Goal: Navigation & Orientation: Find specific page/section

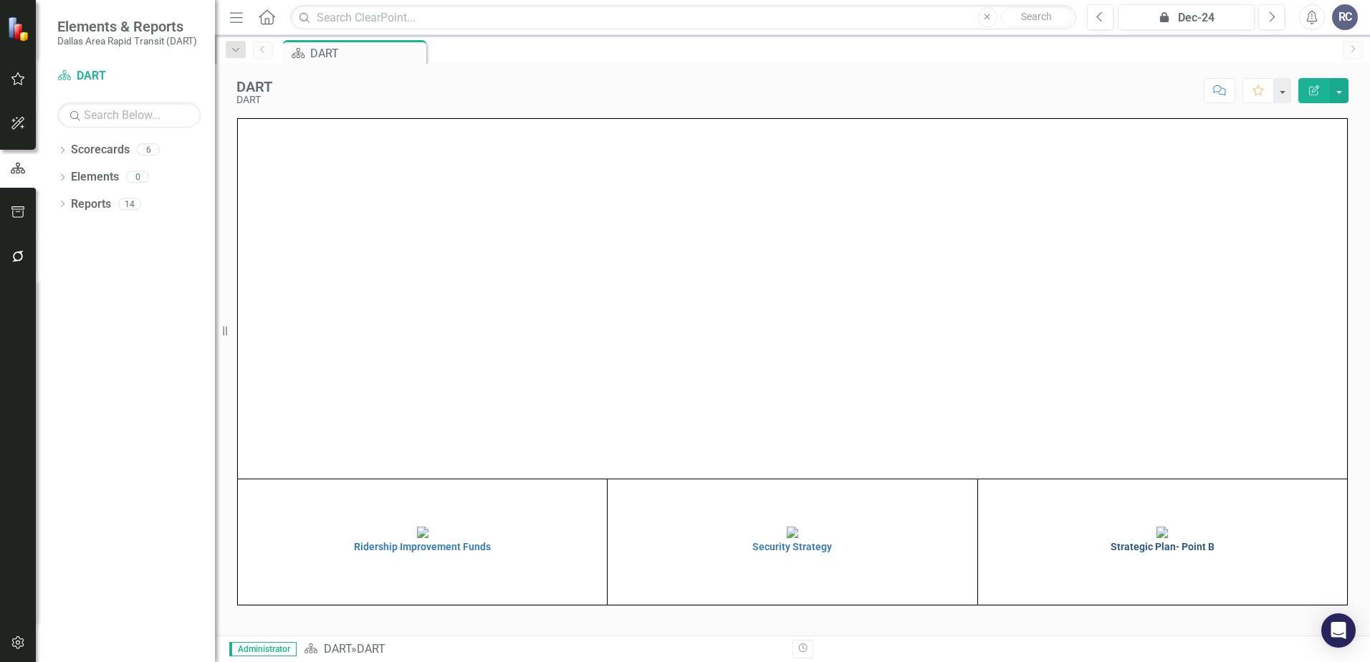
click at [1161, 538] on img at bounding box center [1162, 532] width 11 height 11
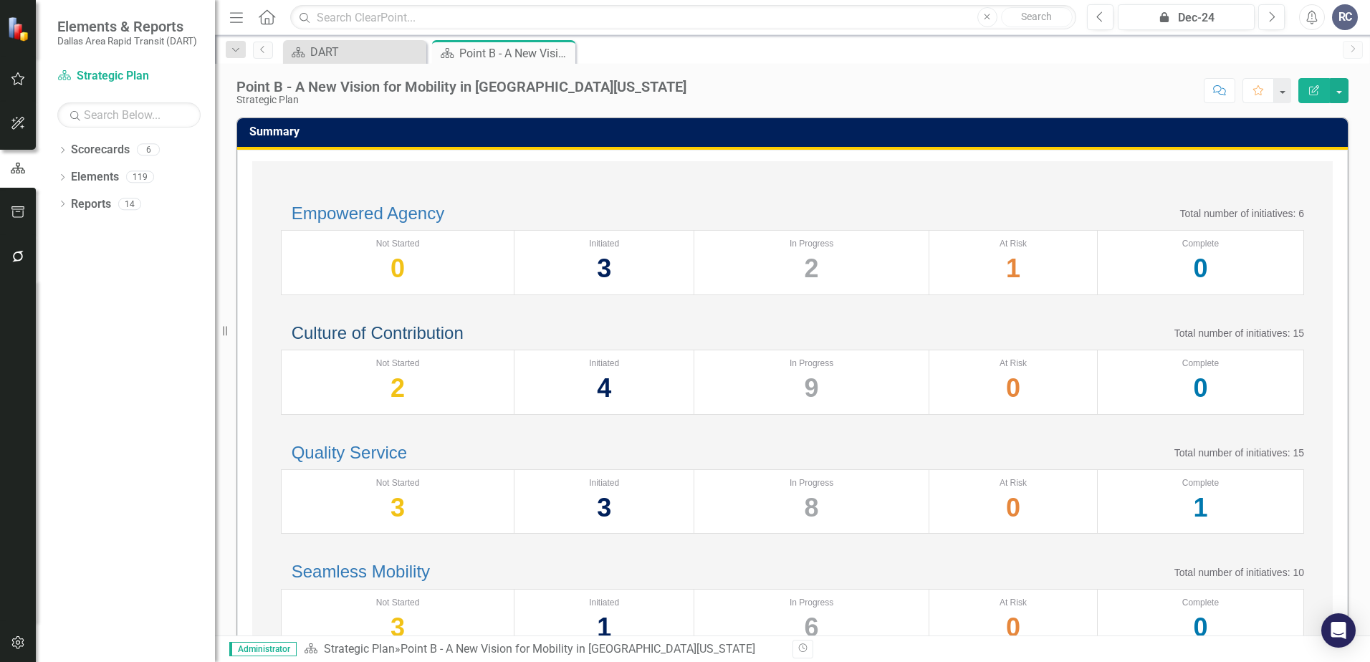
click at [379, 343] on link "Culture of Contribution" at bounding box center [378, 332] width 172 height 19
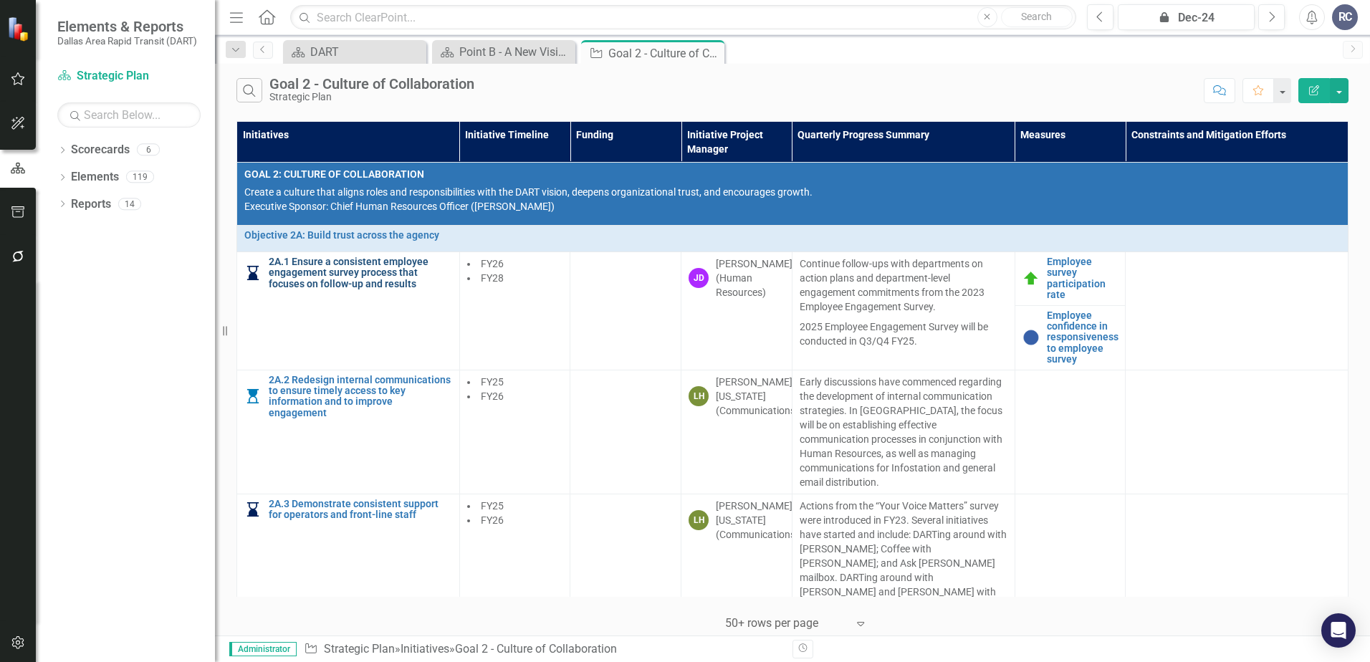
click at [303, 261] on link "2A.1 Ensure a consistent employee engagement survey process that focuses on fol…" at bounding box center [360, 273] width 183 height 33
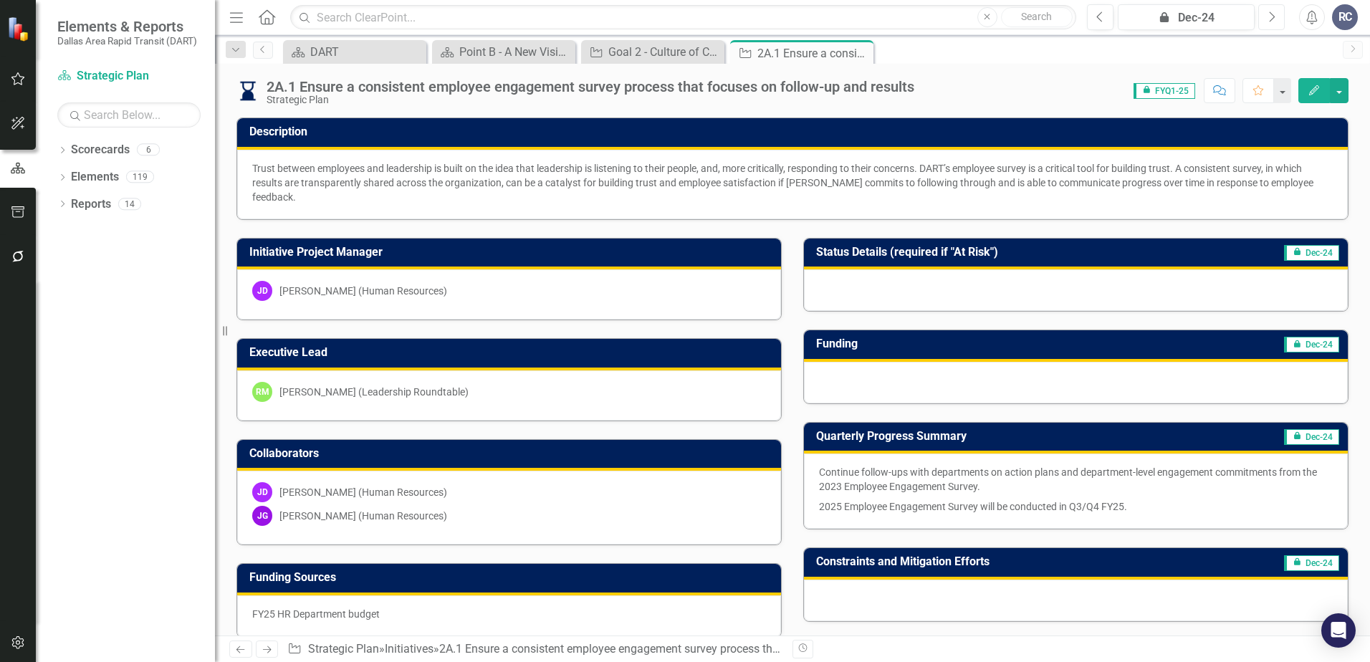
click at [1266, 14] on button "Next" at bounding box center [1271, 17] width 27 height 26
click at [1275, 14] on icon "Next" at bounding box center [1272, 17] width 8 height 13
click at [1278, 13] on button "Next" at bounding box center [1271, 17] width 27 height 26
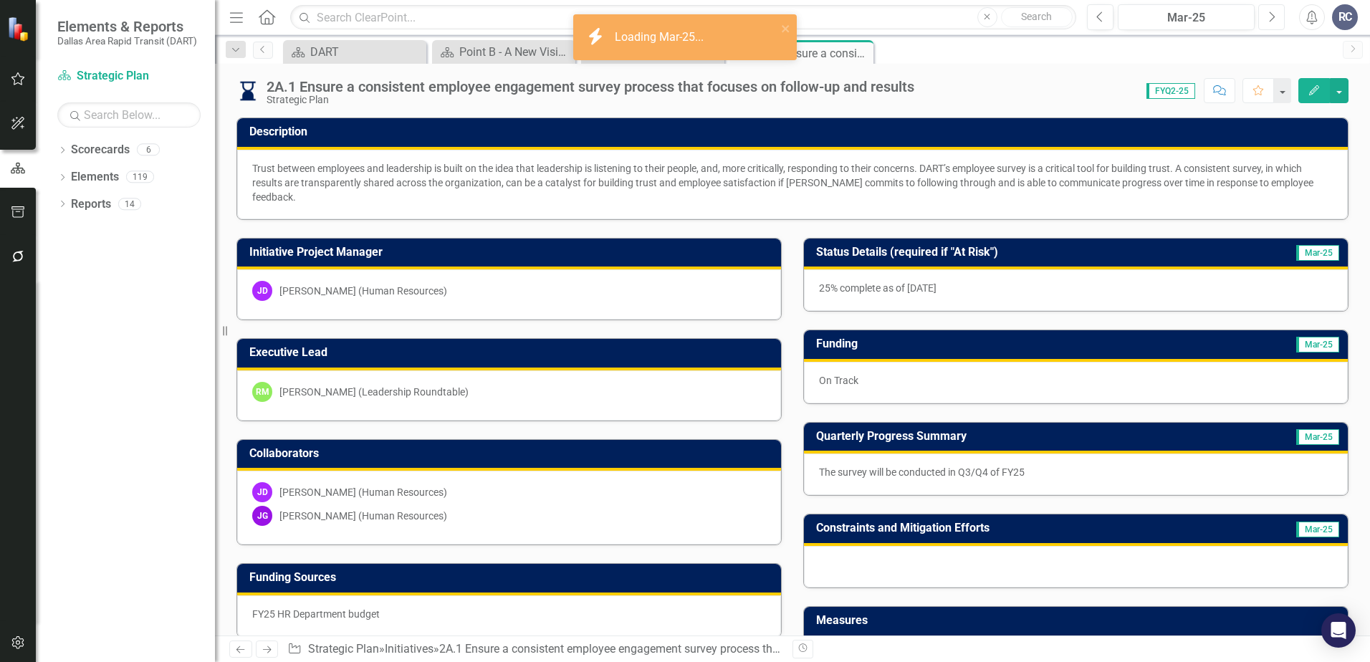
click at [1274, 16] on icon "button" at bounding box center [1273, 16] width 6 height 10
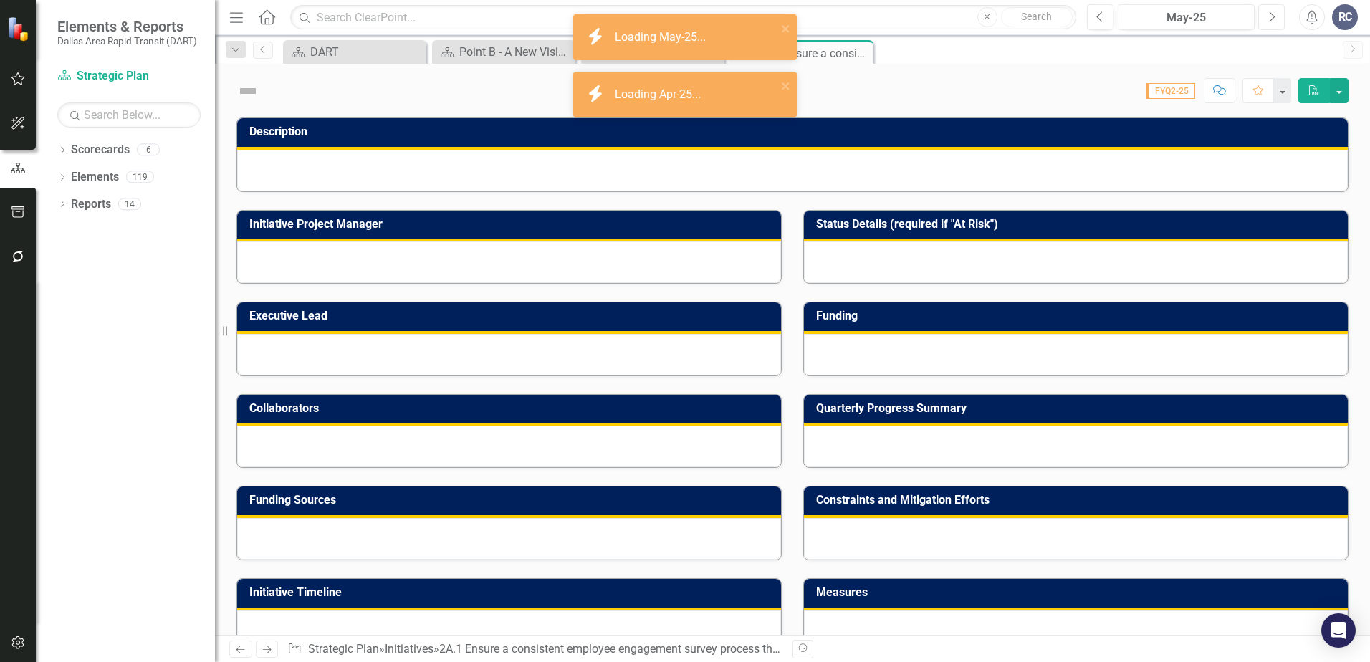
click at [1274, 16] on icon "button" at bounding box center [1273, 16] width 6 height 10
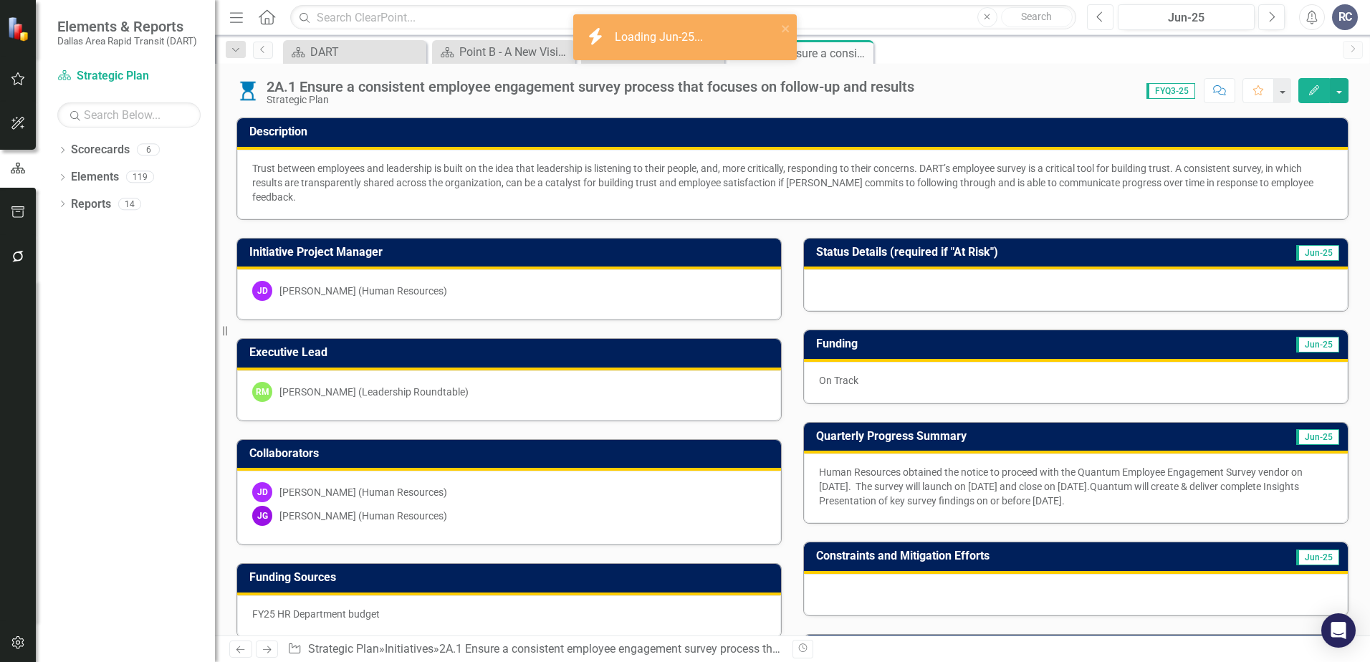
click at [1103, 20] on icon "Previous" at bounding box center [1100, 17] width 8 height 13
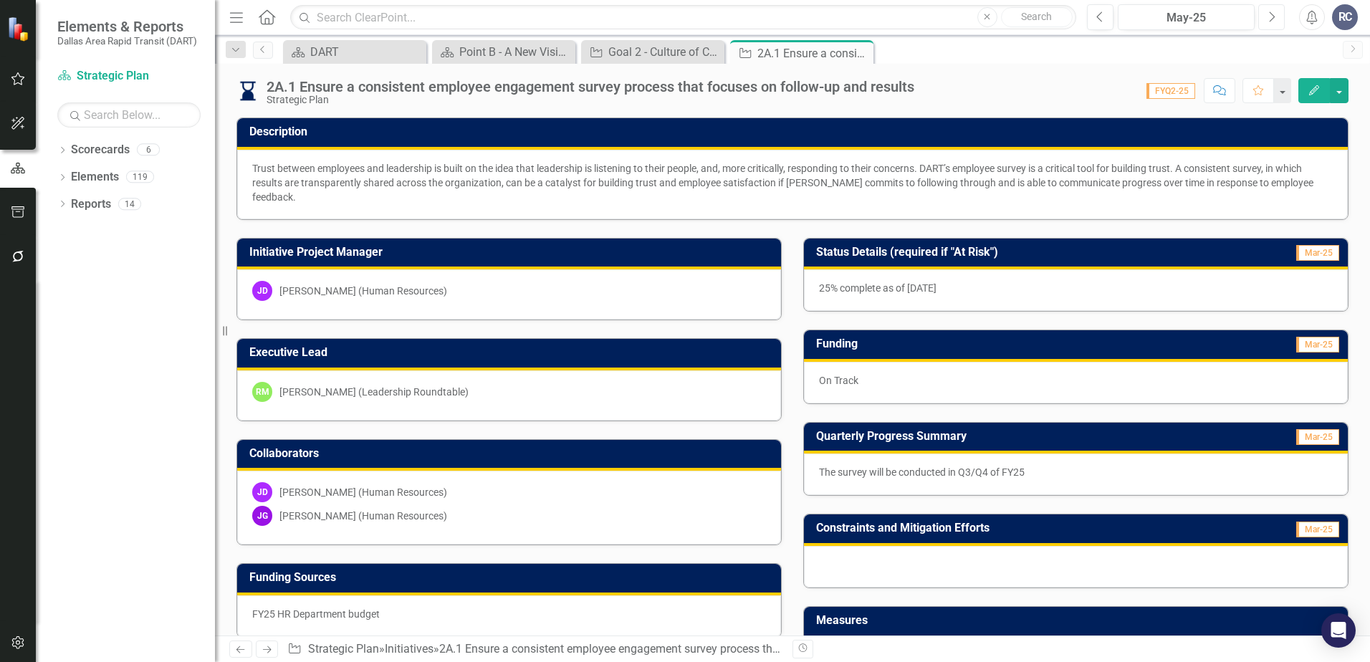
click at [1272, 11] on icon "Next" at bounding box center [1272, 17] width 8 height 13
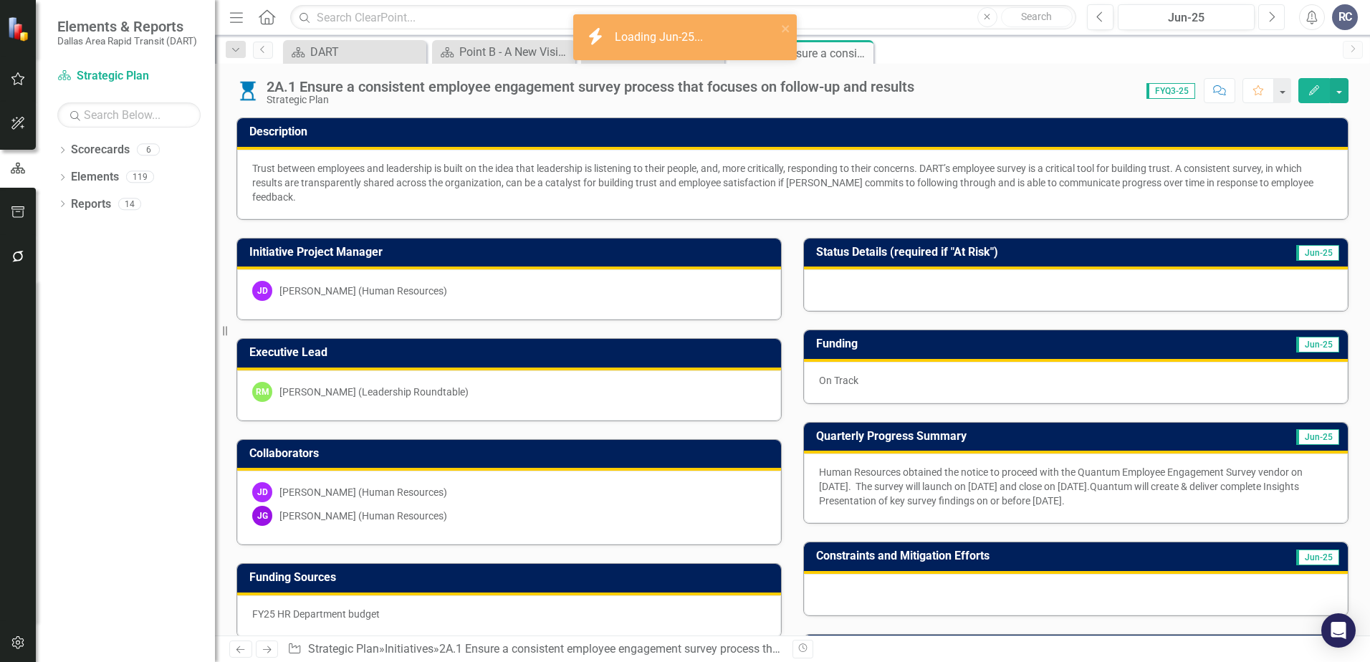
click at [1271, 12] on icon "Next" at bounding box center [1272, 17] width 8 height 13
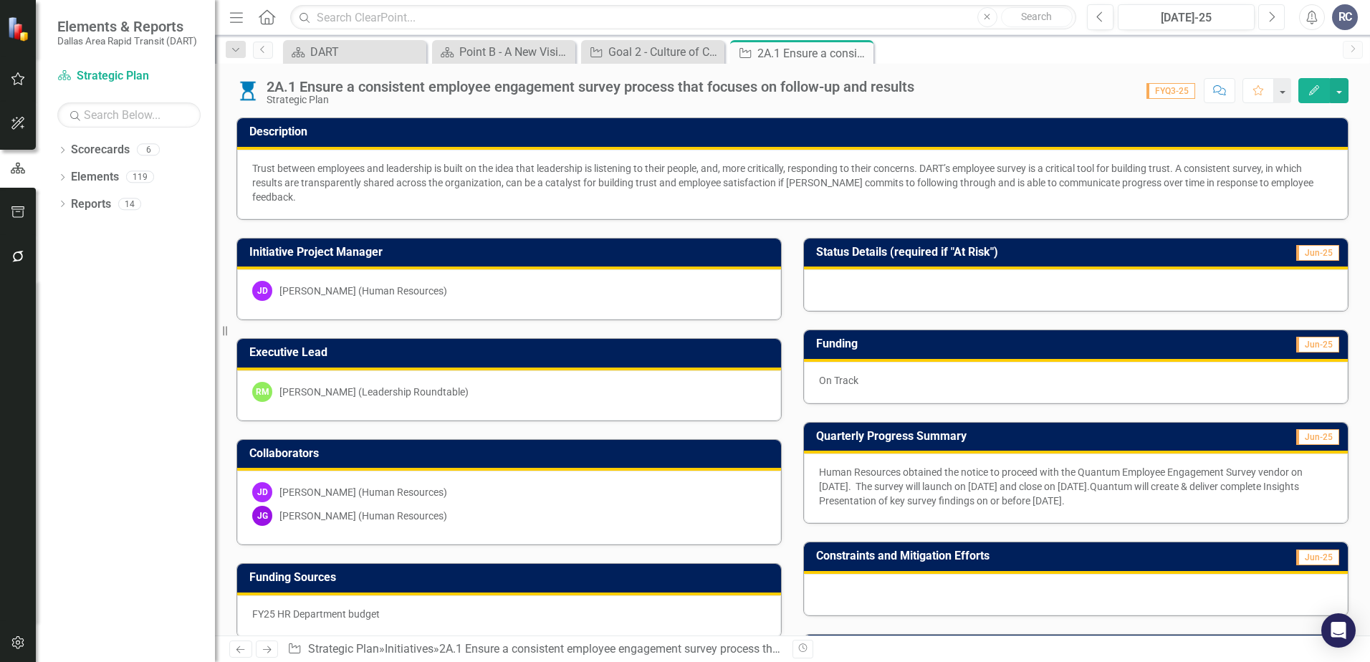
click at [1270, 13] on icon "button" at bounding box center [1273, 16] width 6 height 10
click at [1081, 96] on div "Score: 0.00 FYQ3-25 Completed Comment Favorite Edit" at bounding box center [1134, 90] width 427 height 24
click at [1273, 19] on icon "Next" at bounding box center [1272, 17] width 8 height 13
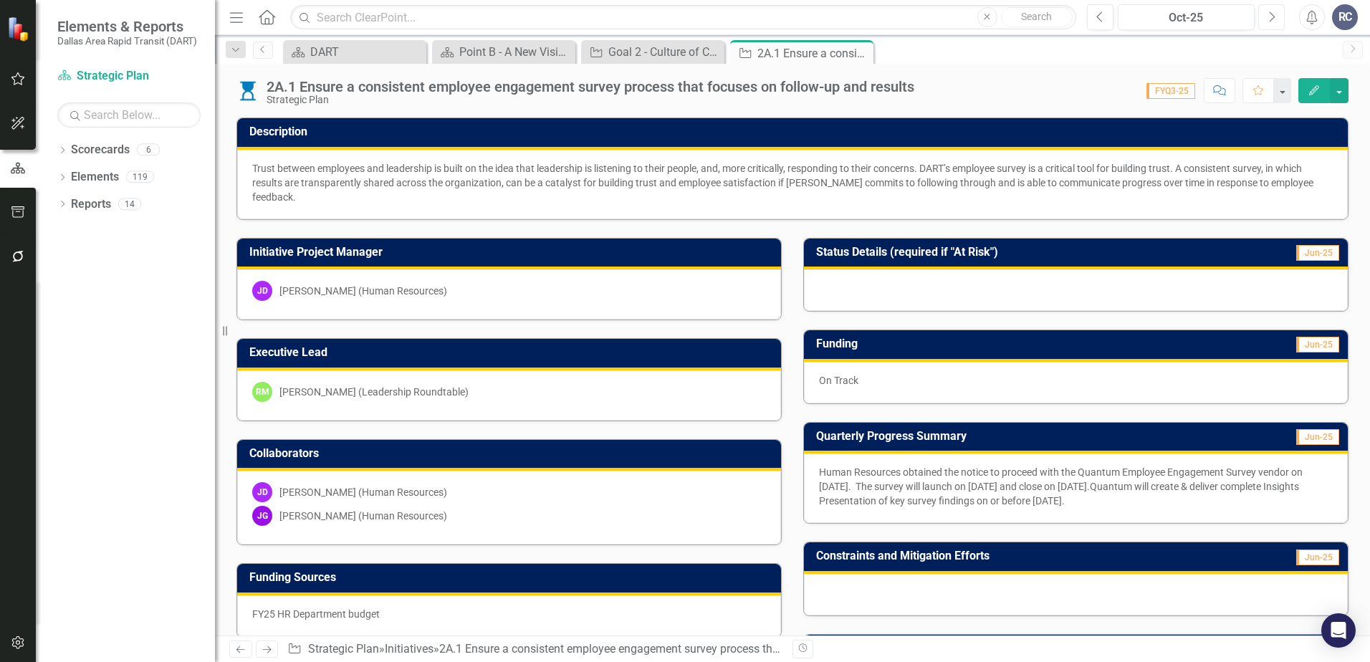
click at [1273, 19] on icon "Next" at bounding box center [1272, 17] width 8 height 13
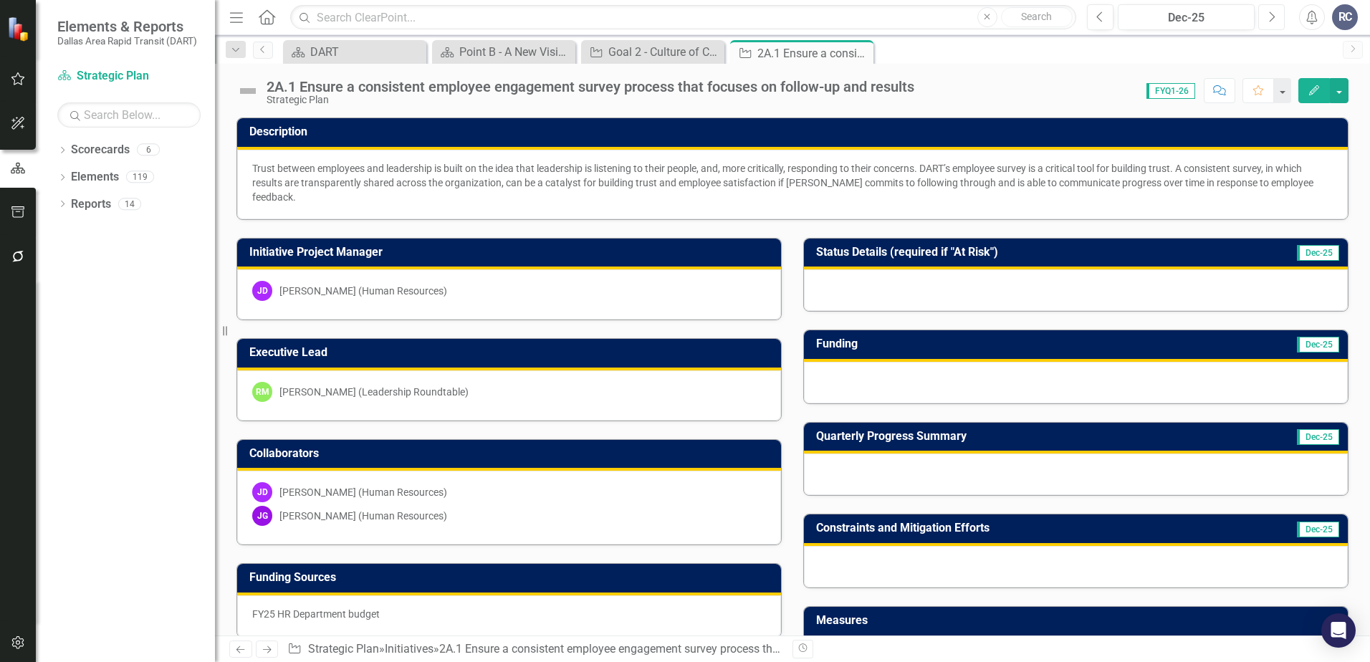
click at [1276, 18] on button "Next" at bounding box center [1271, 17] width 27 height 26
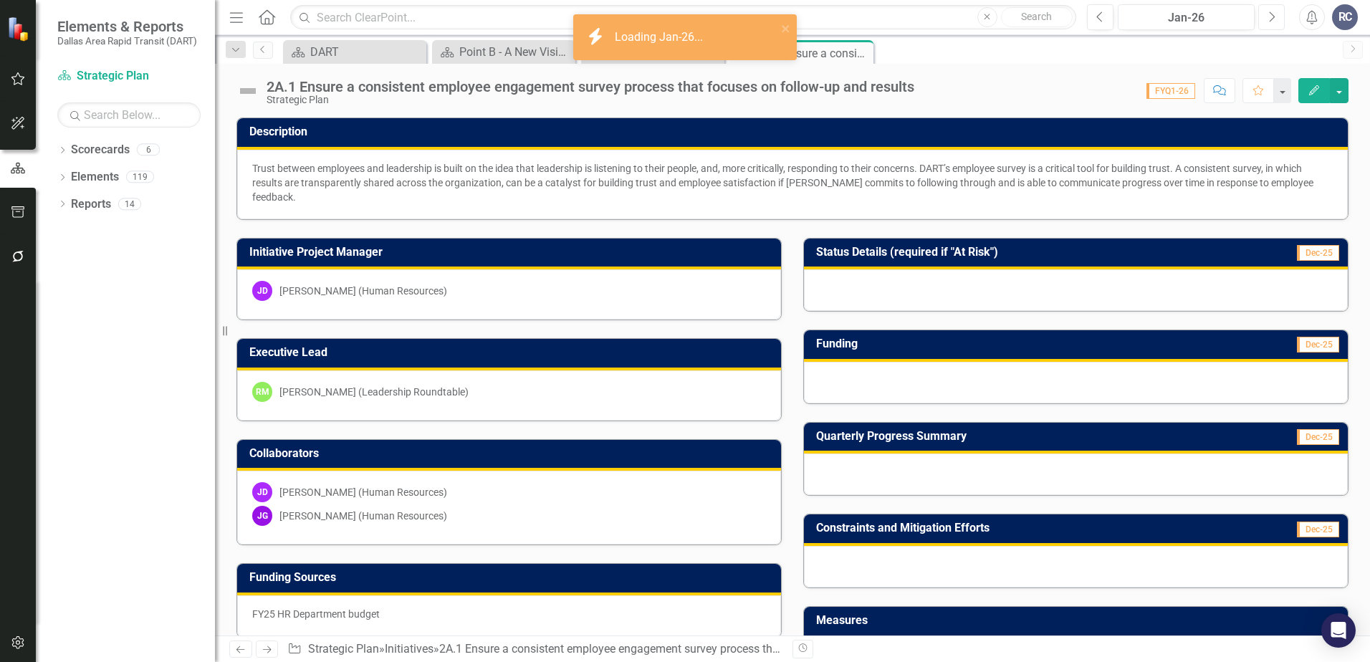
click at [1277, 17] on button "Next" at bounding box center [1271, 17] width 27 height 26
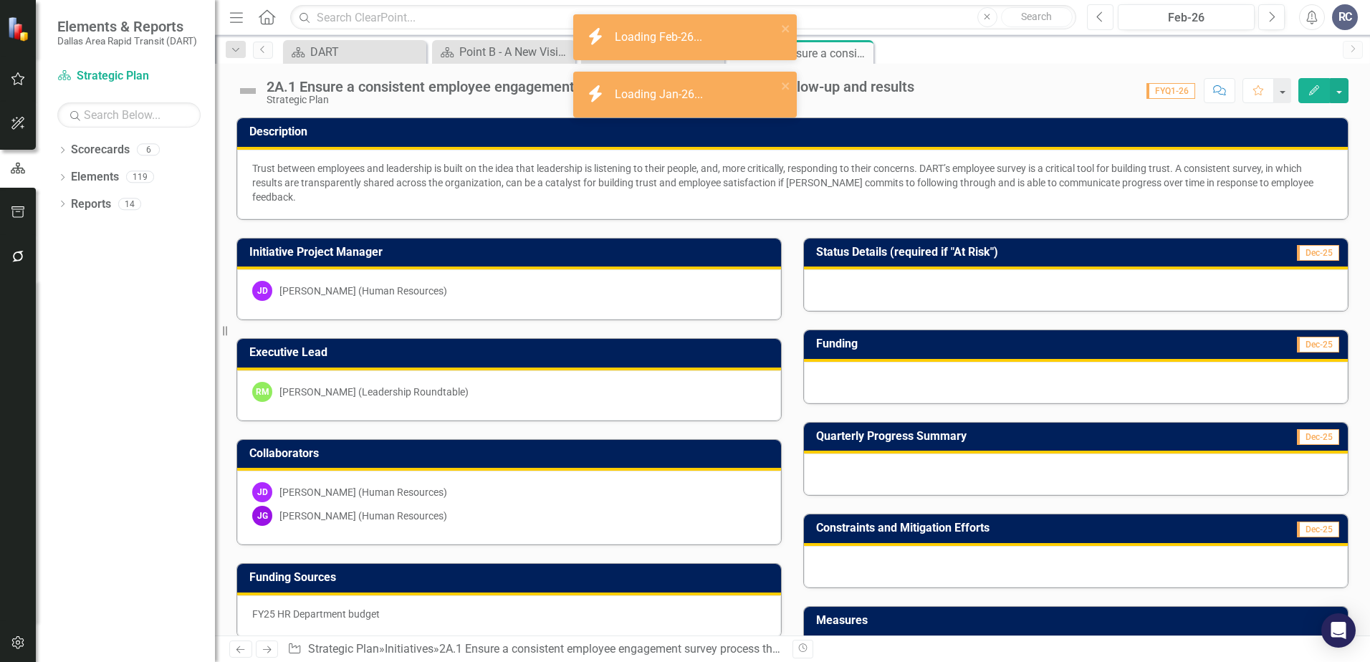
click at [1093, 14] on button "Previous" at bounding box center [1100, 17] width 27 height 26
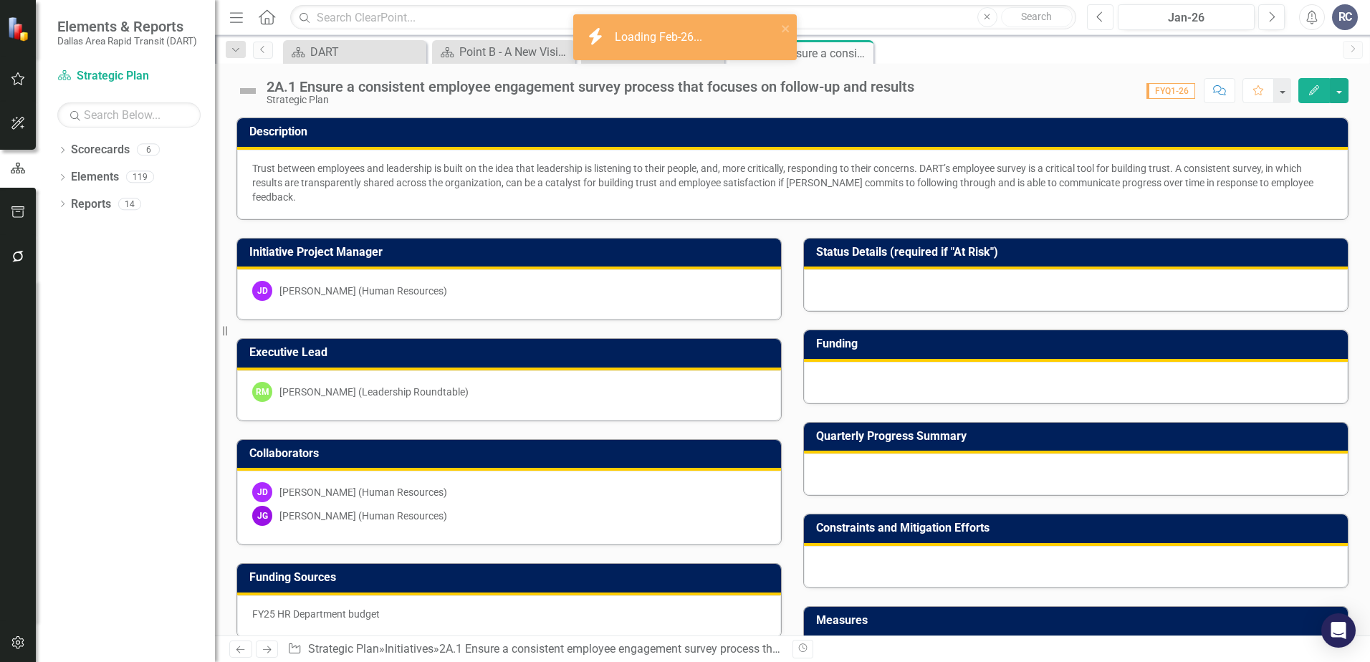
click at [1093, 14] on button "Previous" at bounding box center [1100, 17] width 27 height 26
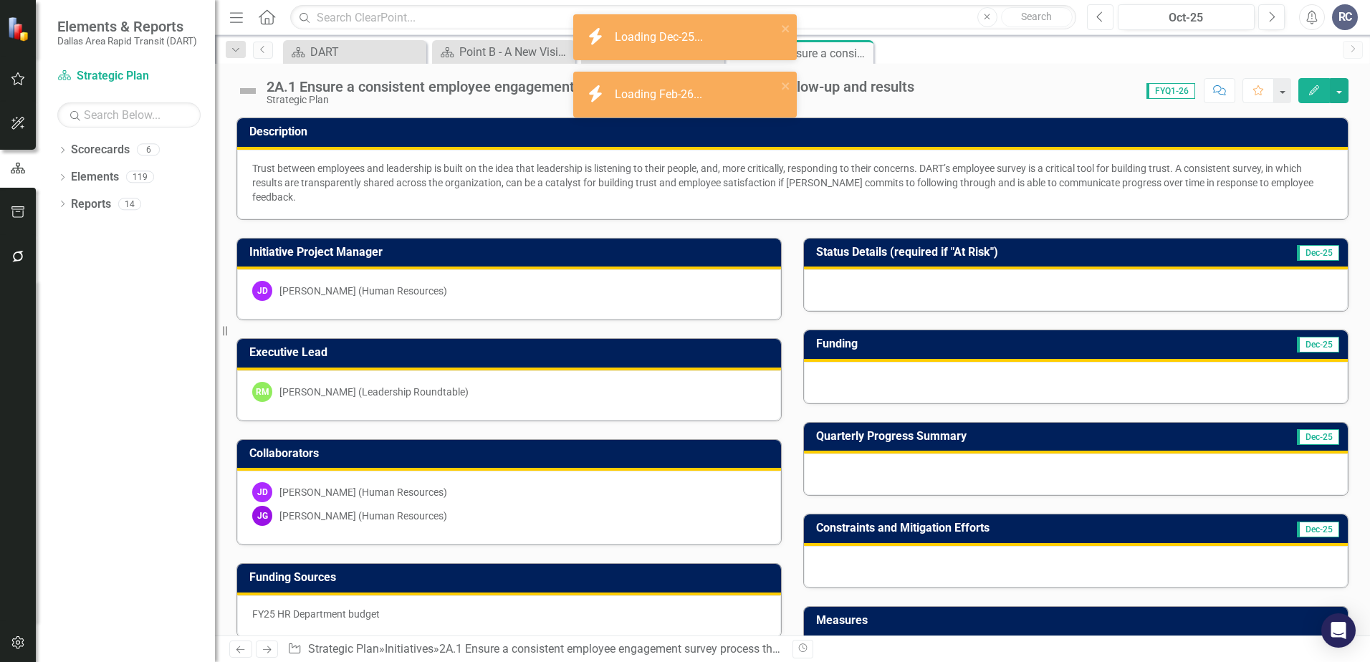
click at [1093, 14] on button "Previous" at bounding box center [1100, 17] width 27 height 26
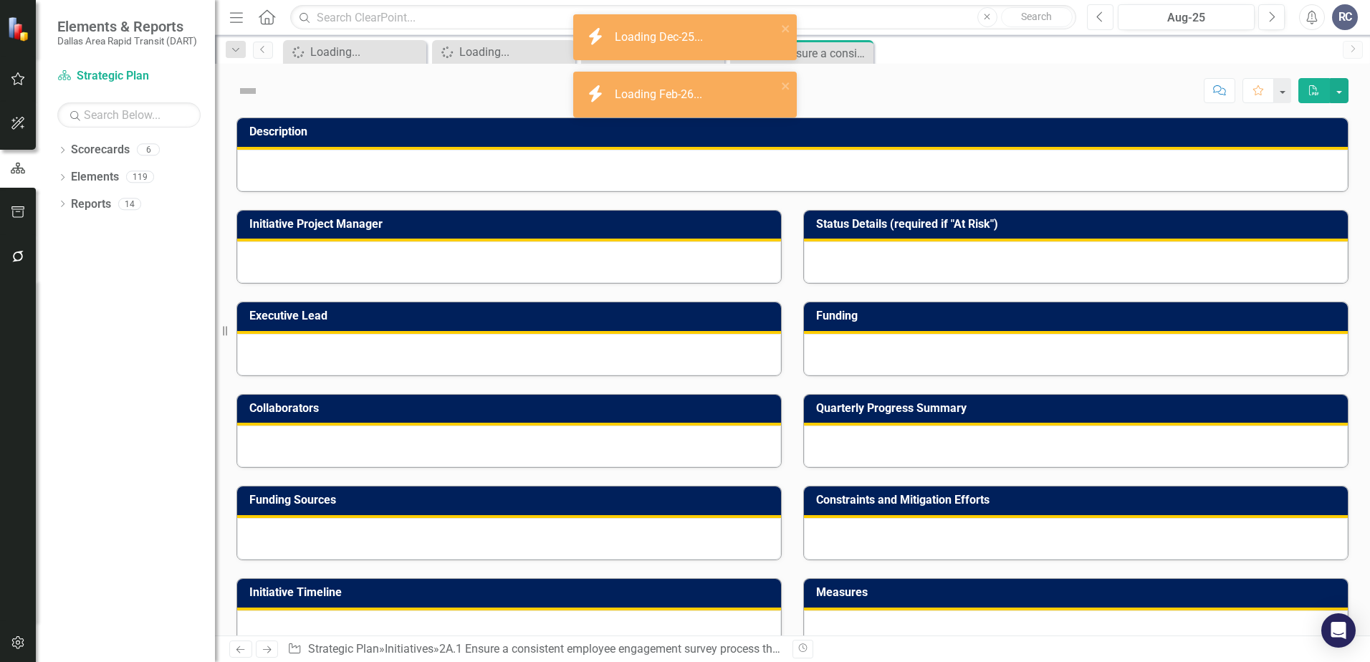
click at [1093, 14] on button "Previous" at bounding box center [1100, 17] width 27 height 26
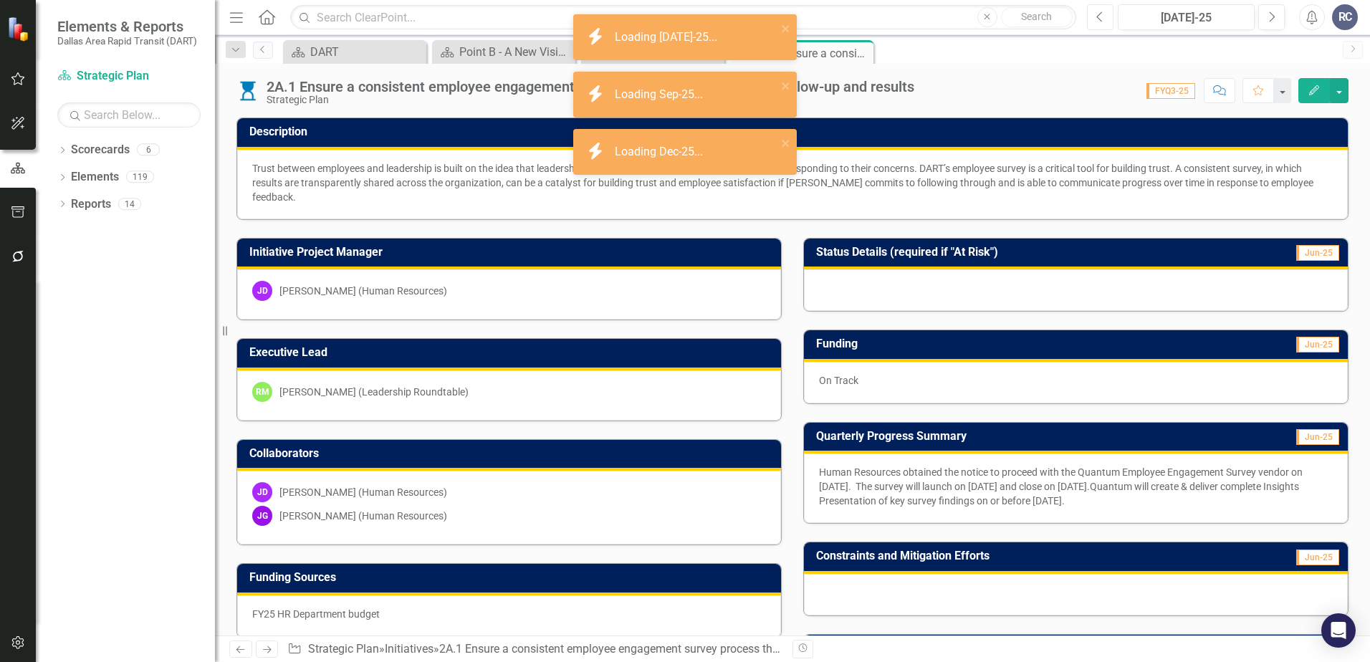
click at [1093, 14] on button "Previous" at bounding box center [1100, 17] width 27 height 26
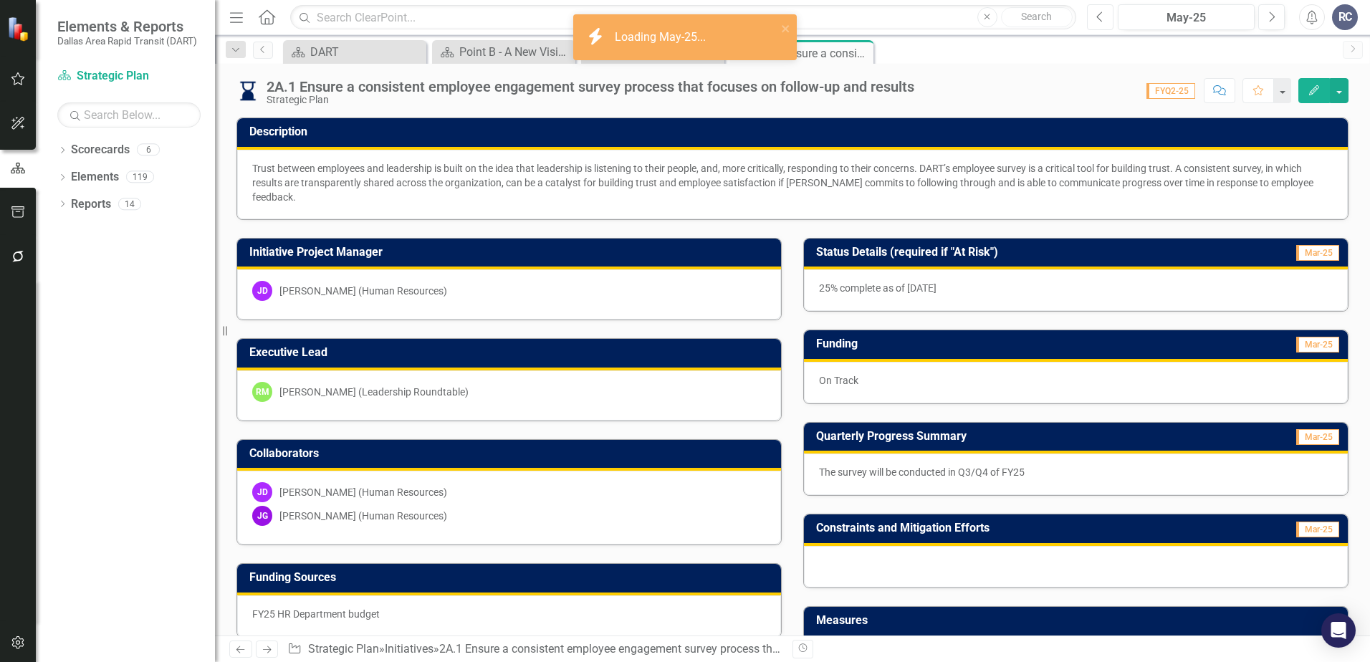
click at [1093, 14] on button "Previous" at bounding box center [1100, 17] width 27 height 26
click at [1094, 21] on button "Previous" at bounding box center [1100, 17] width 27 height 26
click at [1273, 17] on icon "Next" at bounding box center [1272, 17] width 8 height 13
click at [1274, 17] on icon "Next" at bounding box center [1272, 17] width 8 height 13
click at [1274, 17] on icon "button" at bounding box center [1273, 16] width 6 height 10
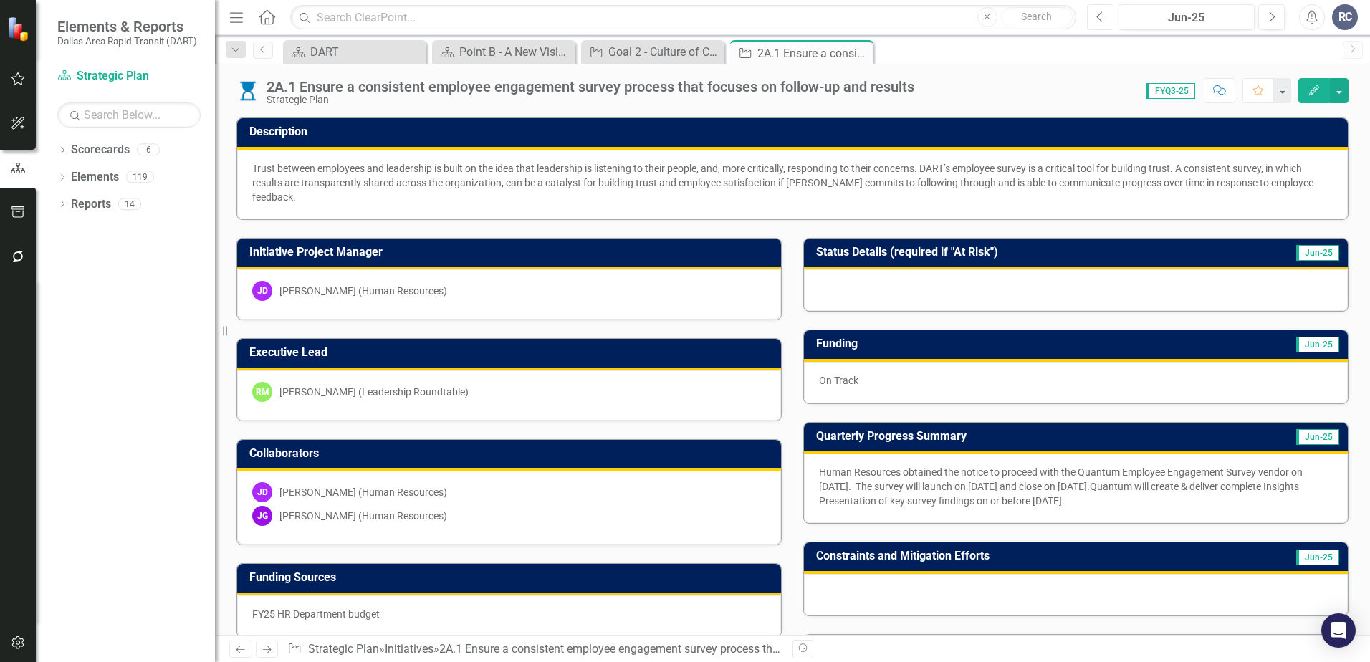
click at [1101, 19] on icon "Previous" at bounding box center [1100, 17] width 8 height 13
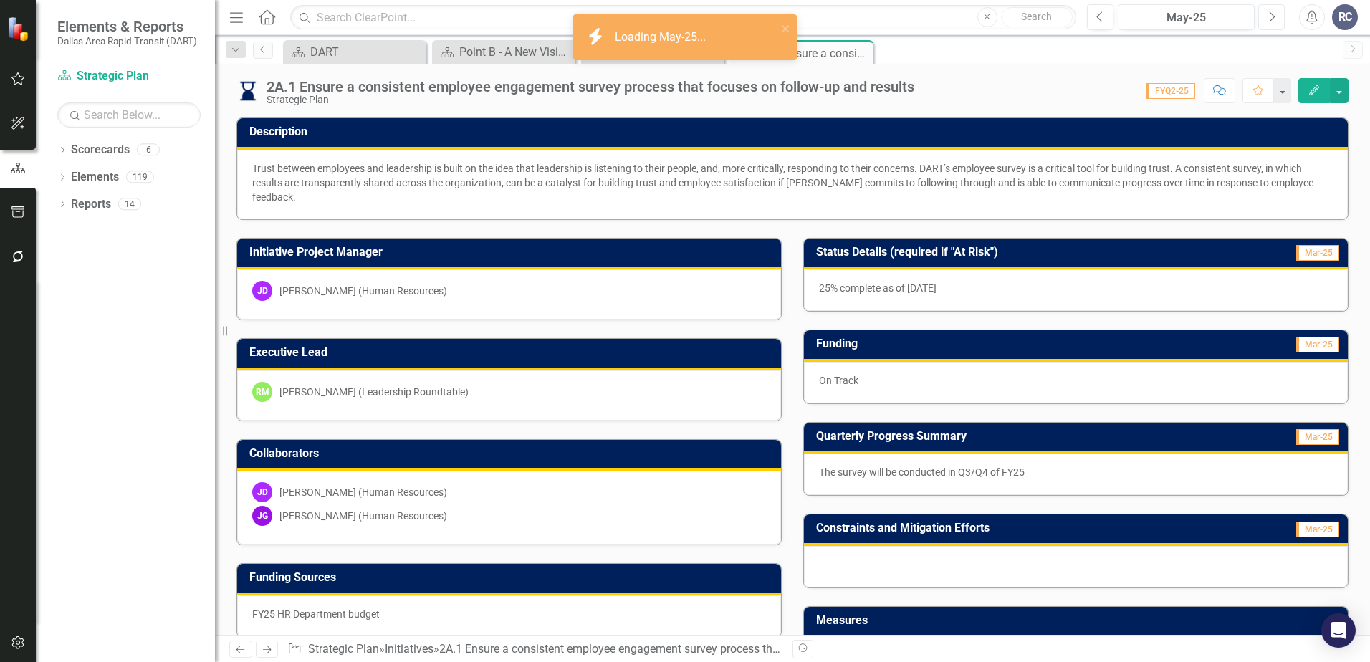
click at [1270, 26] on button "Next" at bounding box center [1271, 17] width 27 height 26
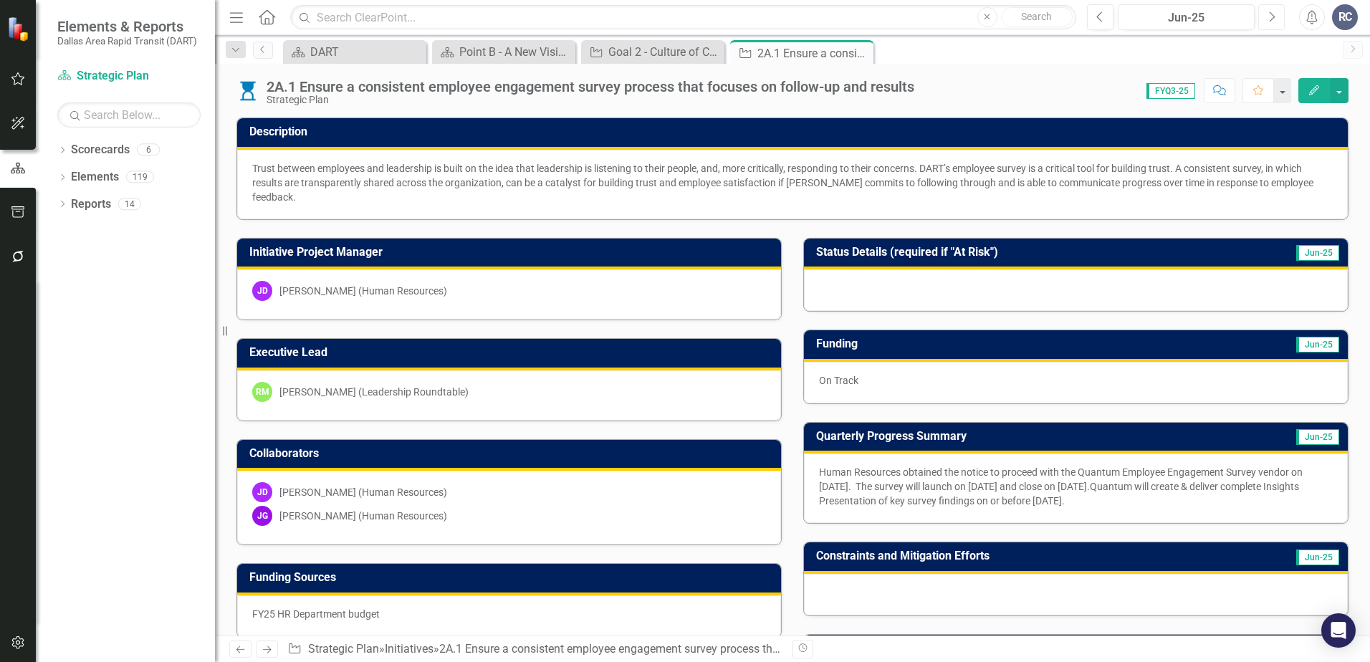
click at [1270, 13] on icon "button" at bounding box center [1273, 16] width 6 height 10
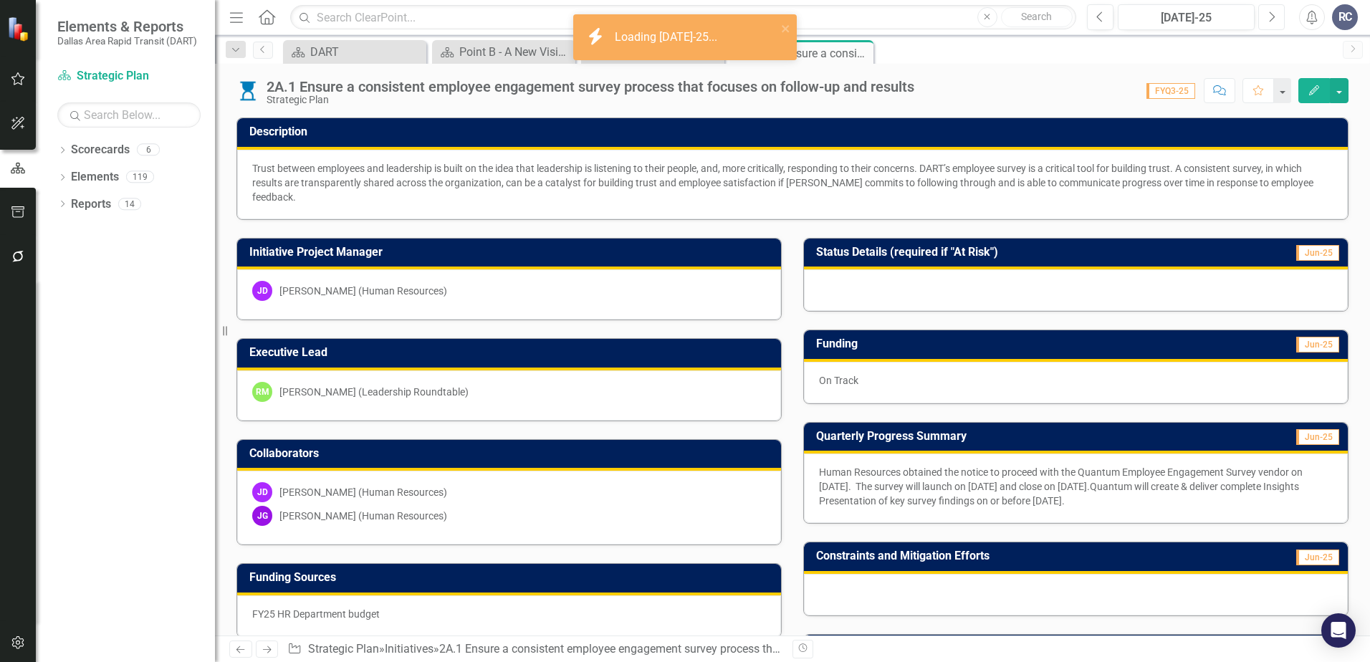
click at [1270, 13] on icon "button" at bounding box center [1273, 16] width 6 height 10
click at [1095, 12] on button "Previous" at bounding box center [1100, 17] width 27 height 26
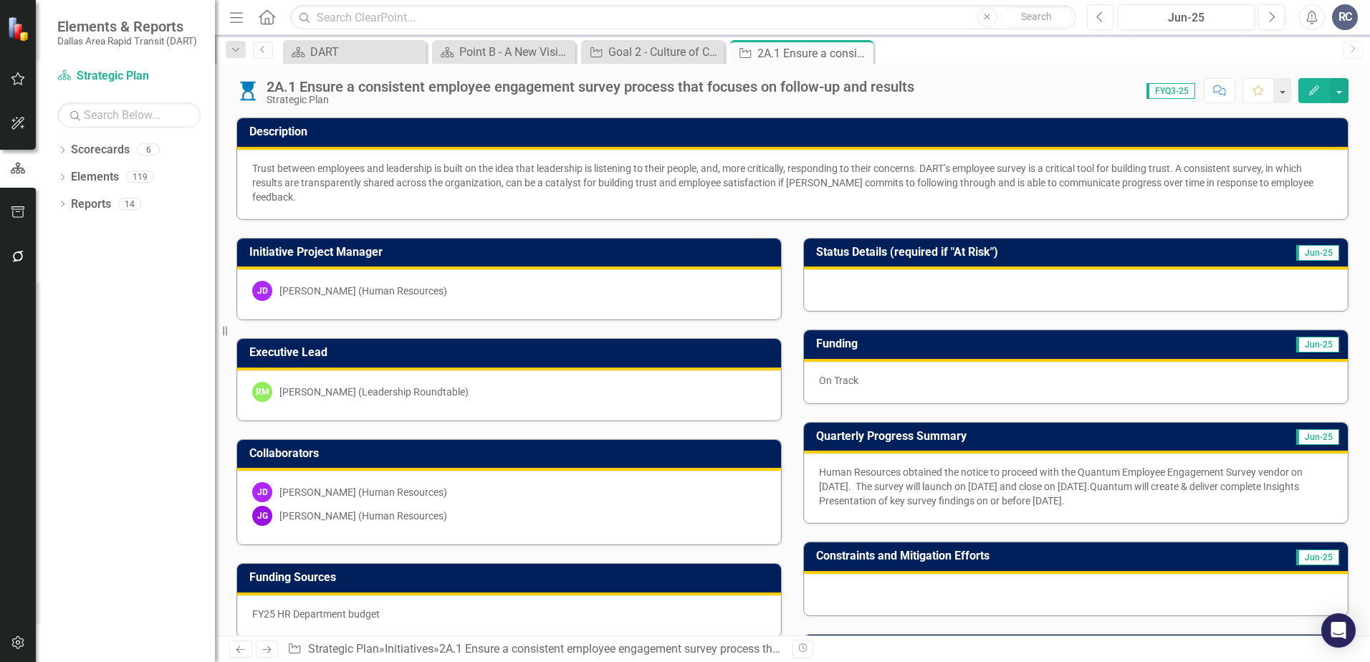
click at [1098, 17] on icon "button" at bounding box center [1099, 16] width 6 height 10
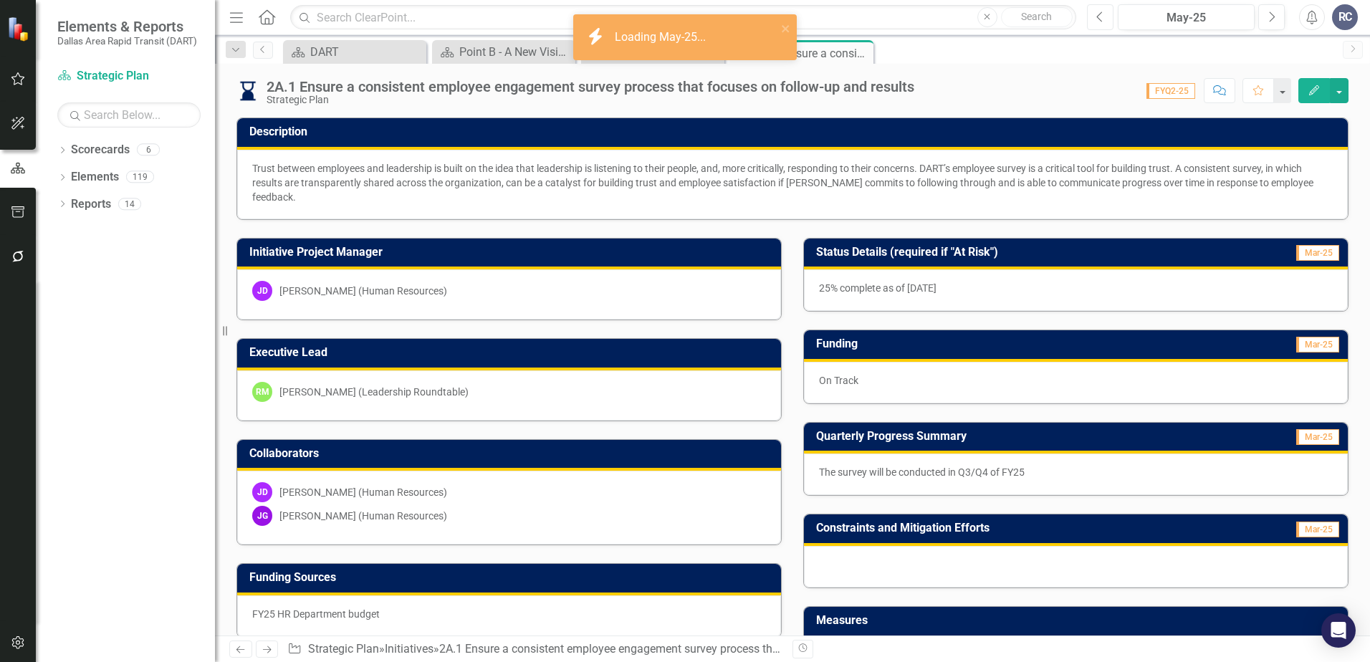
click at [1098, 17] on icon "button" at bounding box center [1099, 16] width 6 height 10
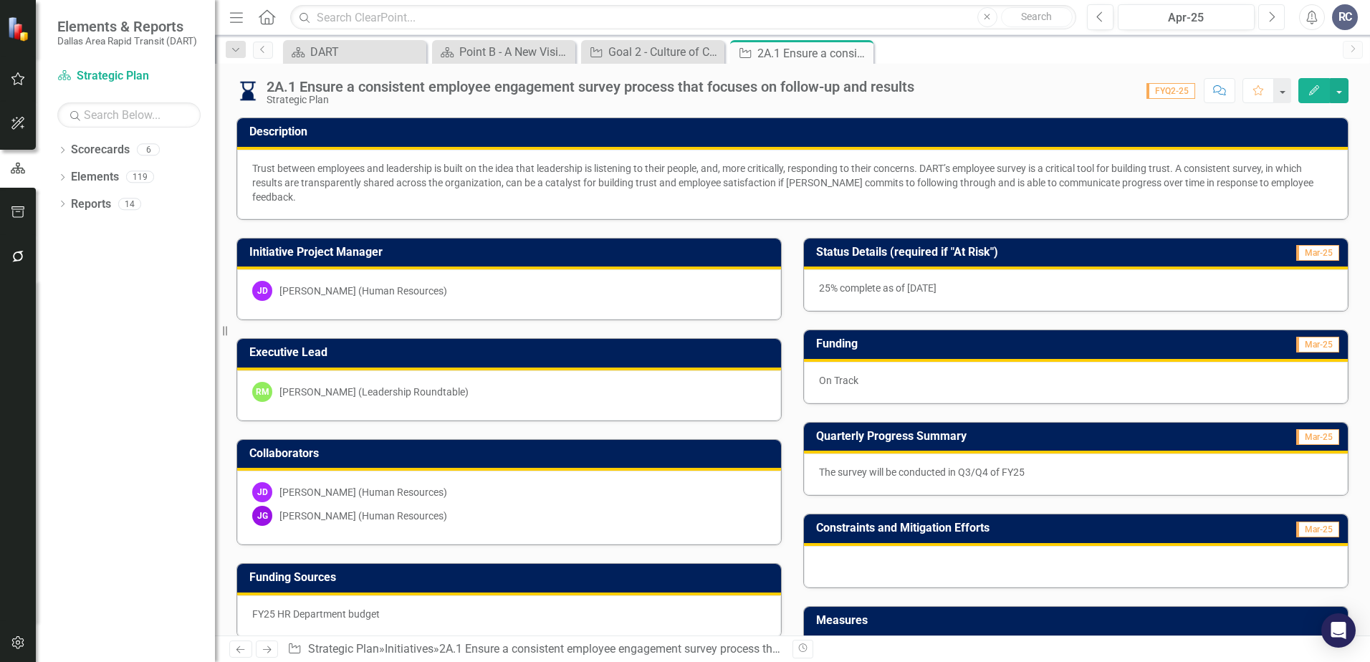
click at [1273, 19] on icon "Next" at bounding box center [1272, 17] width 8 height 13
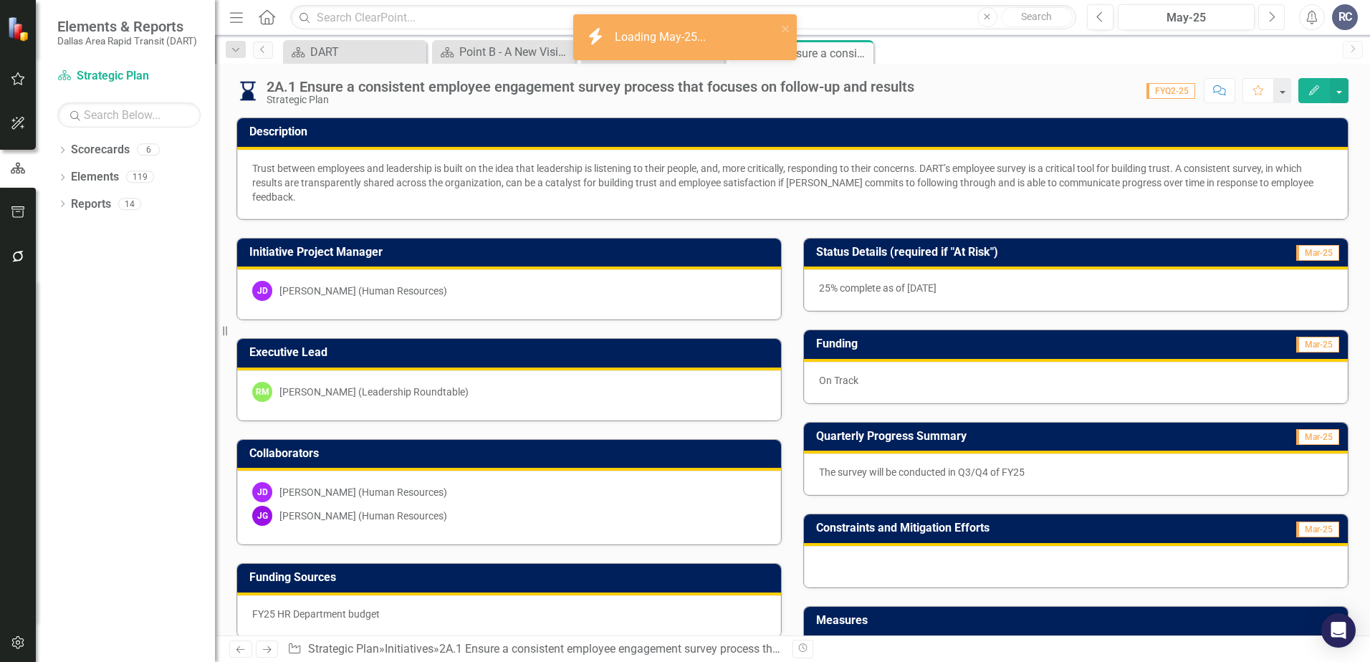
click at [1273, 19] on icon "Next" at bounding box center [1272, 17] width 8 height 13
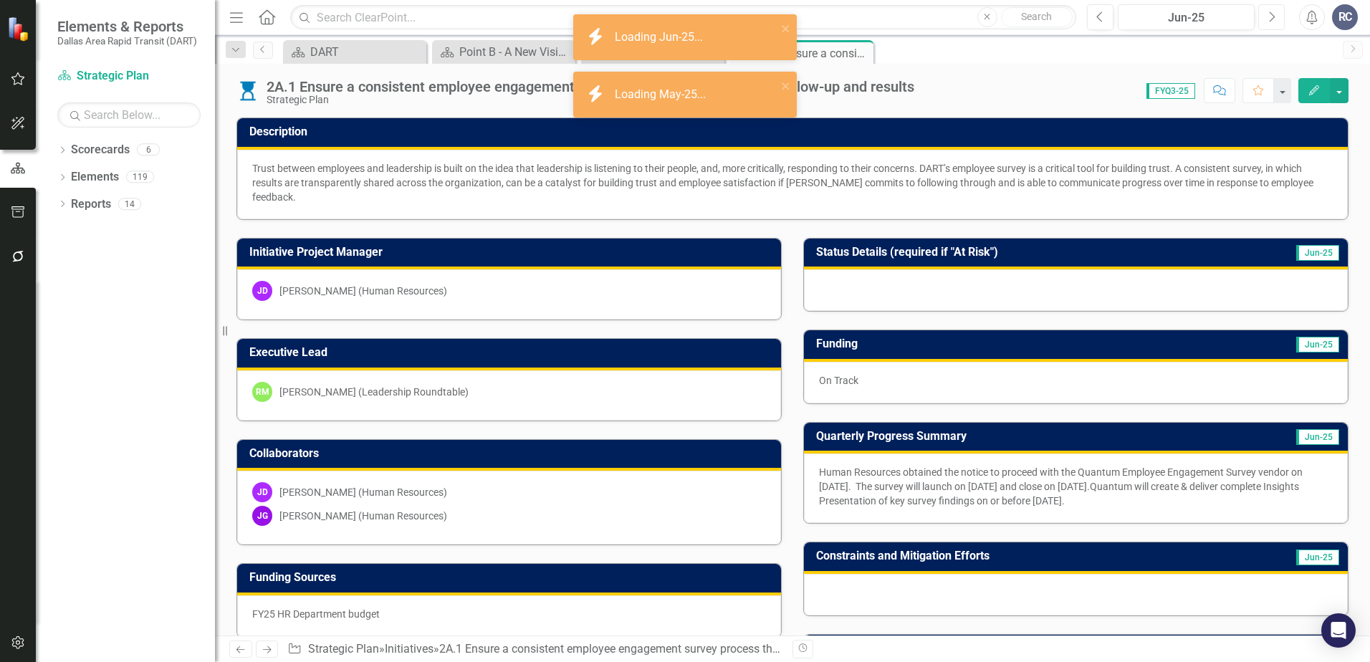
click at [1271, 20] on icon "button" at bounding box center [1273, 16] width 6 height 10
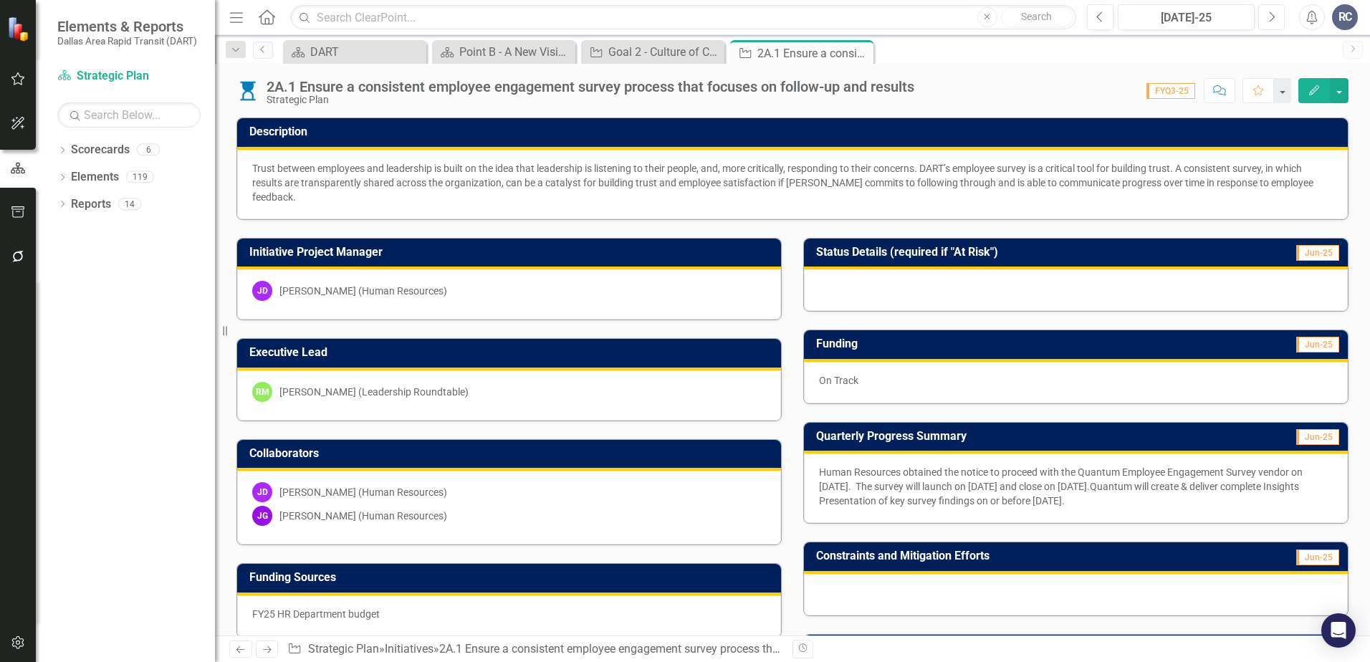
click at [1276, 19] on button "Next" at bounding box center [1271, 17] width 27 height 26
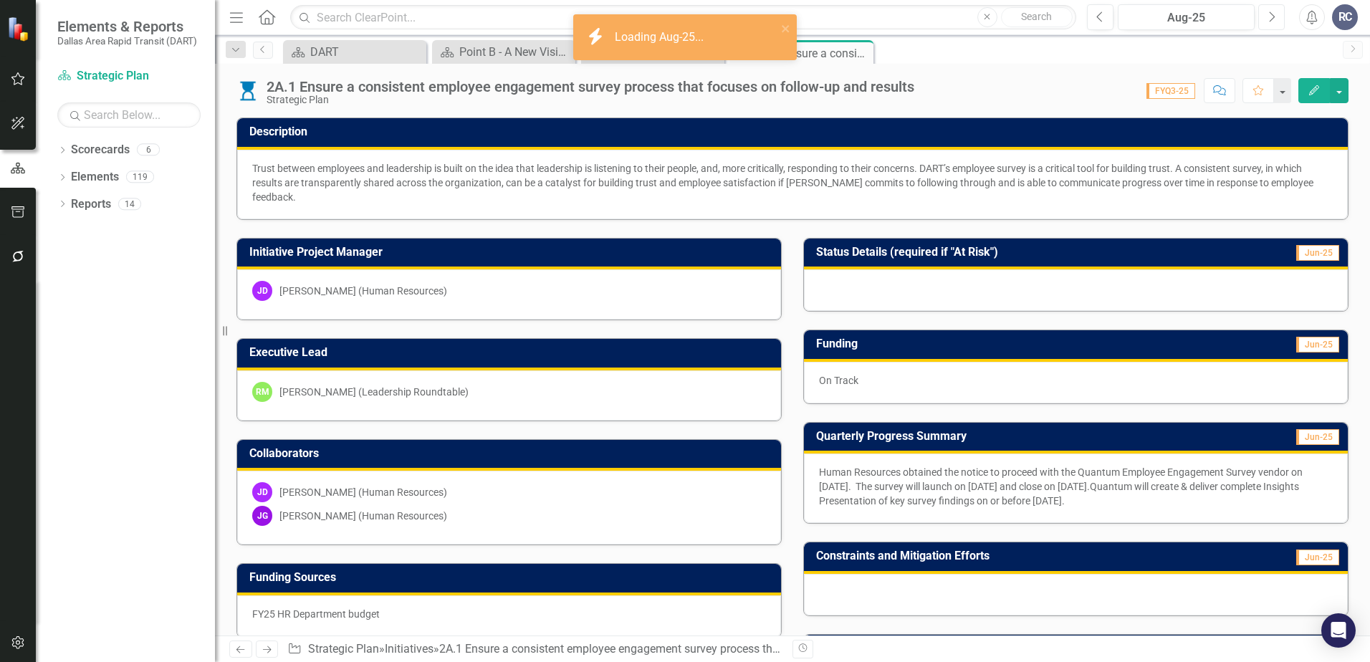
click at [1276, 19] on button "Next" at bounding box center [1271, 17] width 27 height 26
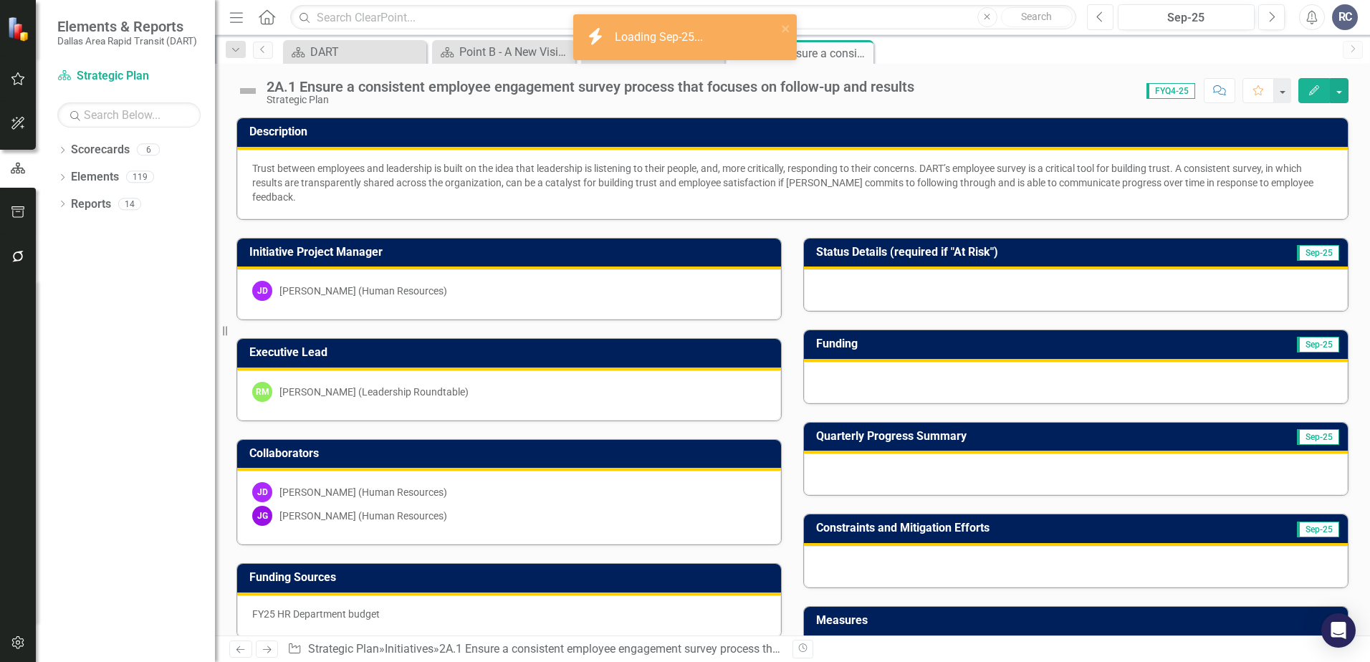
click at [1096, 16] on icon "Previous" at bounding box center [1100, 17] width 8 height 13
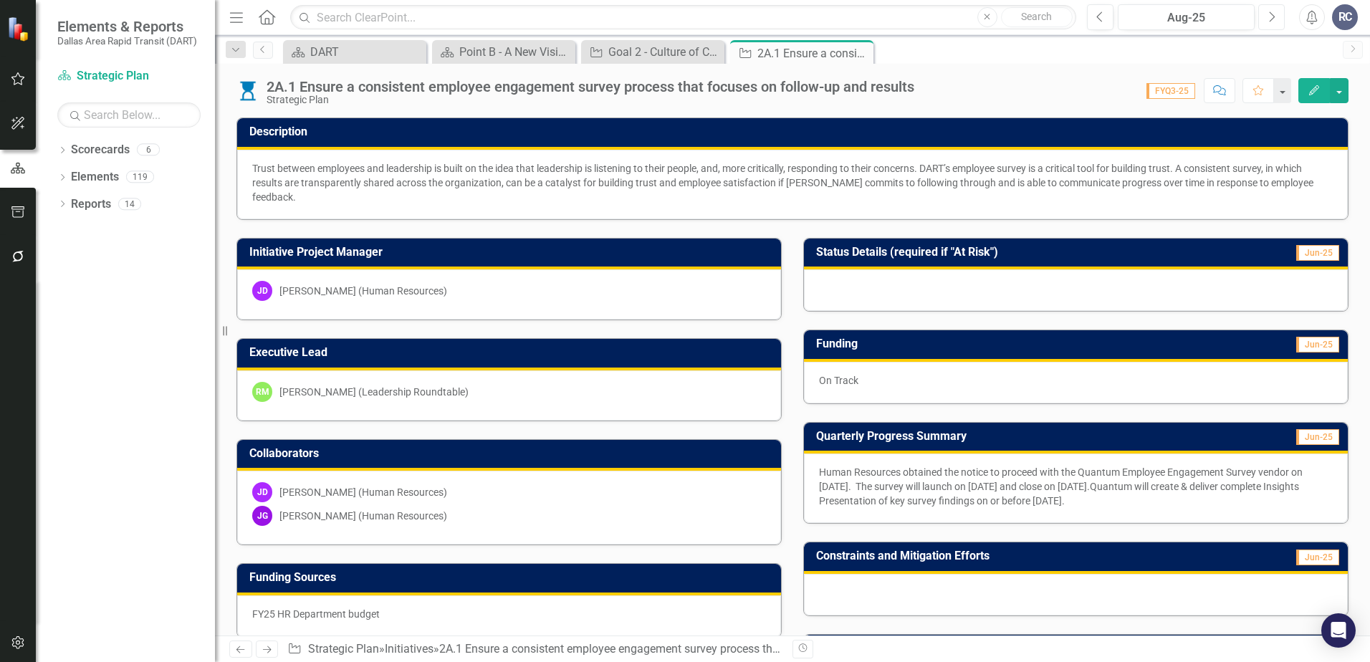
click at [1279, 11] on button "Next" at bounding box center [1271, 17] width 27 height 26
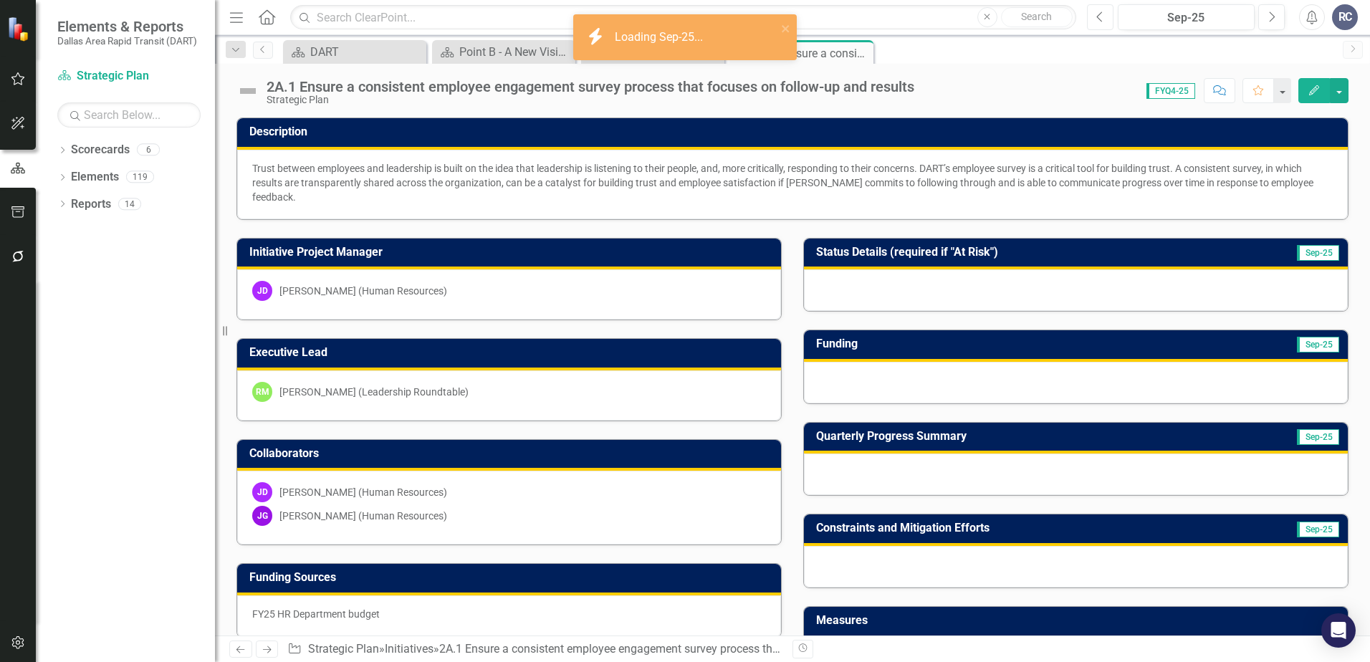
click at [1092, 23] on button "Previous" at bounding box center [1100, 17] width 27 height 26
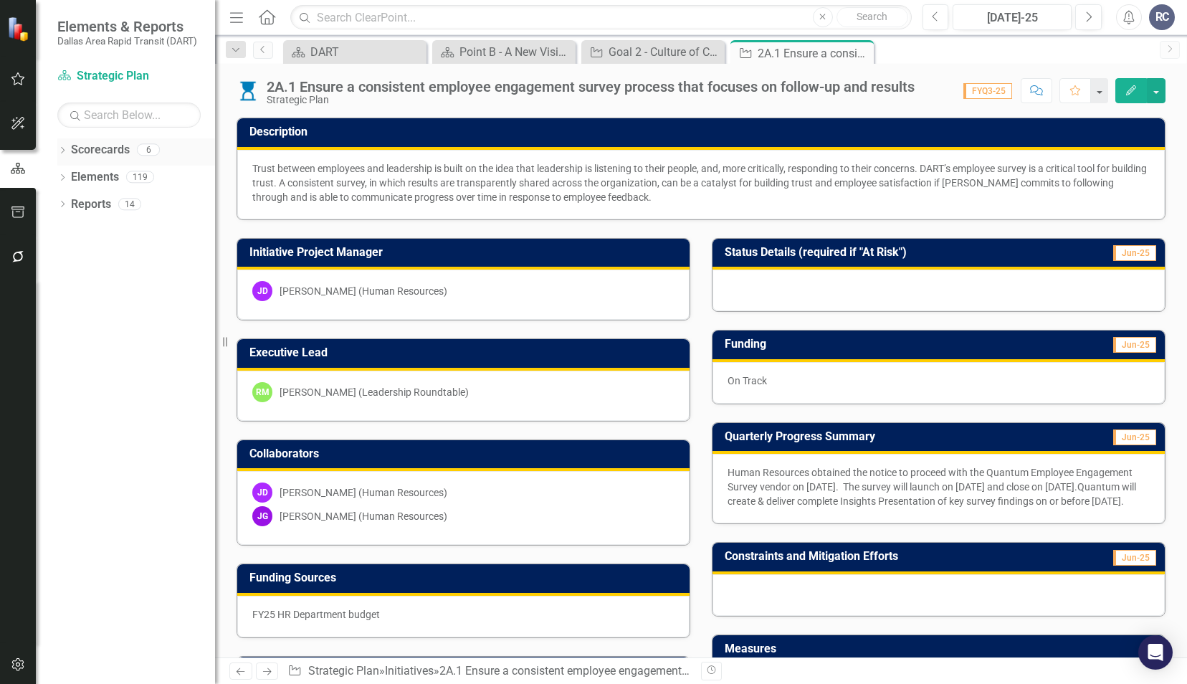
click at [62, 149] on icon "Dropdown" at bounding box center [62, 152] width 10 height 8
click at [70, 176] on icon "Dropdown" at bounding box center [69, 176] width 11 height 9
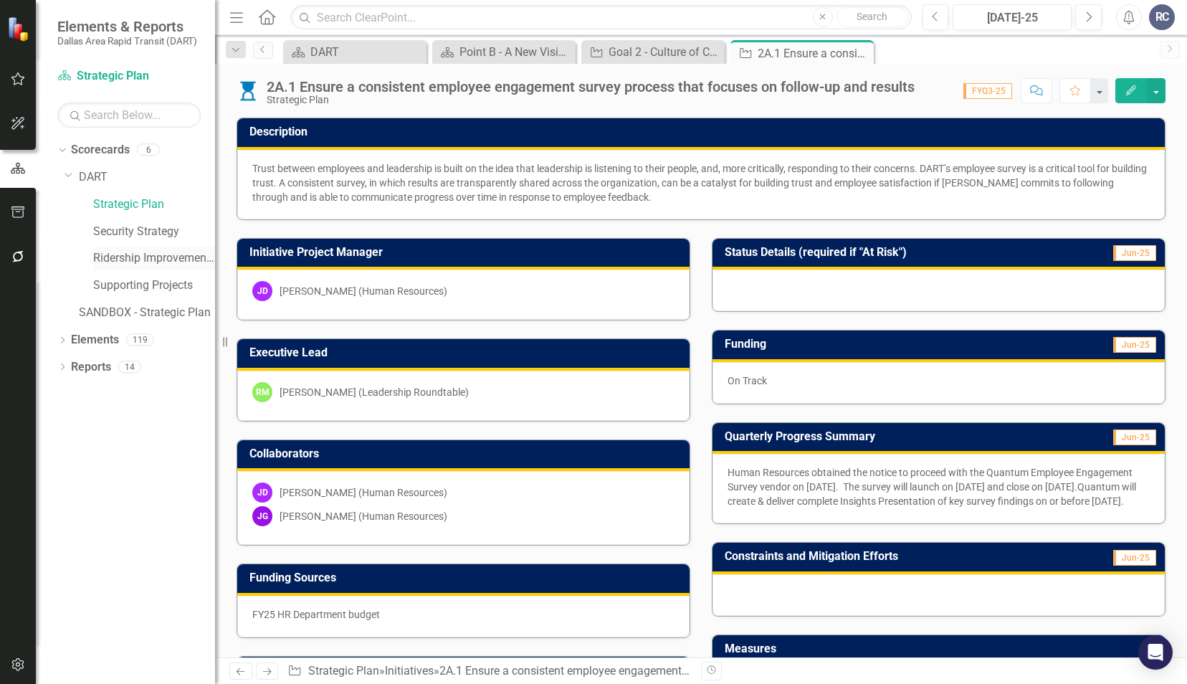
click at [113, 257] on link "Ridership Improvement Funds" at bounding box center [154, 258] width 122 height 16
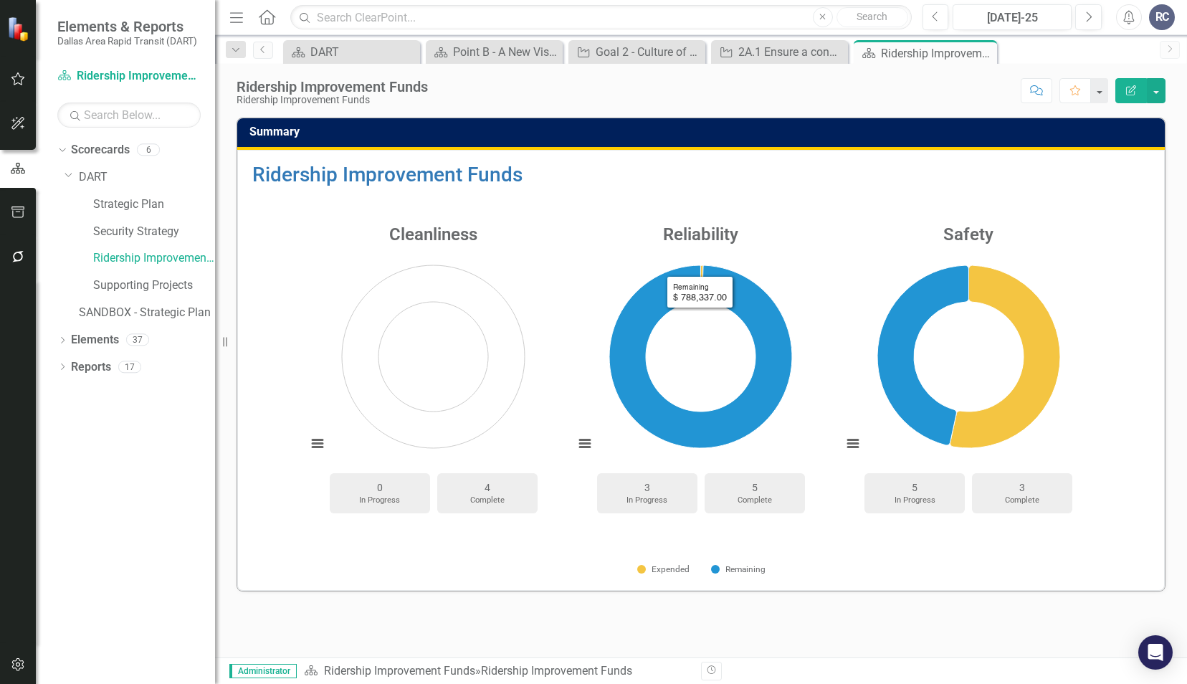
click at [699, 232] on h3 "Reliability" at bounding box center [700, 234] width 267 height 19
click at [67, 370] on icon "Dropdown" at bounding box center [62, 368] width 10 height 8
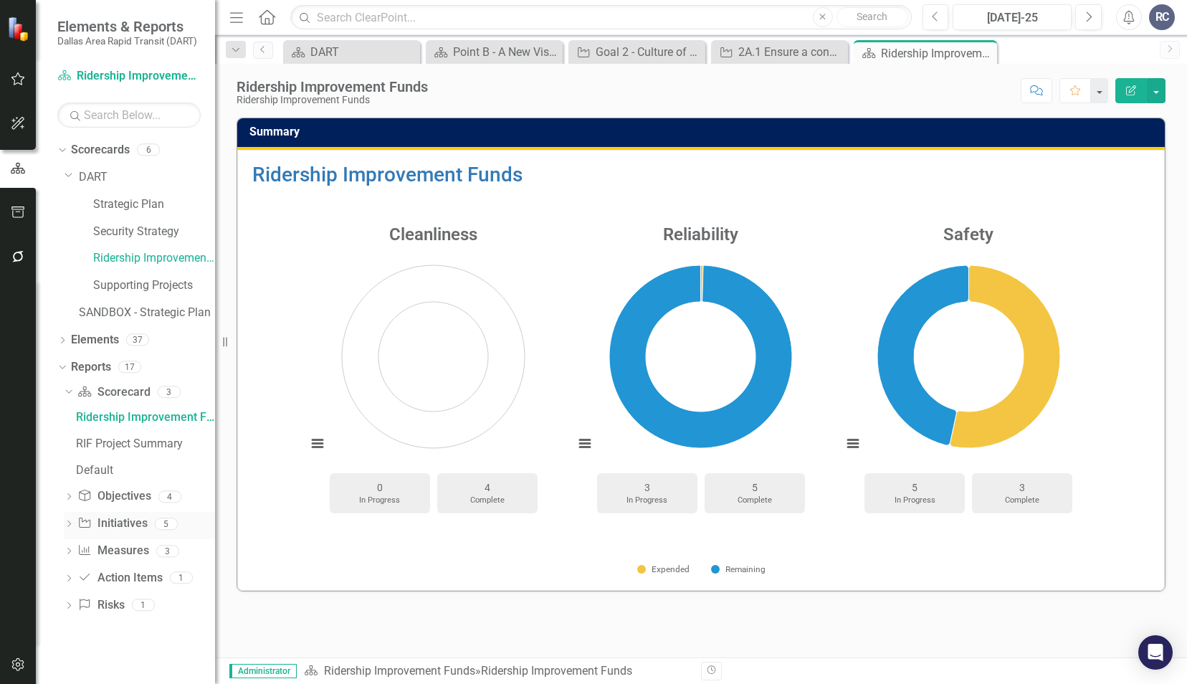
click at [67, 522] on icon "Dropdown" at bounding box center [69, 525] width 10 height 8
click at [133, 467] on div "RIF Project Update" at bounding box center [145, 470] width 139 height 13
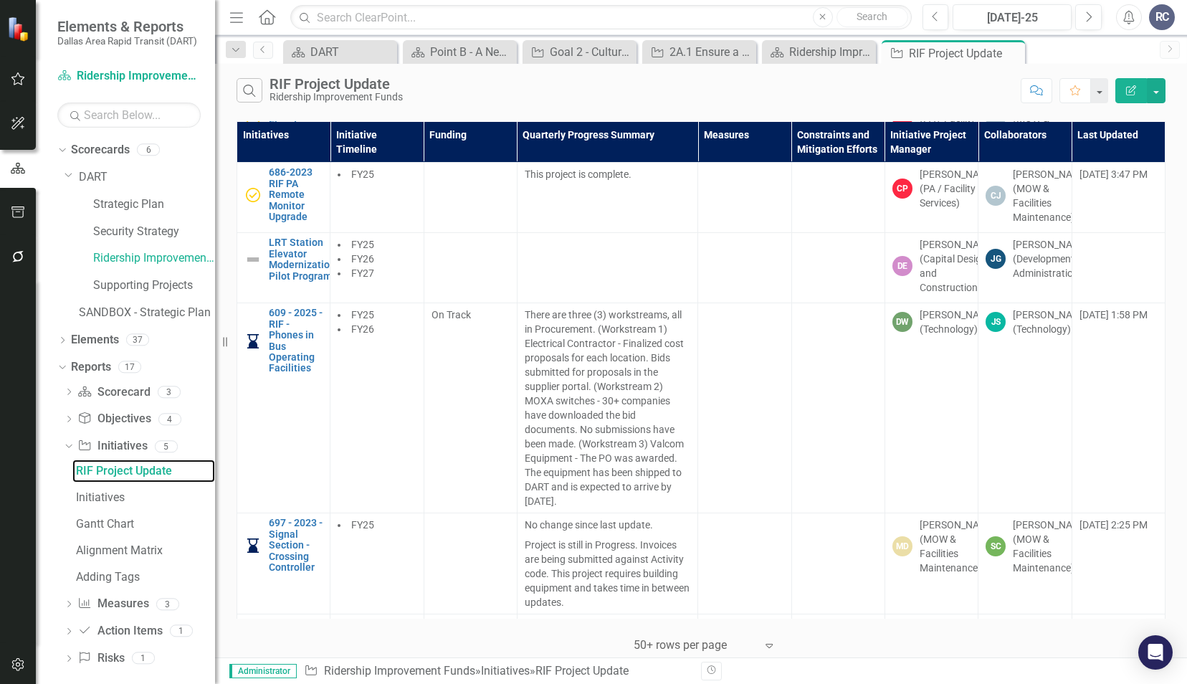
scroll to position [287, 0]
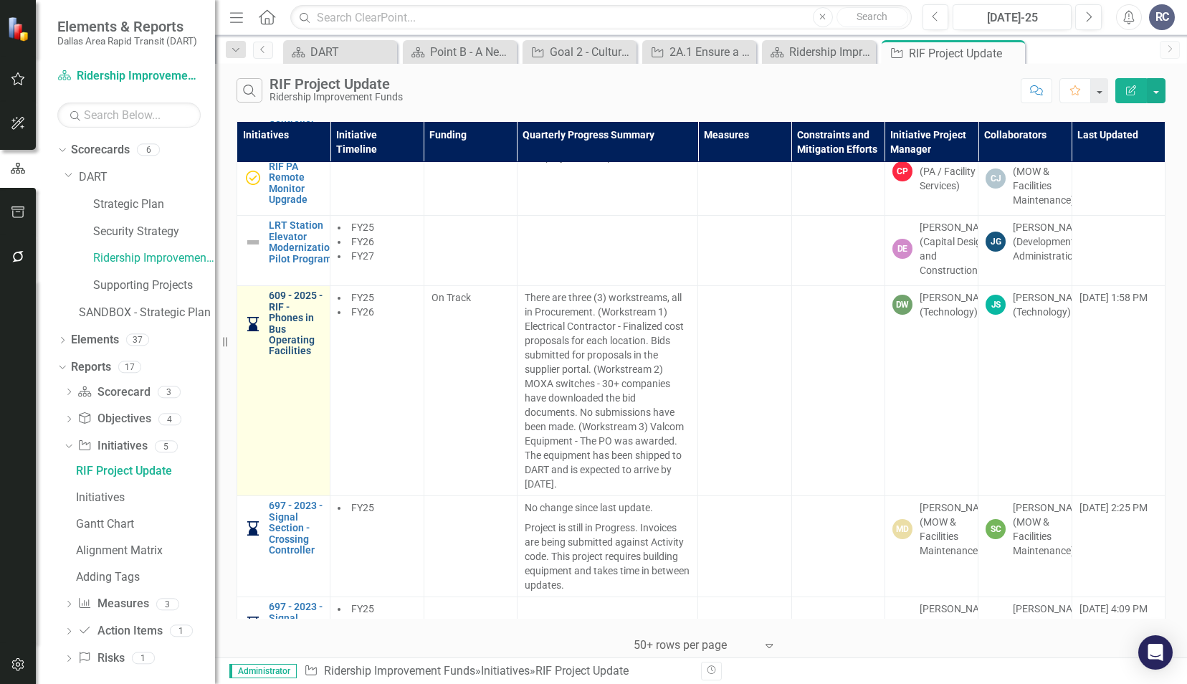
click at [281, 356] on link "609 - 2025 - RIF - Phones in Bus Operating Facilities" at bounding box center [296, 323] width 54 height 66
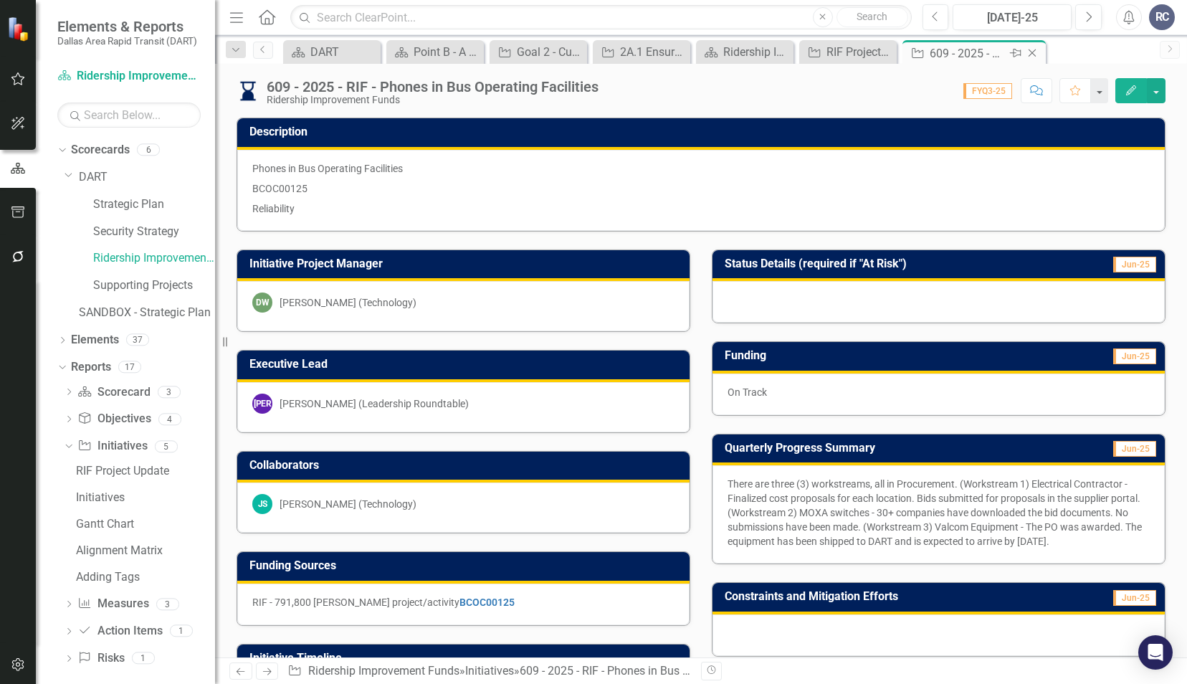
click at [1029, 55] on icon at bounding box center [1032, 53] width 8 height 8
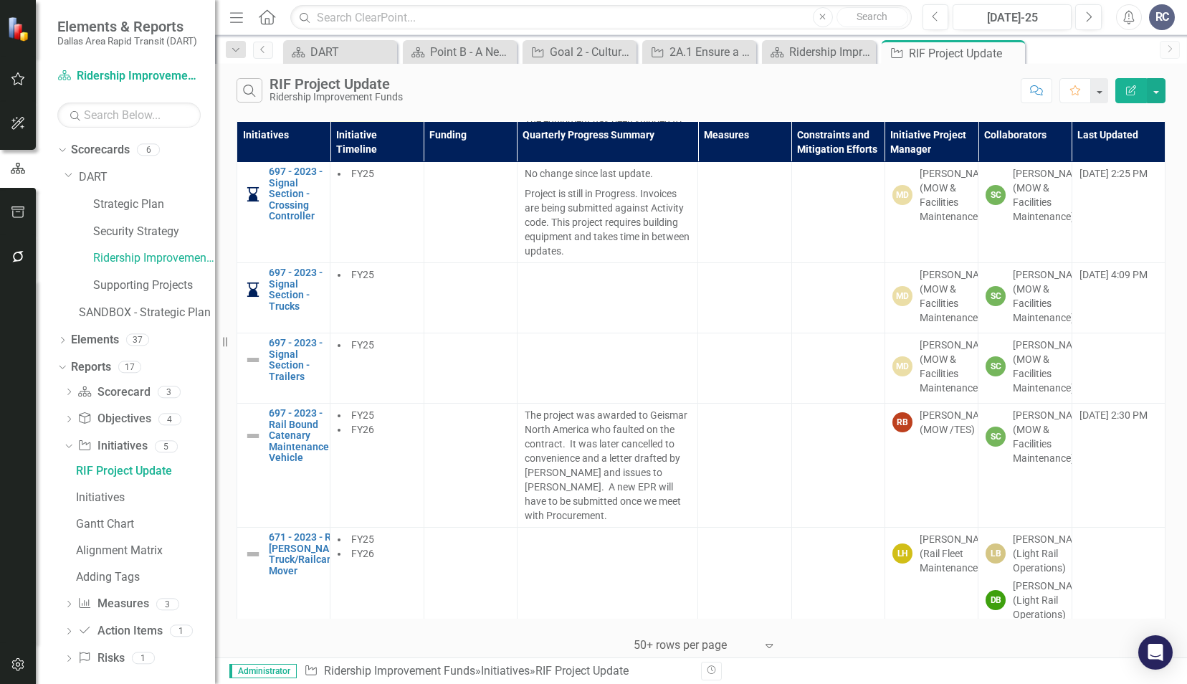
scroll to position [645, 0]
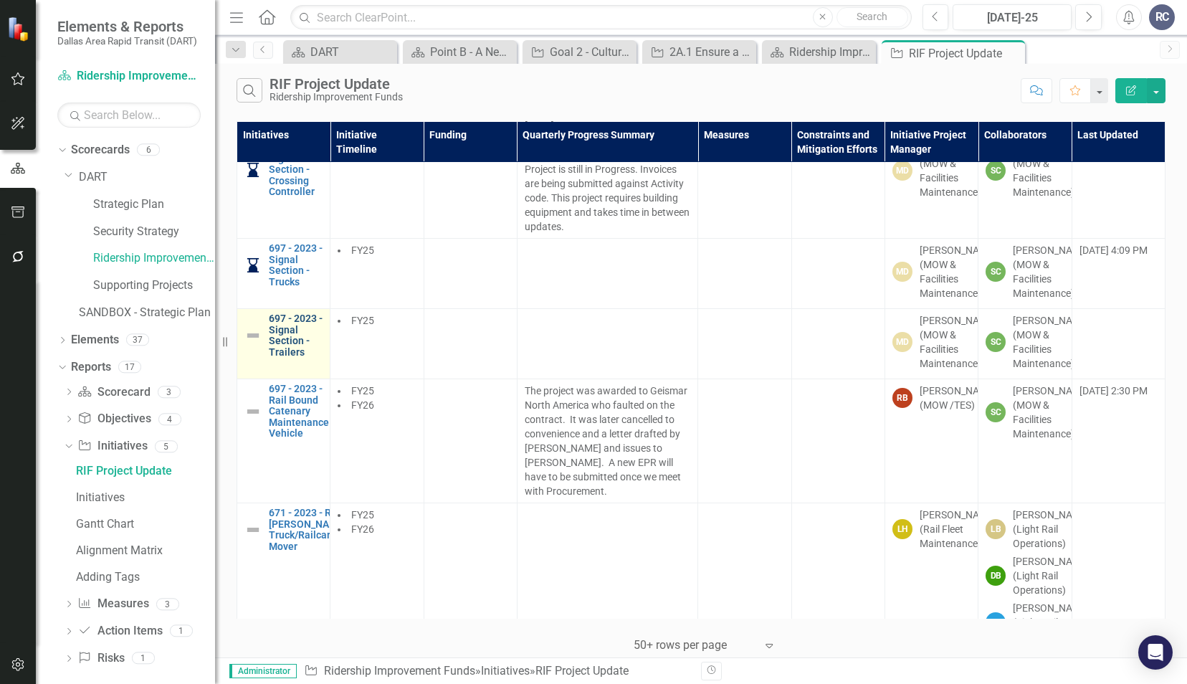
click at [297, 358] on link "697 - 2023 - Signal Section - Trailers" at bounding box center [296, 335] width 54 height 44
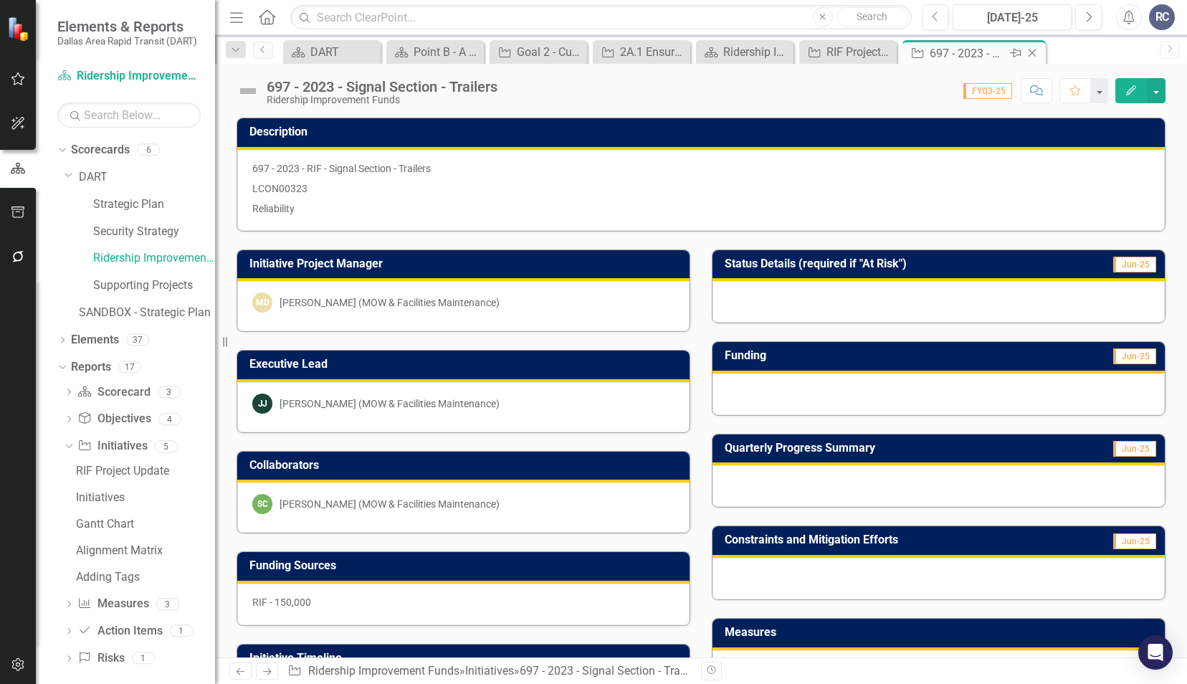
click at [1033, 52] on icon "Close" at bounding box center [1032, 52] width 14 height 11
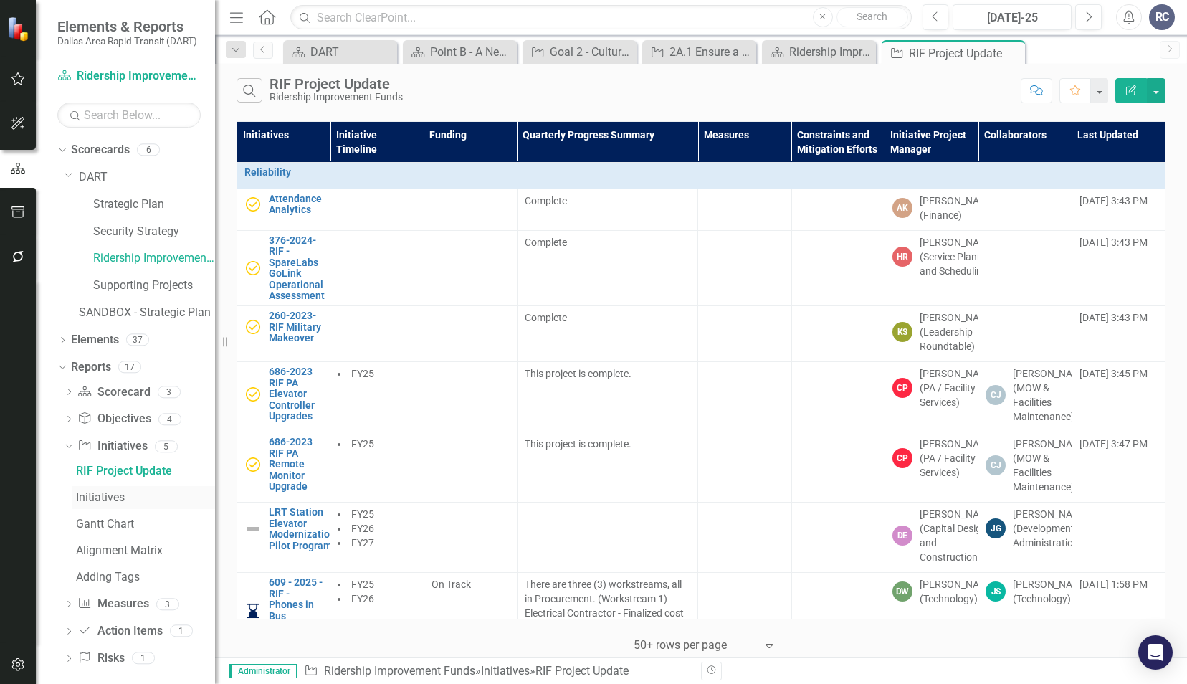
click at [89, 496] on div "Initiatives" at bounding box center [145, 497] width 139 height 13
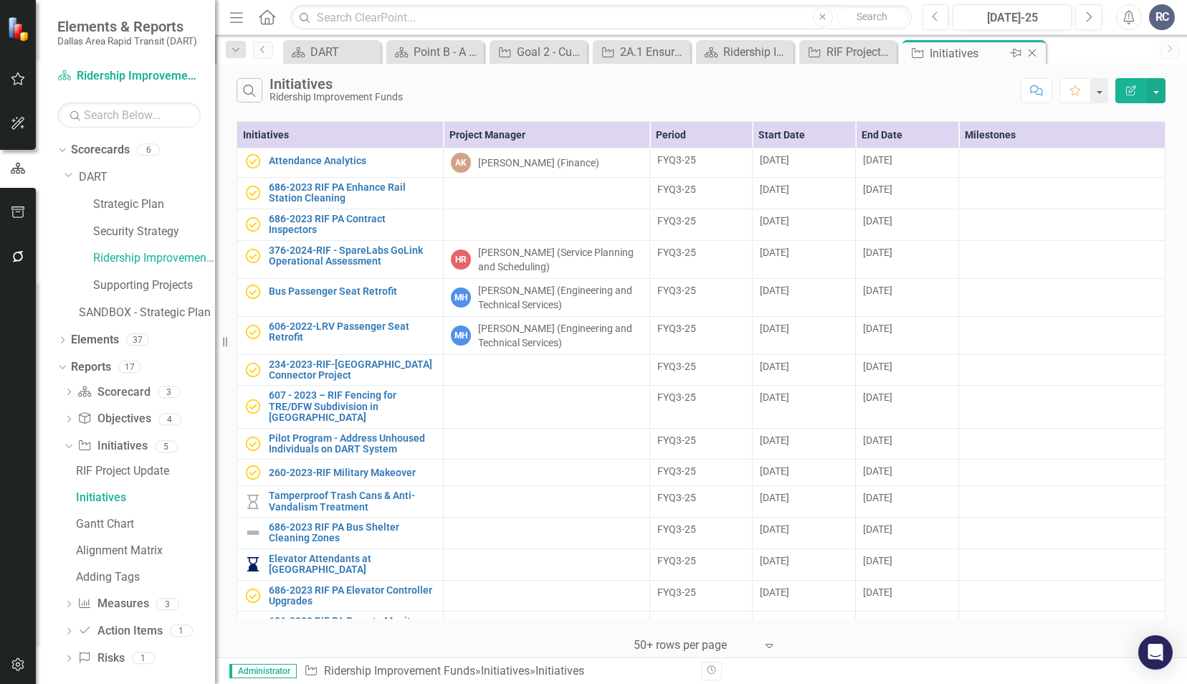
click at [1033, 54] on icon at bounding box center [1032, 53] width 8 height 8
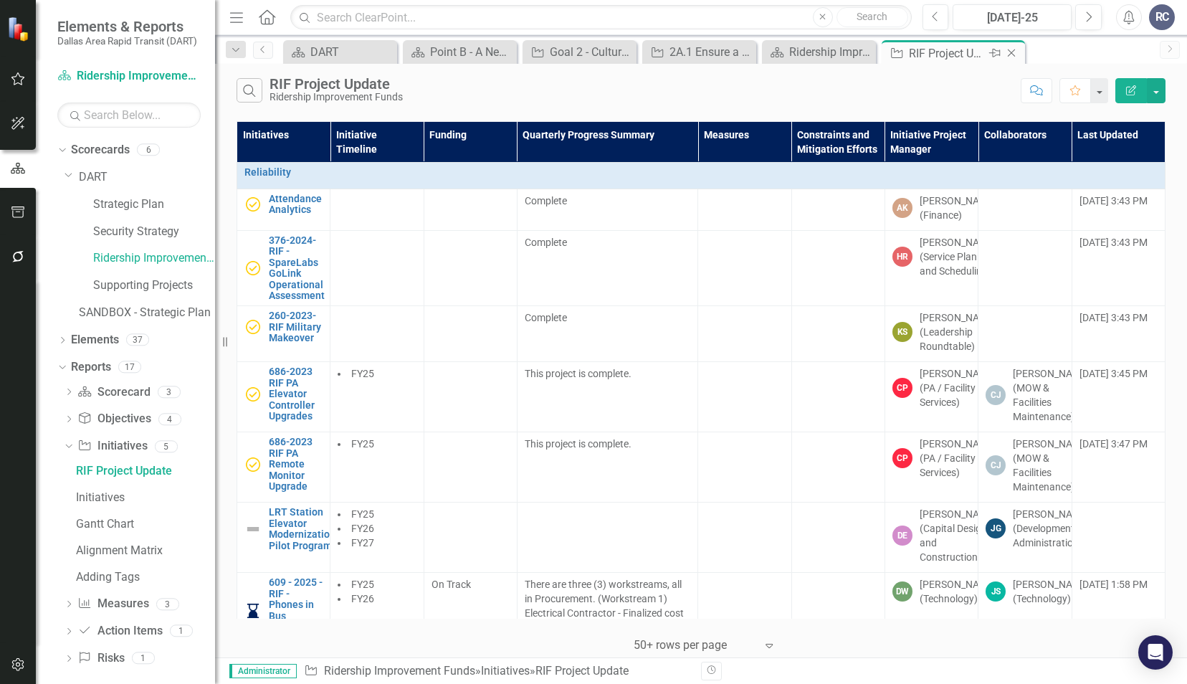
click at [1015, 54] on icon "Close" at bounding box center [1011, 52] width 14 height 11
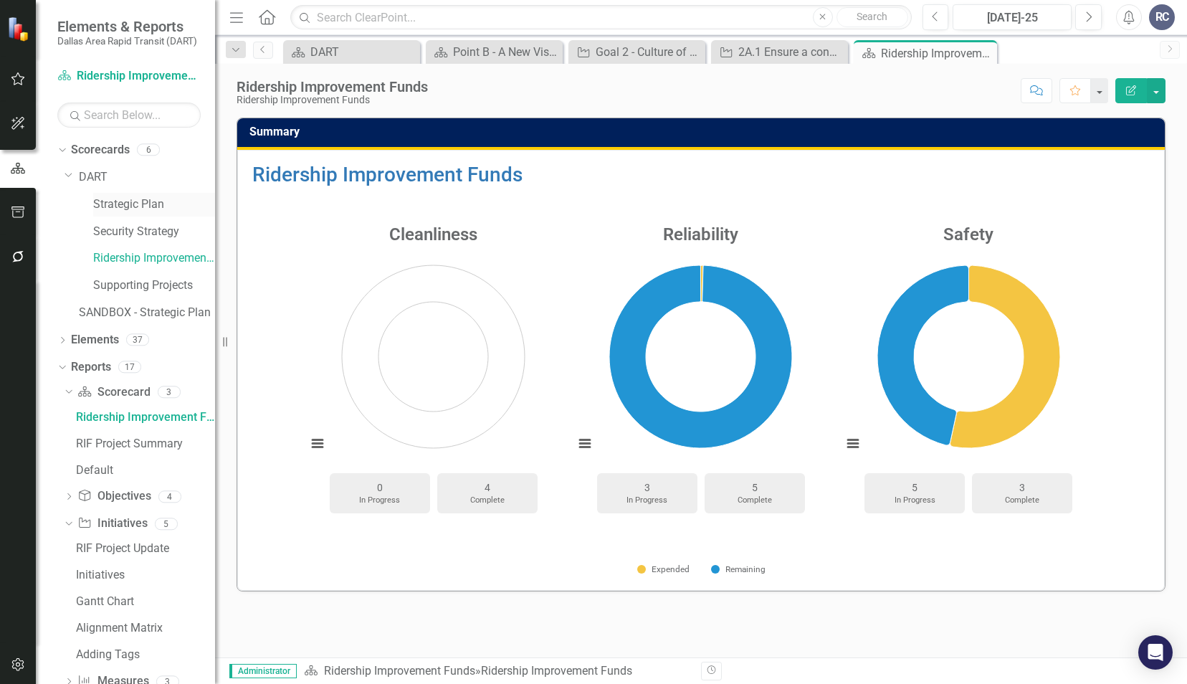
click at [113, 201] on link "Strategic Plan" at bounding box center [154, 204] width 122 height 16
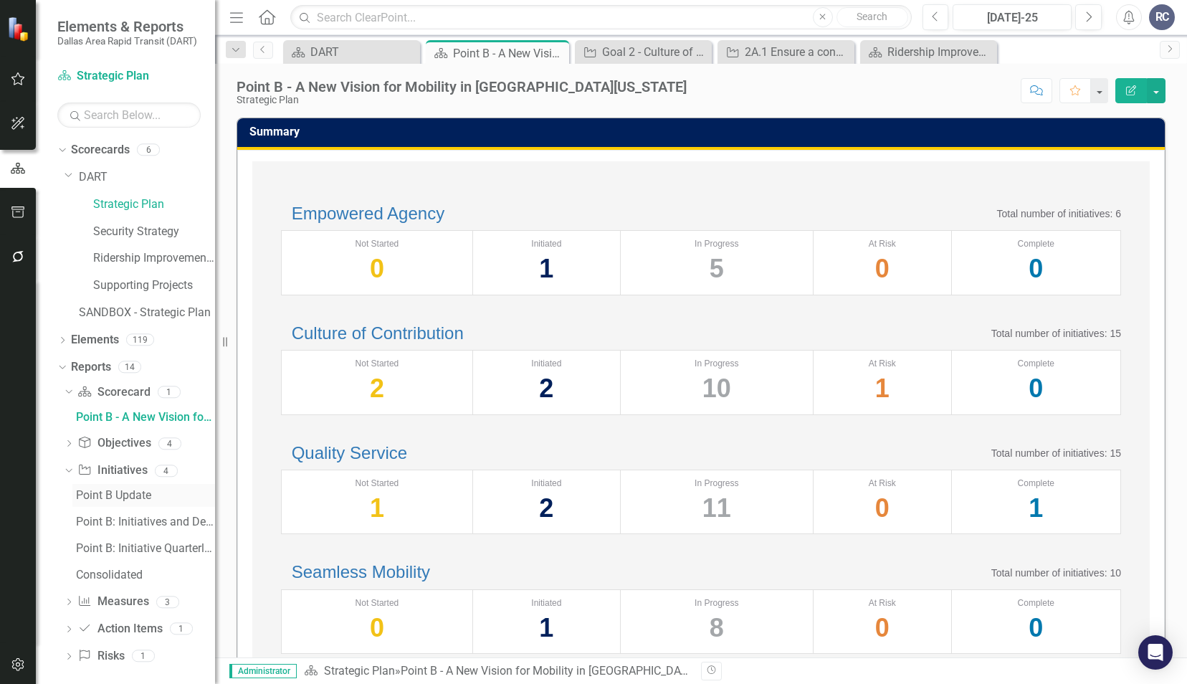
click at [119, 493] on div "Point B Update" at bounding box center [145, 495] width 139 height 13
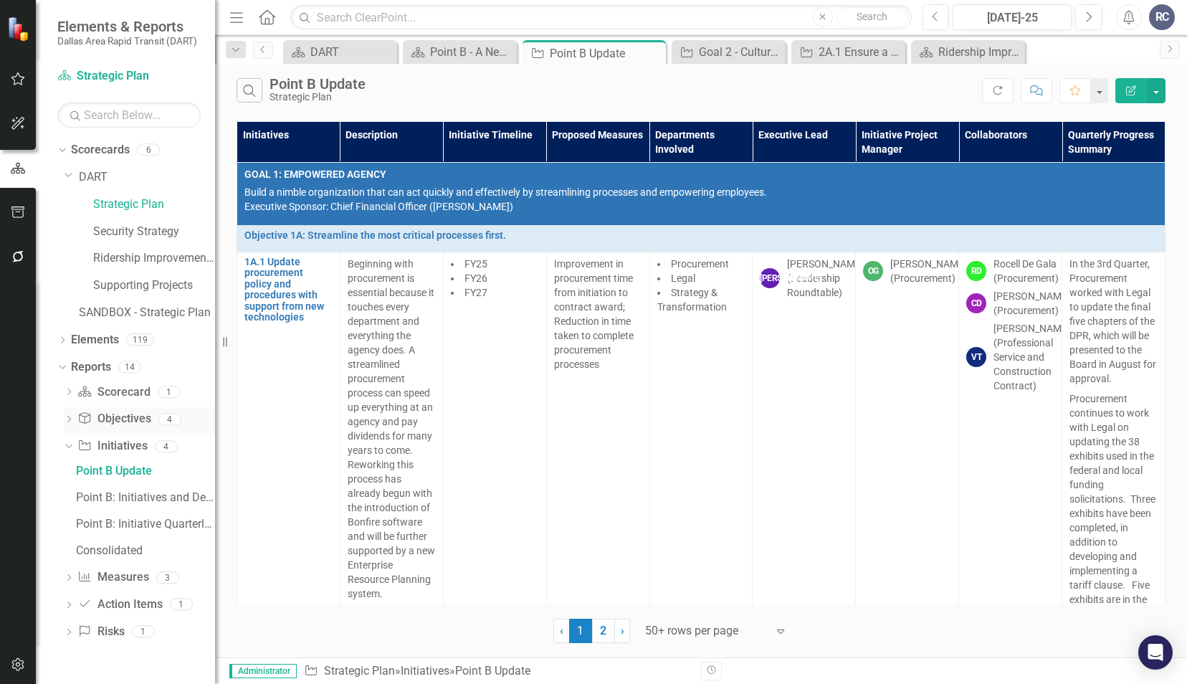
click at [113, 420] on link "Objective Objectives" at bounding box center [113, 419] width 73 height 16
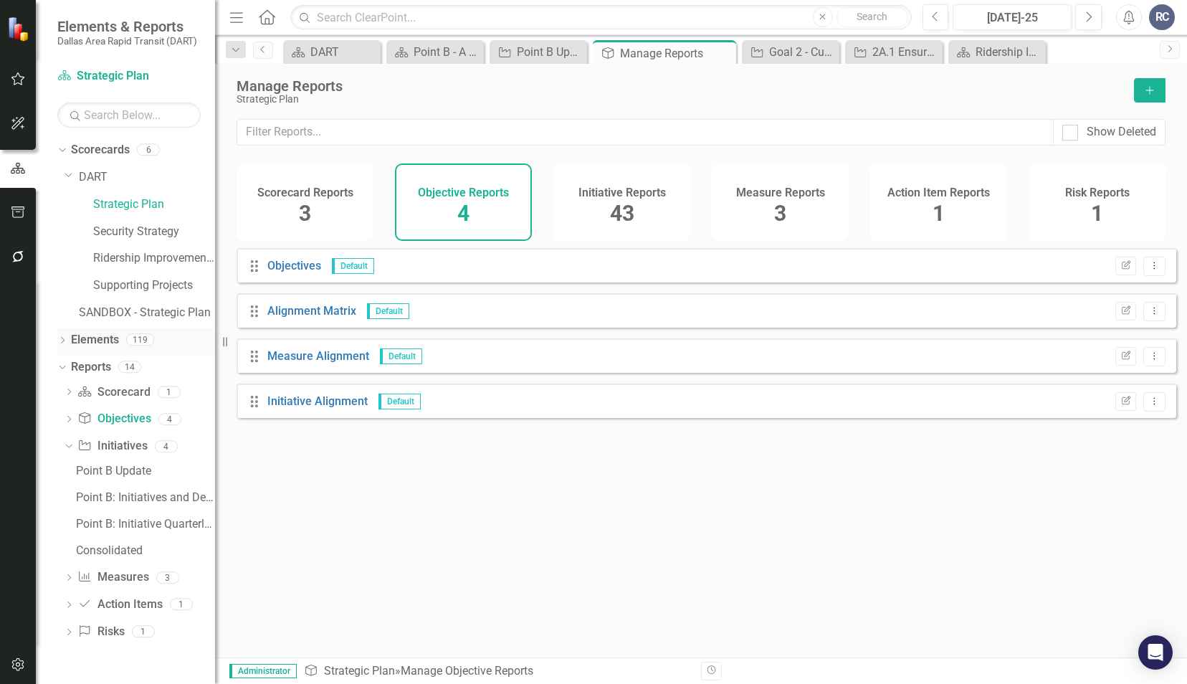
click at [64, 339] on icon at bounding box center [63, 340] width 4 height 6
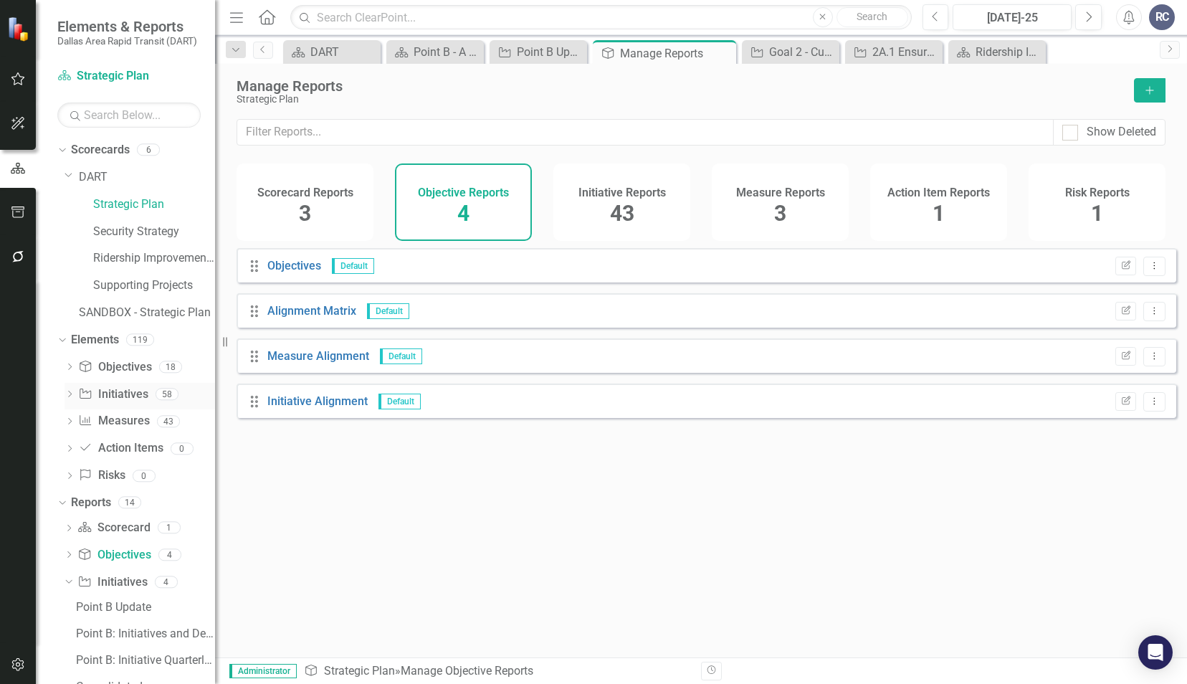
click at [106, 402] on div "Initiative Initiatives" at bounding box center [113, 395] width 70 height 24
click at [116, 397] on link "Initiative Initiatives" at bounding box center [113, 394] width 70 height 16
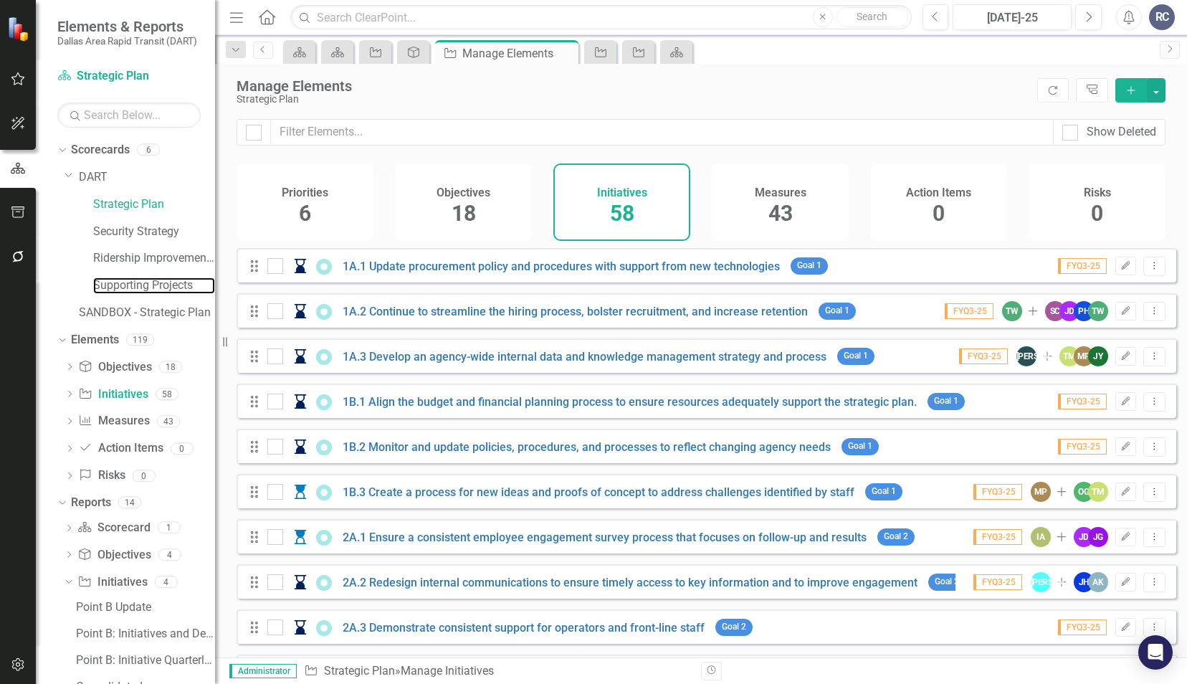
drag, startPoint x: 112, startPoint y: 289, endPoint x: 241, endPoint y: 312, distance: 131.0
click at [112, 289] on link "Supporting Projects" at bounding box center [154, 285] width 122 height 16
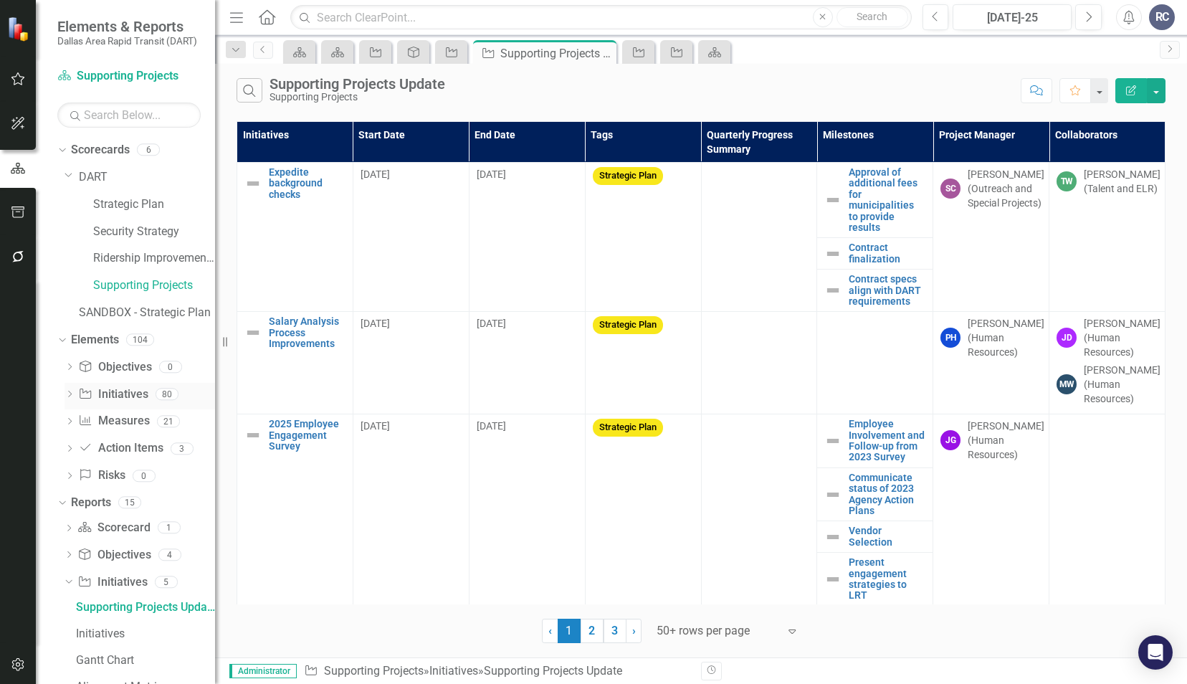
click at [72, 394] on icon "Dropdown" at bounding box center [69, 395] width 10 height 8
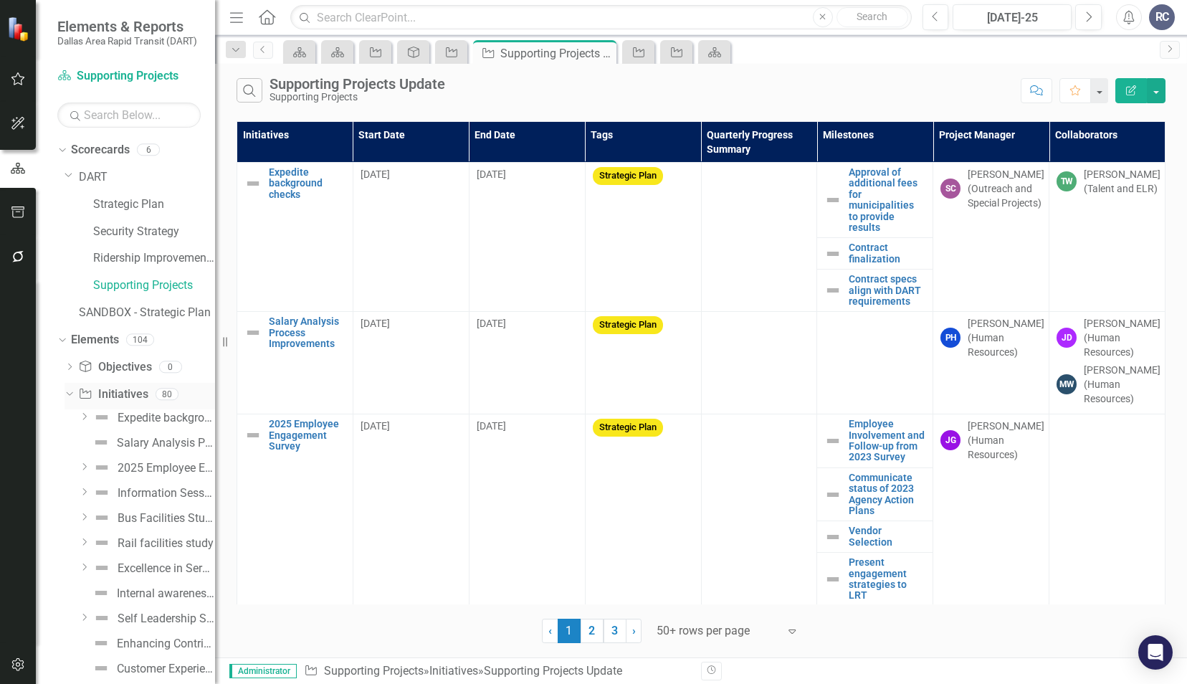
click at [128, 391] on link "Initiative Initiatives" at bounding box center [113, 394] width 70 height 16
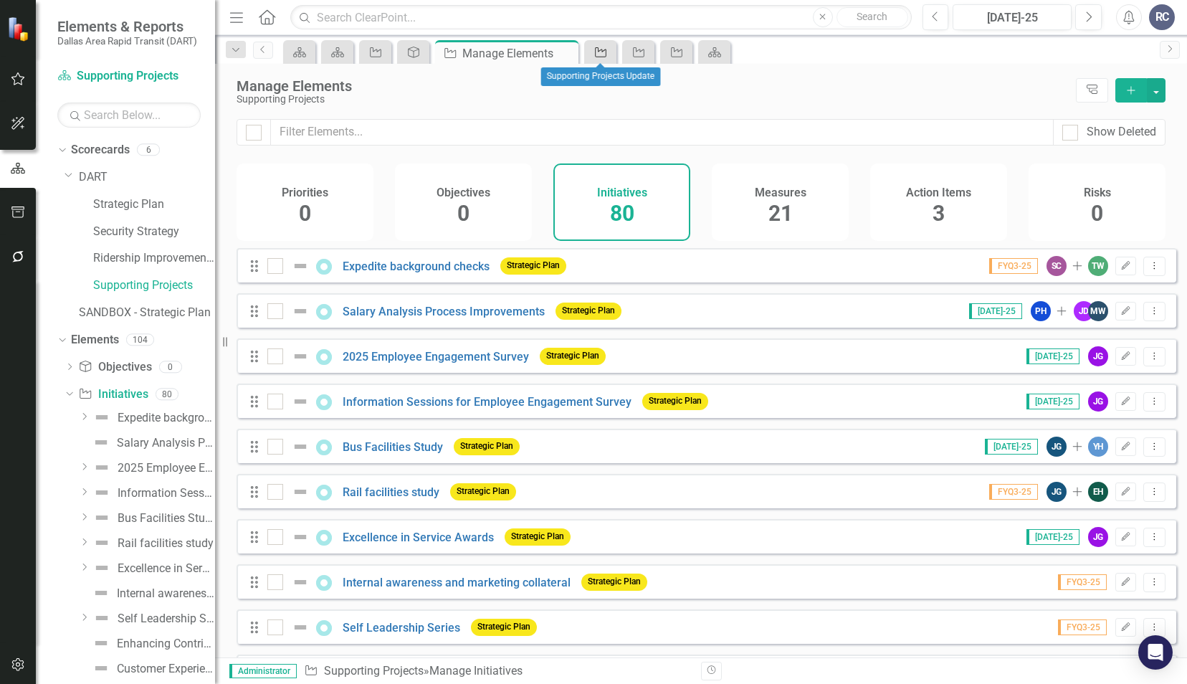
click at [612, 52] on link "Initiative" at bounding box center [600, 52] width 25 height 18
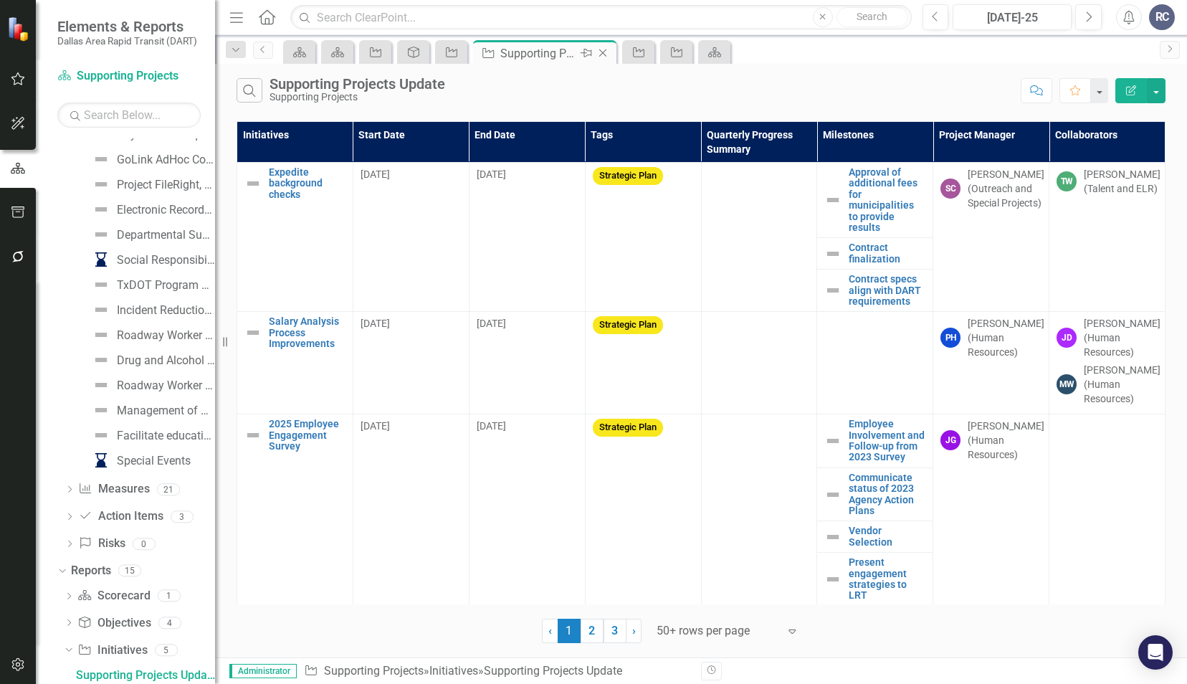
scroll to position [1940, 0]
click at [611, 52] on div "Close" at bounding box center [604, 53] width 18 height 18
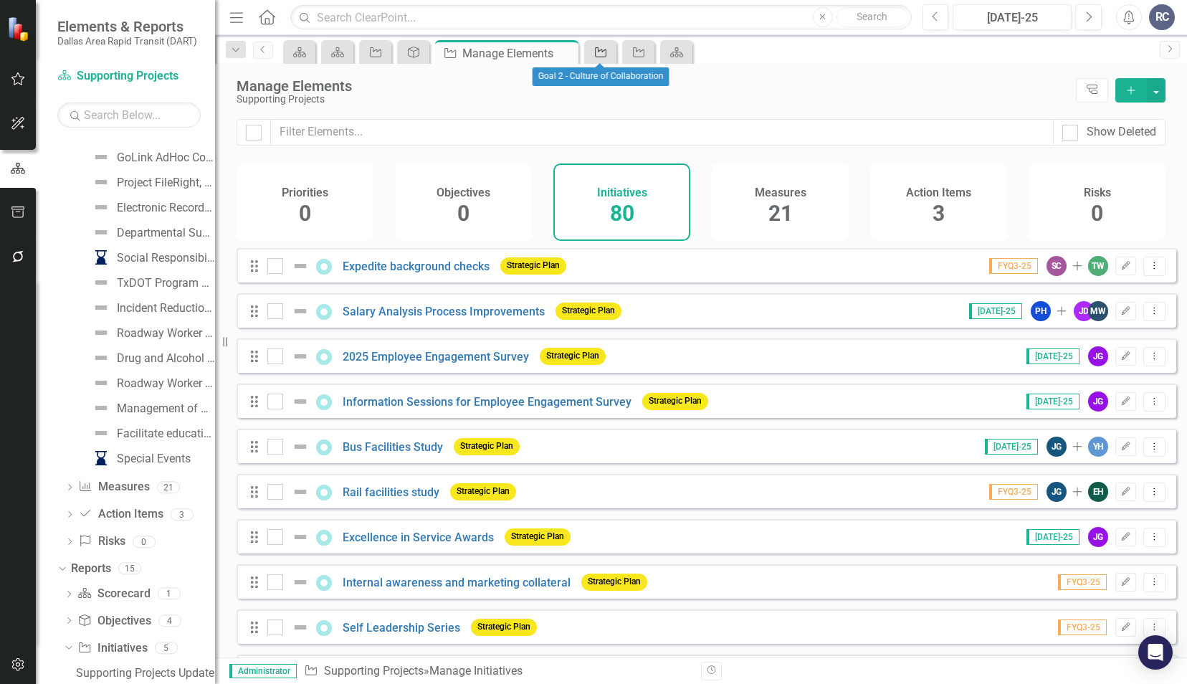
click at [610, 52] on link "Initiative" at bounding box center [600, 52] width 25 height 18
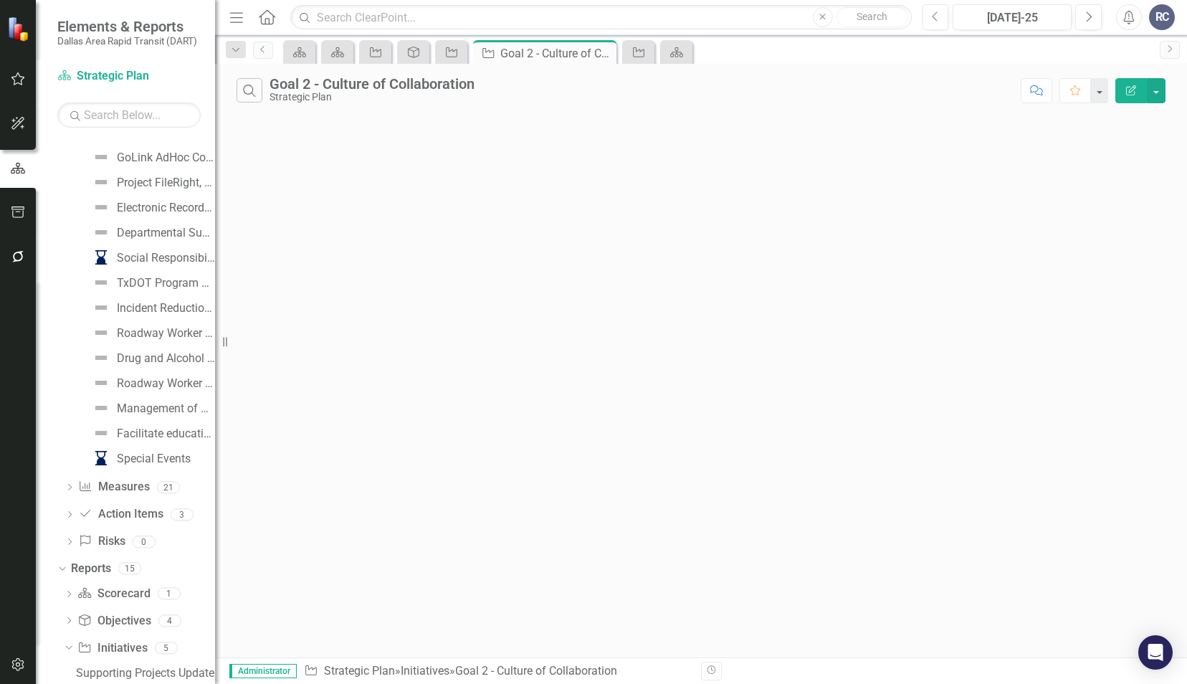
scroll to position [1575, 0]
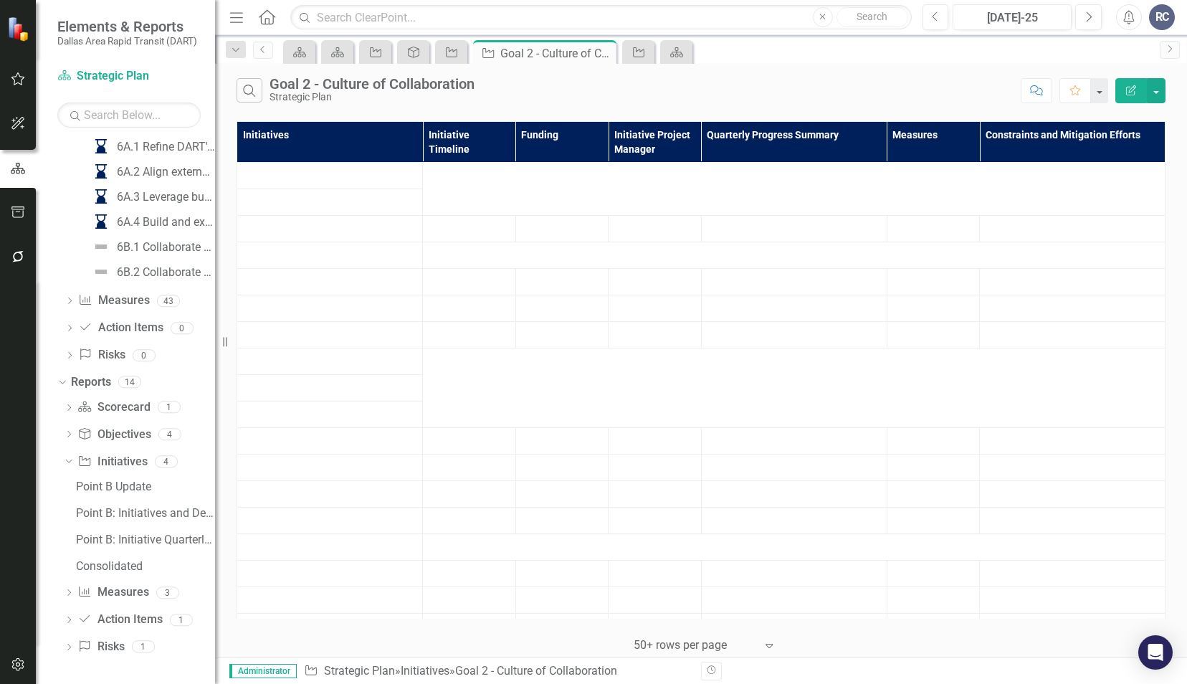
click at [0, 0] on div "Close" at bounding box center [0, 0] width 0 height 0
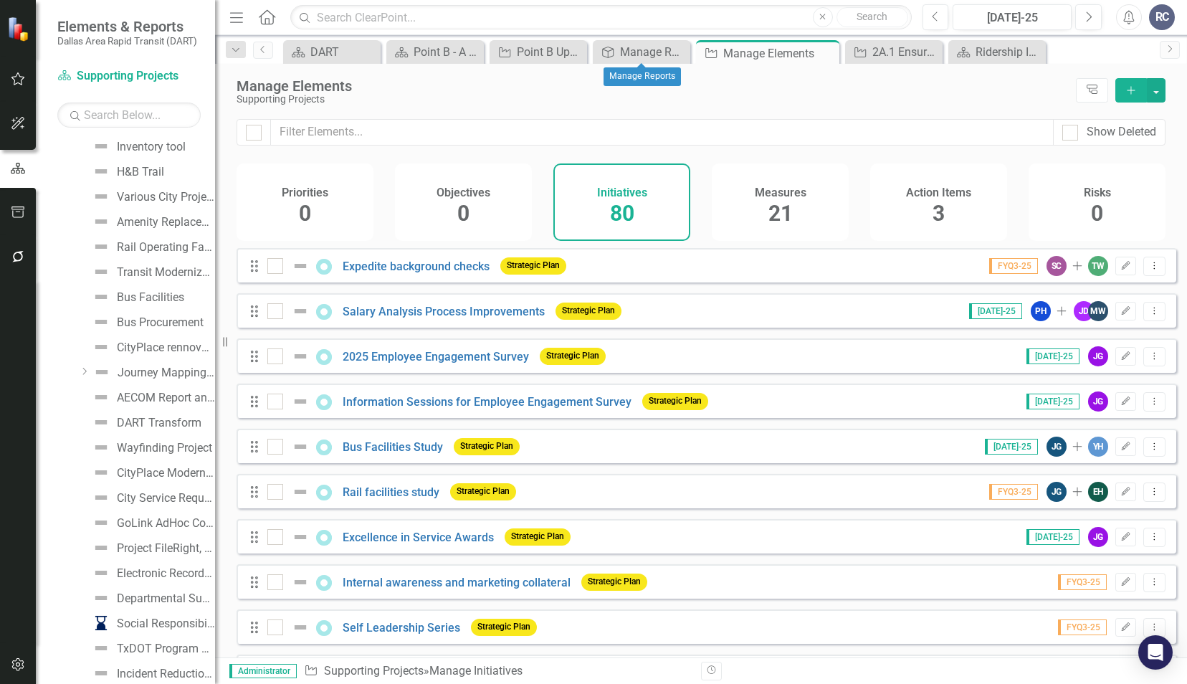
scroll to position [1940, 0]
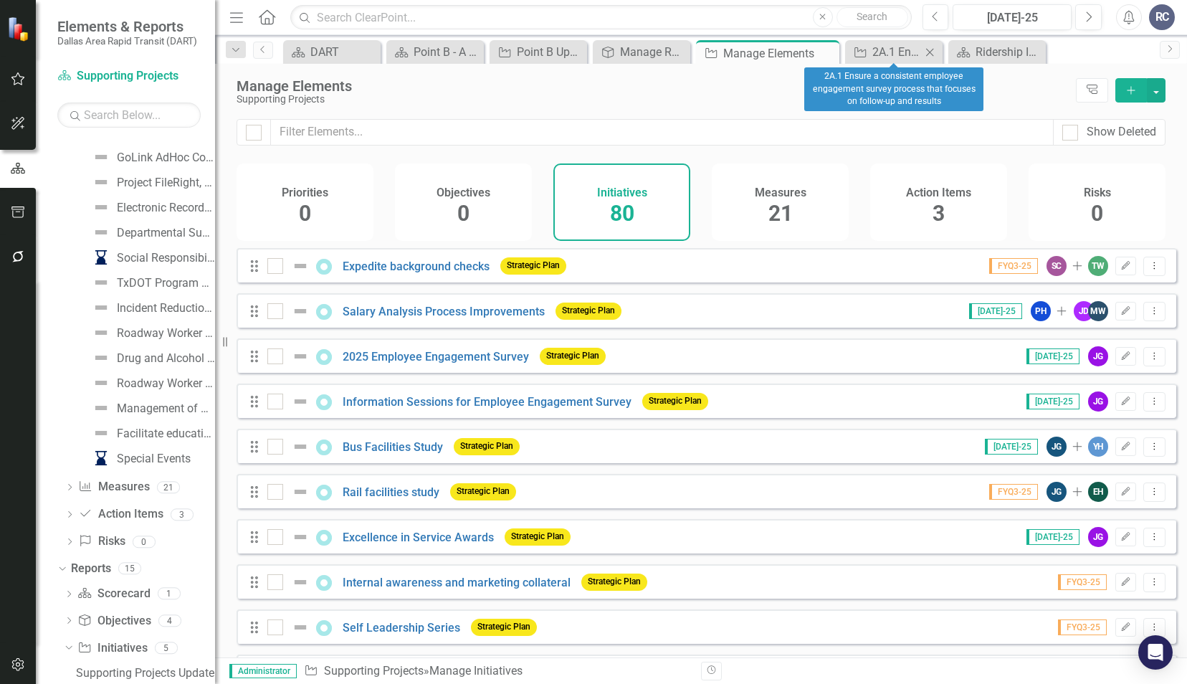
click at [931, 52] on icon "Close" at bounding box center [929, 52] width 14 height 11
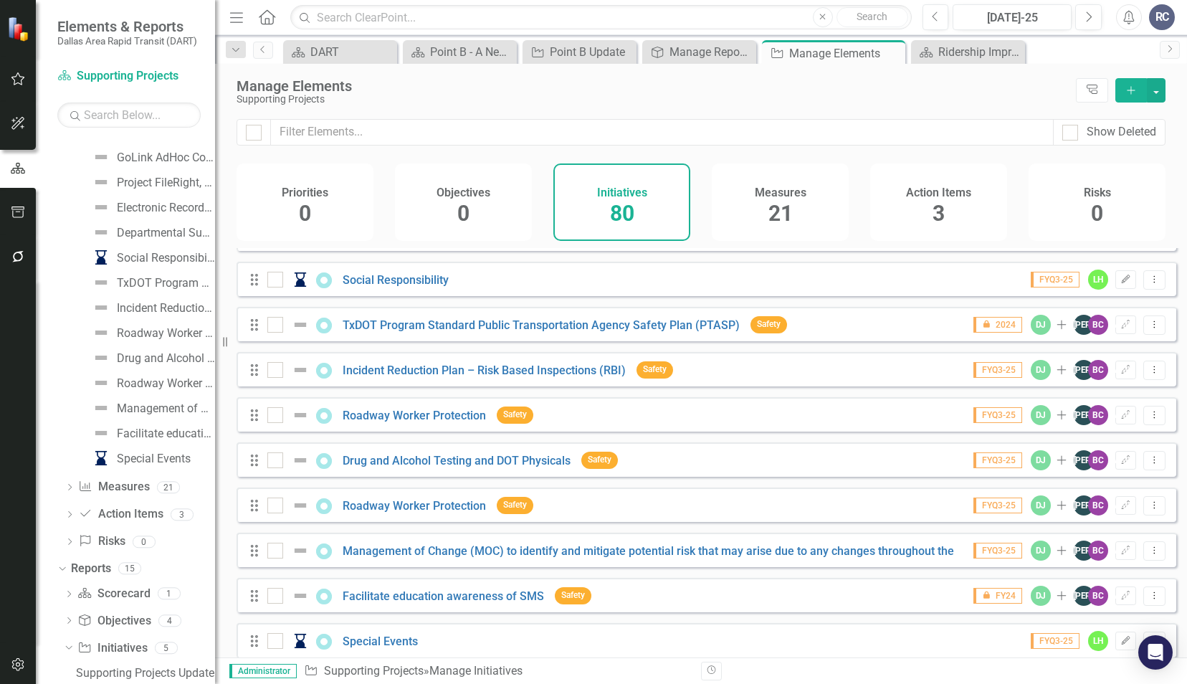
scroll to position [3212, 0]
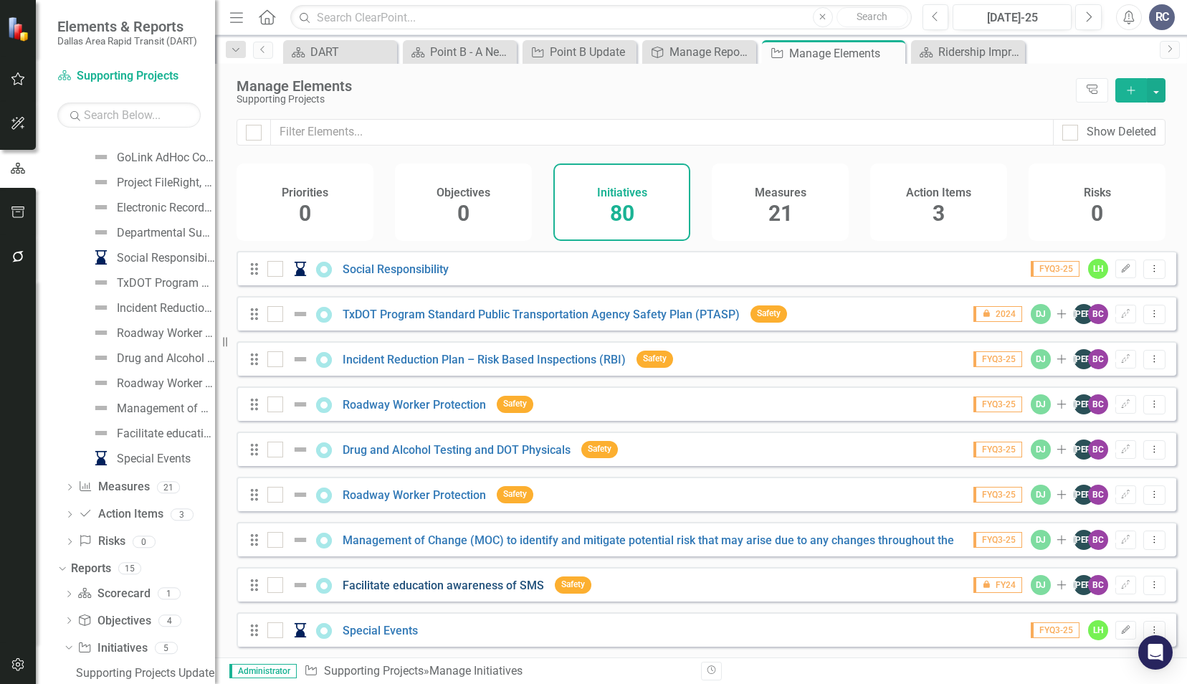
click at [416, 585] on link "Facilitate education awareness of SMS" at bounding box center [443, 585] width 201 height 14
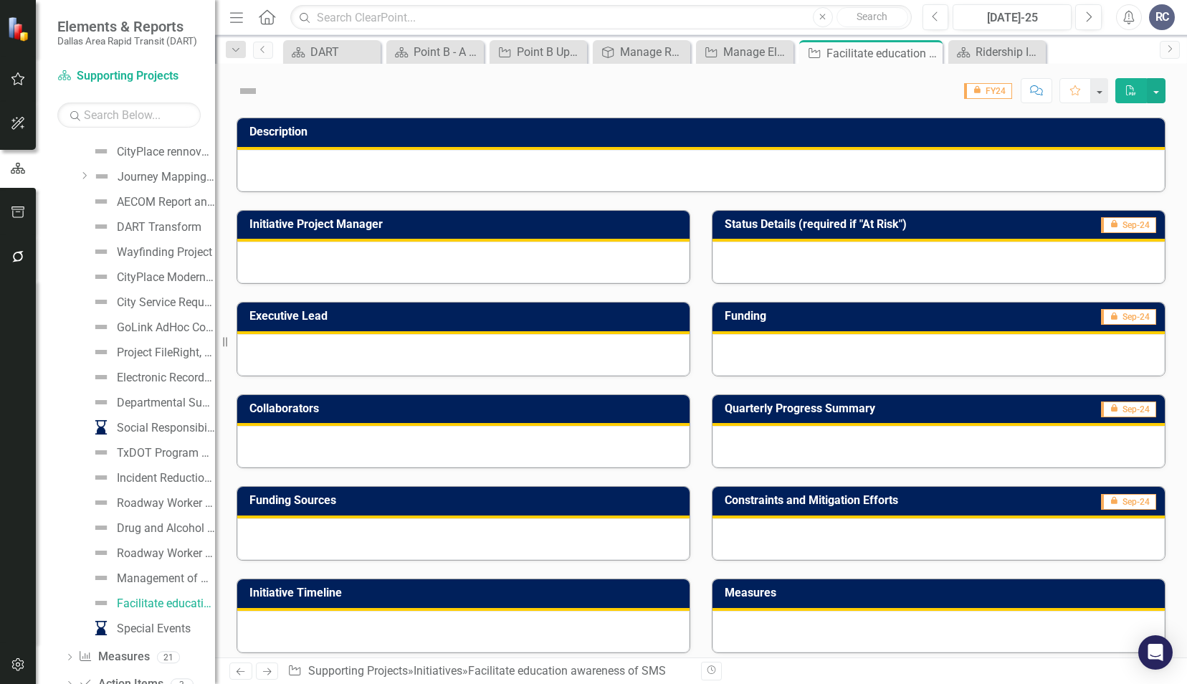
scroll to position [1701, 0]
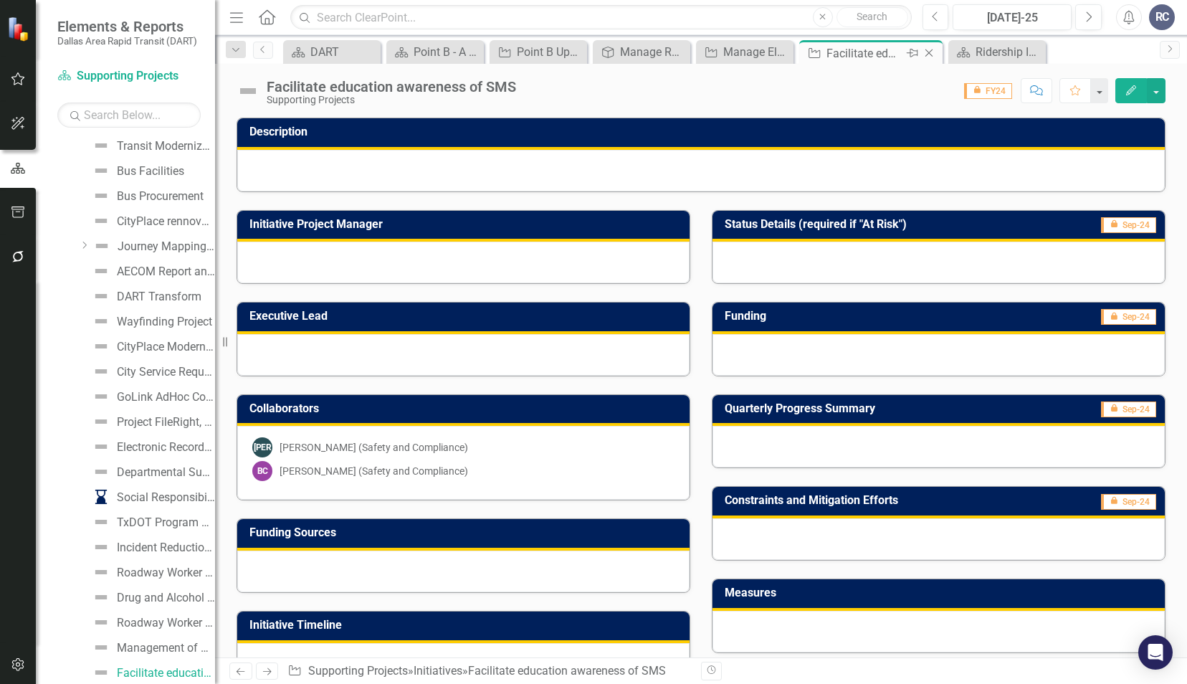
click at [929, 52] on icon at bounding box center [929, 53] width 8 height 8
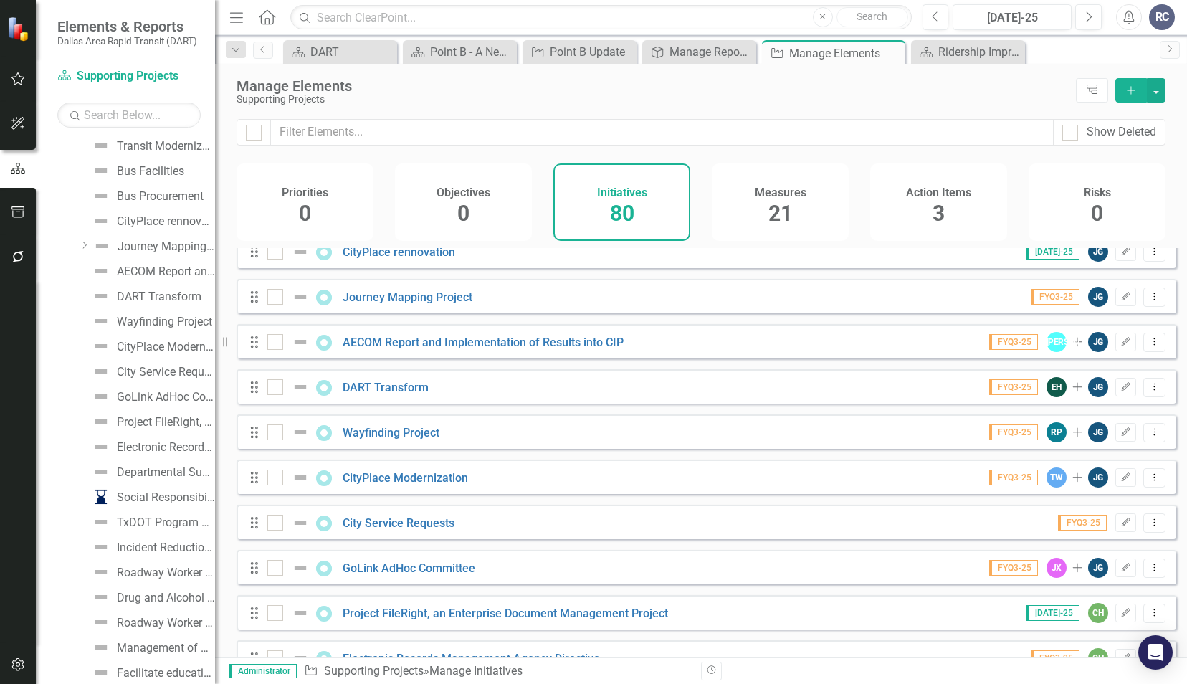
scroll to position [3212, 0]
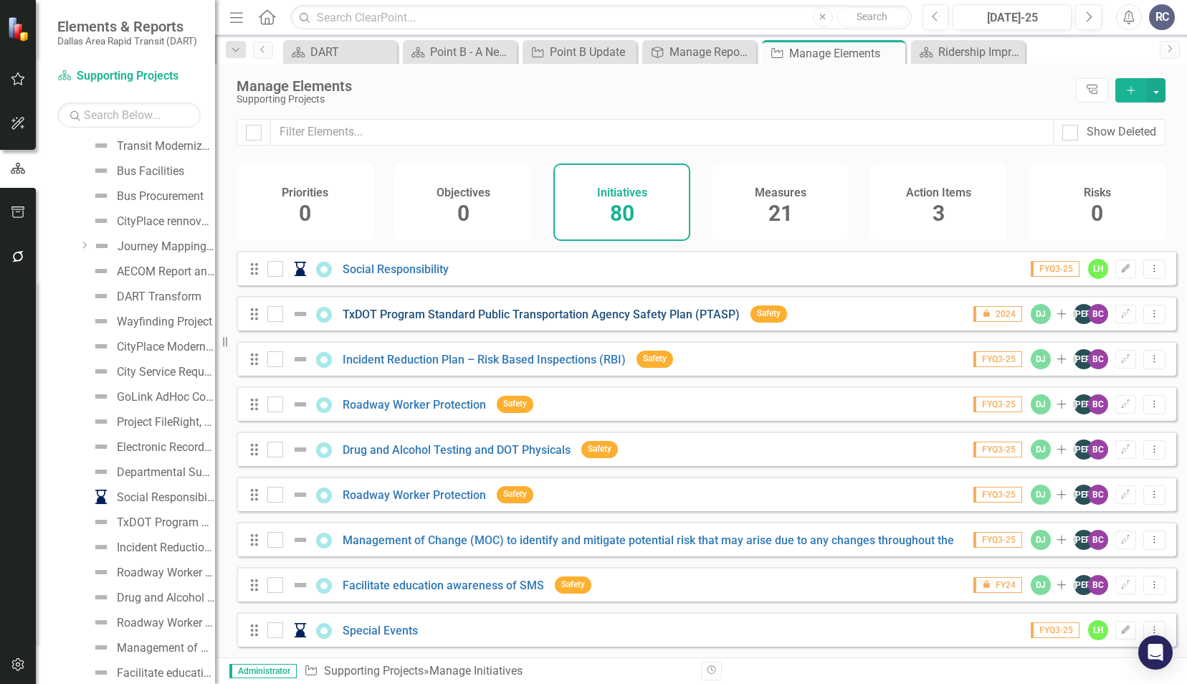
click at [466, 312] on link "TxDOT Program Standard Public Transportation Agency Safety Plan (PTASP)" at bounding box center [541, 314] width 397 height 14
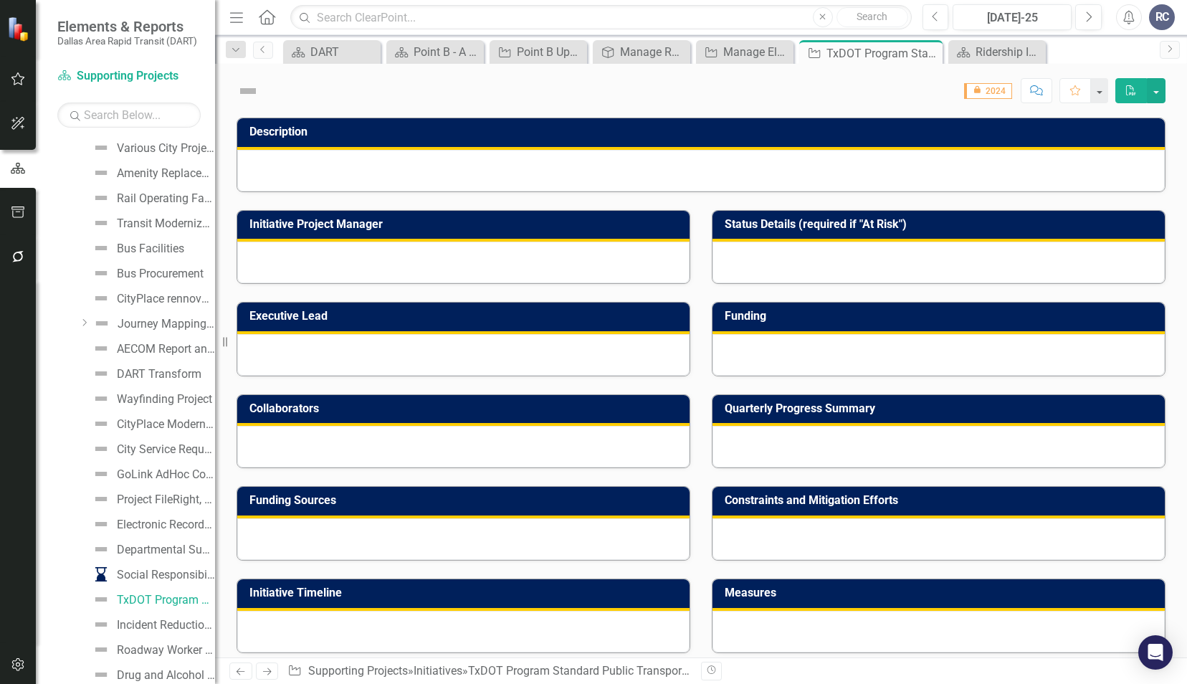
scroll to position [1551, 0]
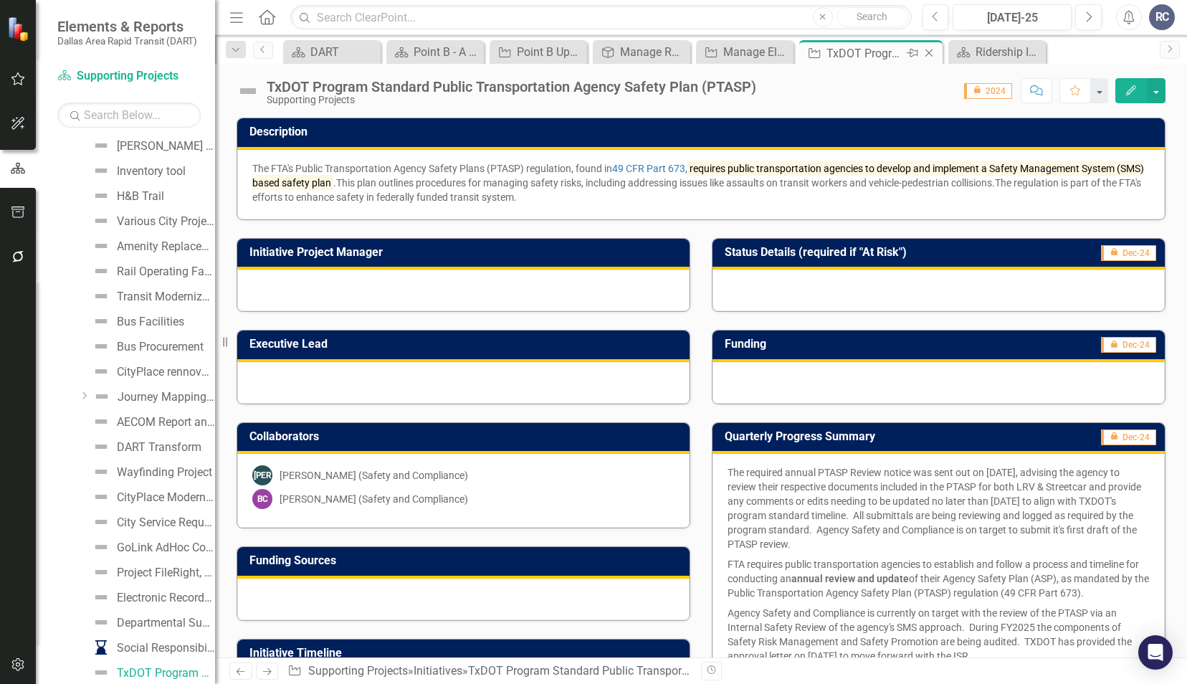
click at [930, 54] on icon at bounding box center [929, 53] width 8 height 8
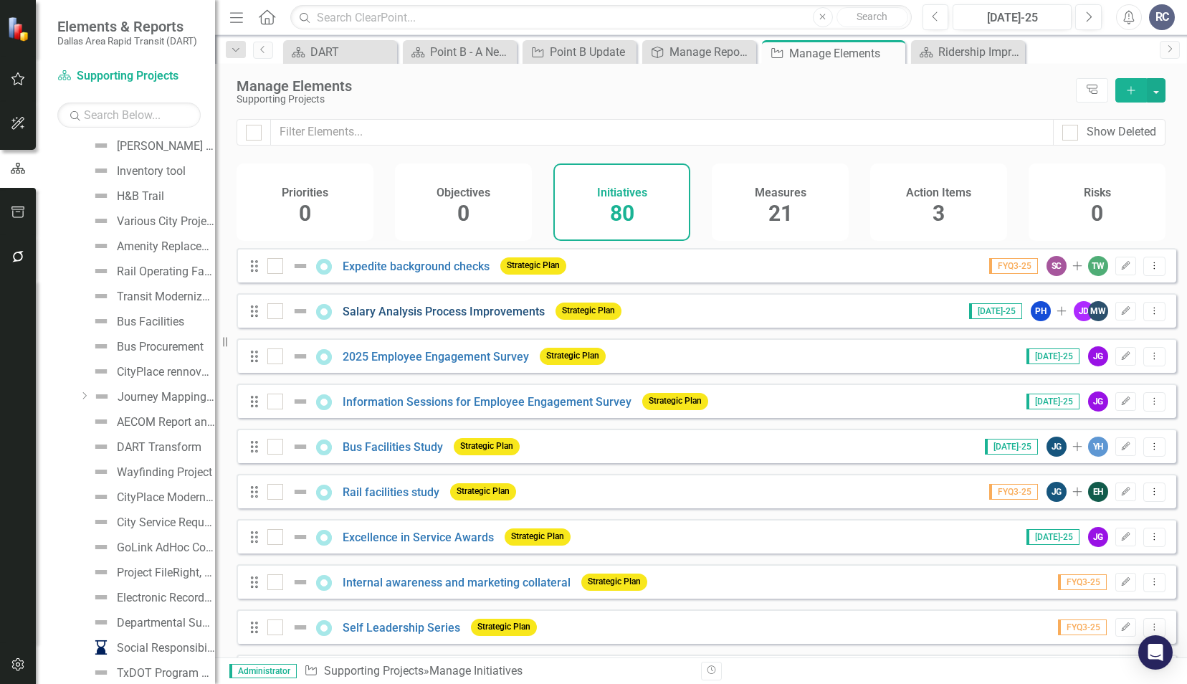
click at [373, 315] on link "Salary Analysis Process Improvements" at bounding box center [444, 312] width 202 height 14
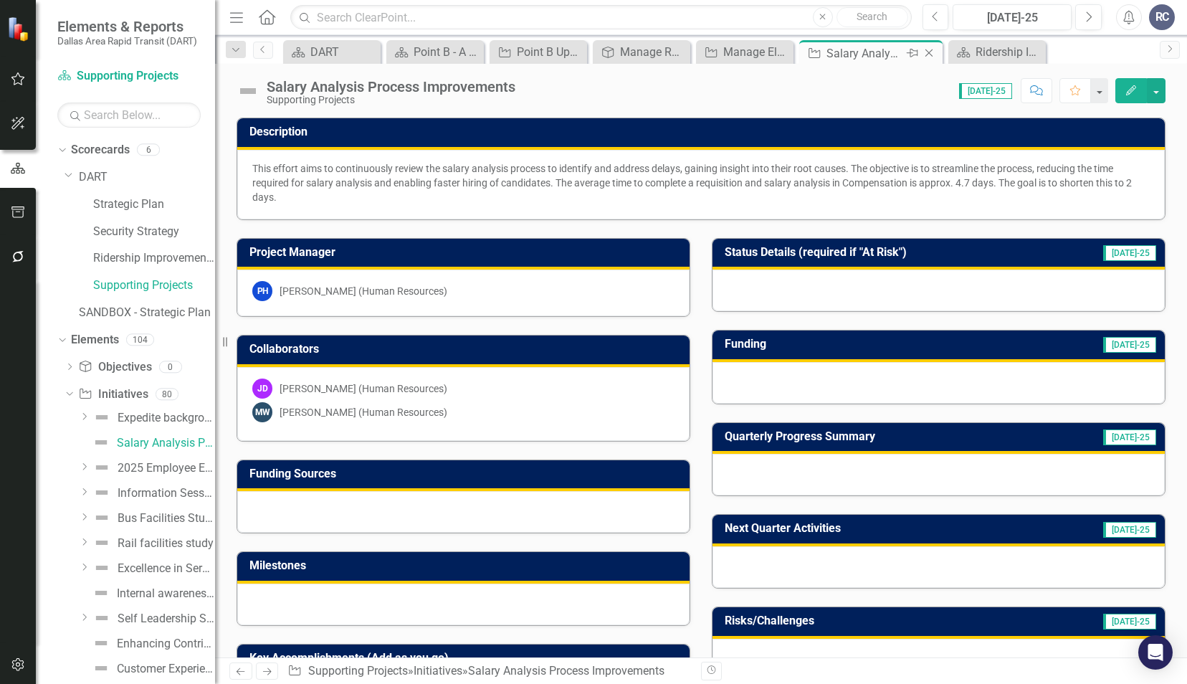
click at [929, 54] on icon "Close" at bounding box center [928, 52] width 14 height 11
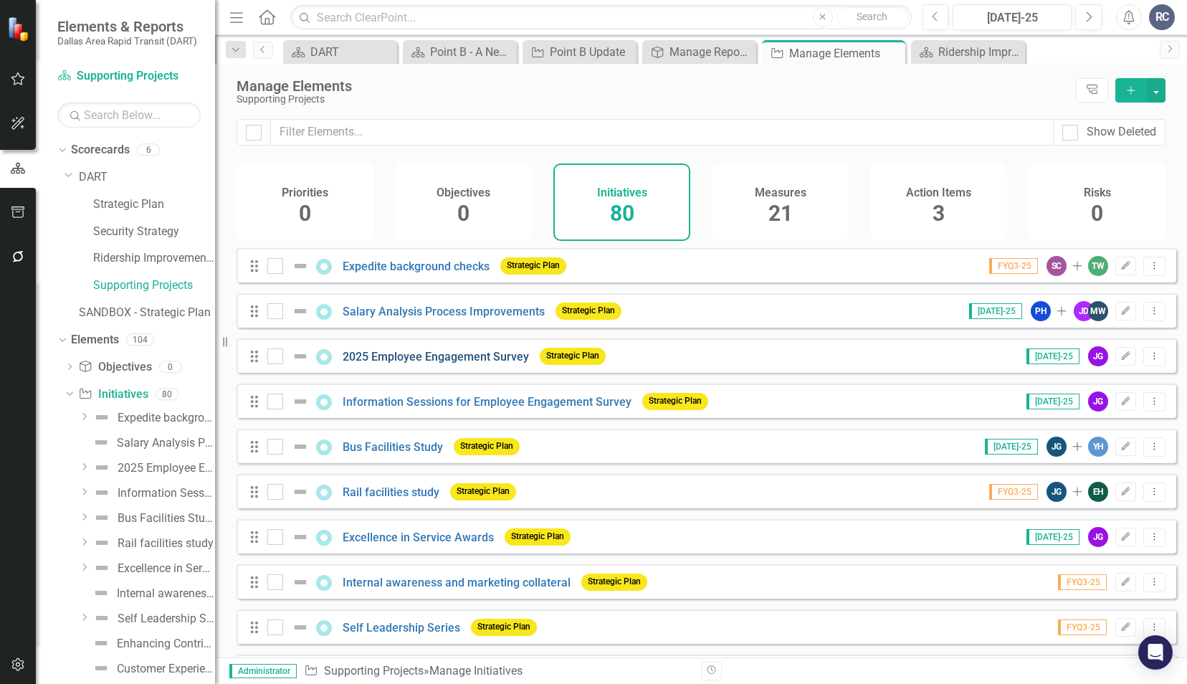
click at [460, 363] on link "2025 Employee Engagement Survey" at bounding box center [436, 357] width 186 height 14
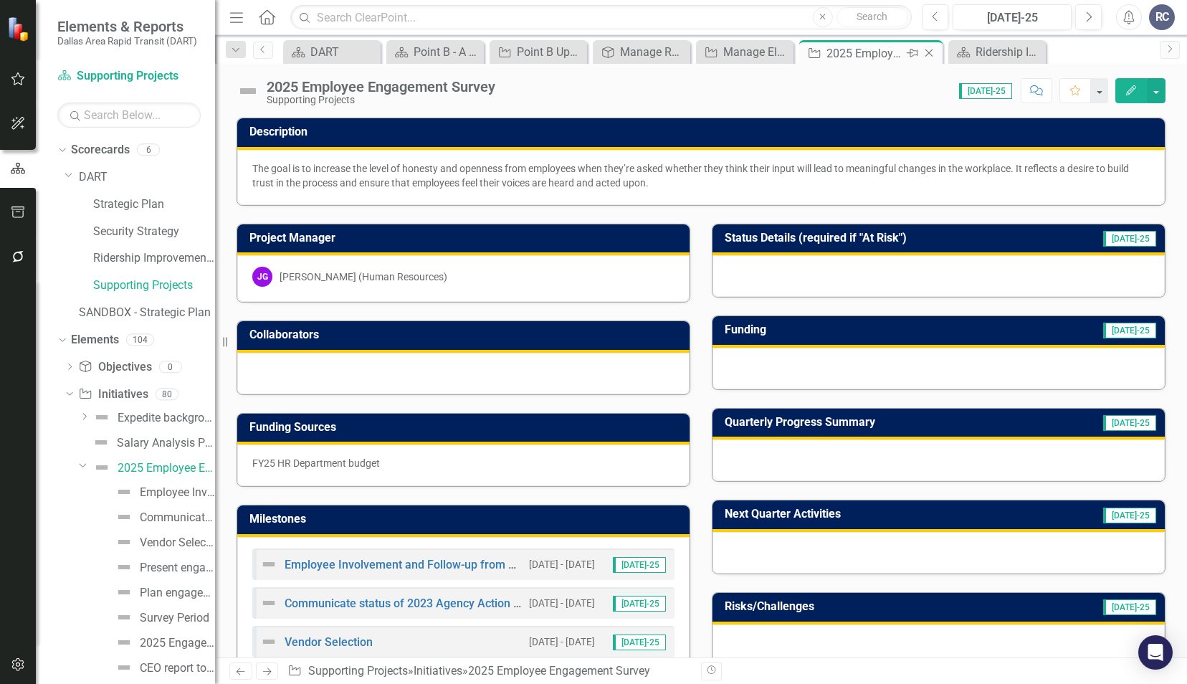
click at [927, 52] on icon at bounding box center [929, 53] width 8 height 8
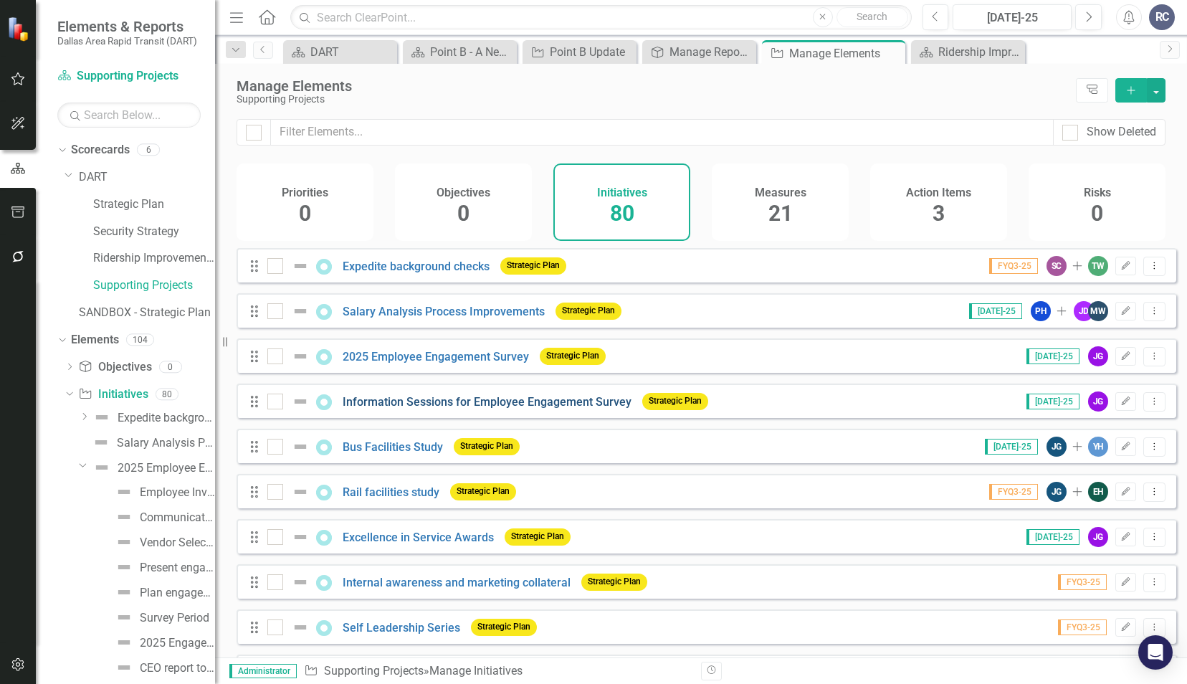
click at [466, 408] on link "Information Sessions for Employee Engagement Survey" at bounding box center [487, 402] width 289 height 14
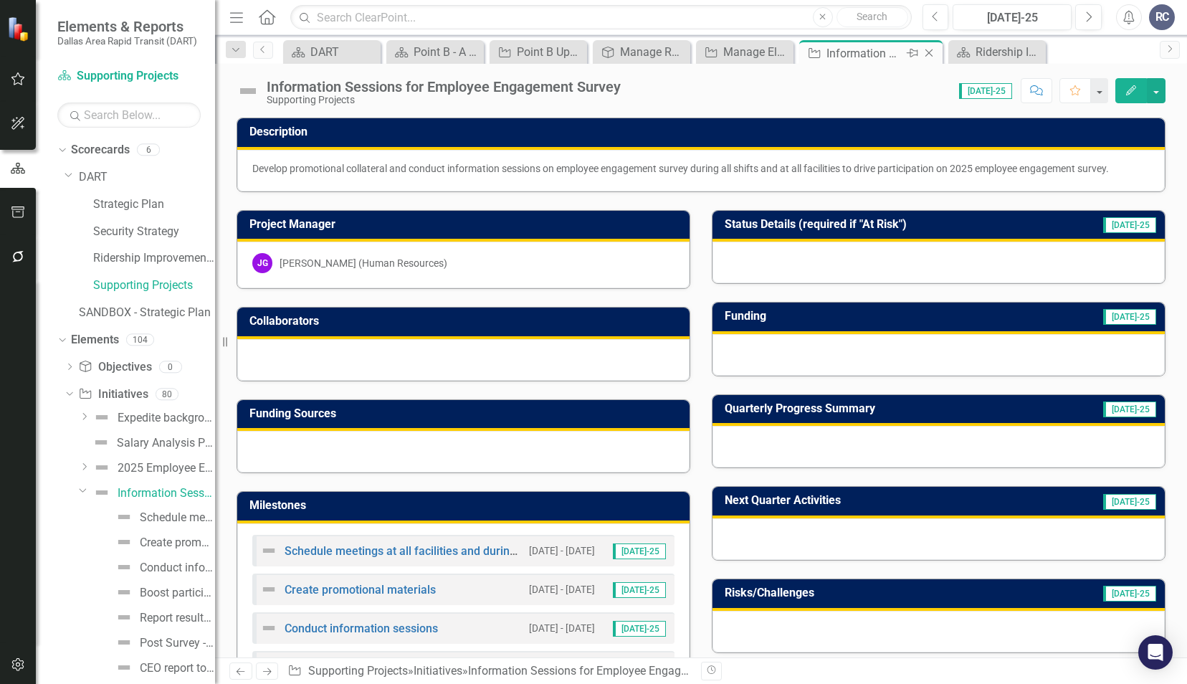
click at [926, 52] on icon "Close" at bounding box center [928, 52] width 14 height 11
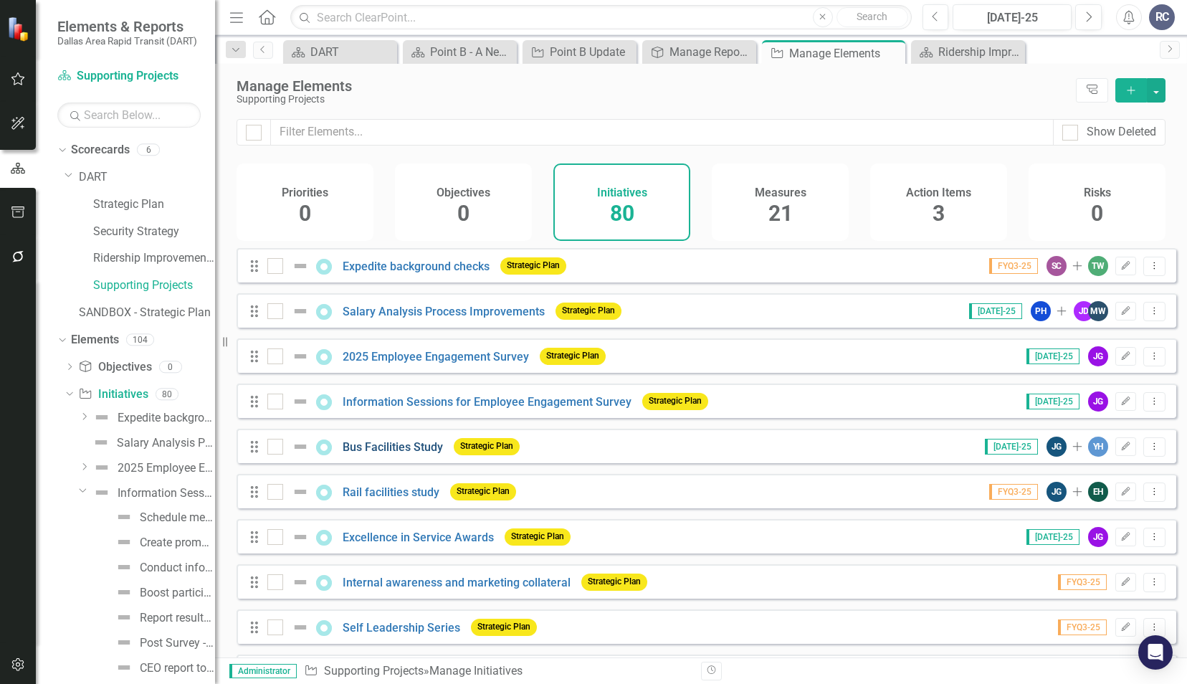
click at [420, 454] on link "Bus Facilities Study" at bounding box center [393, 447] width 100 height 14
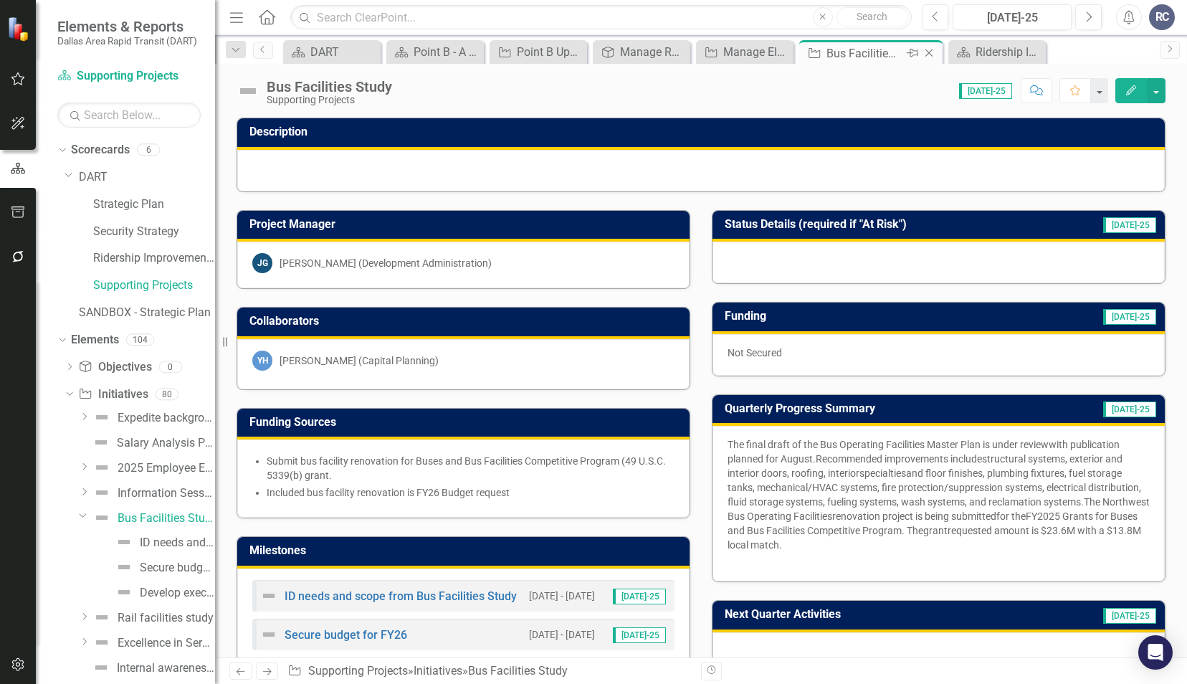
click at [927, 51] on icon at bounding box center [929, 53] width 8 height 8
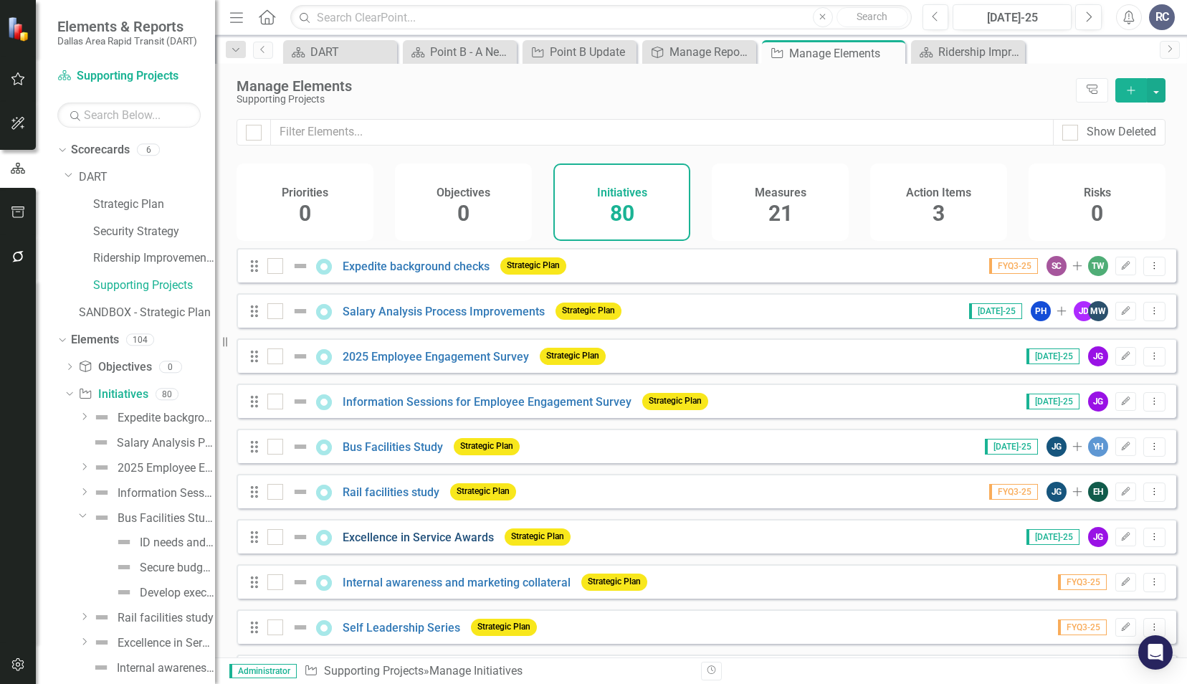
click at [408, 544] on link "Excellence in Service Awards" at bounding box center [418, 537] width 151 height 14
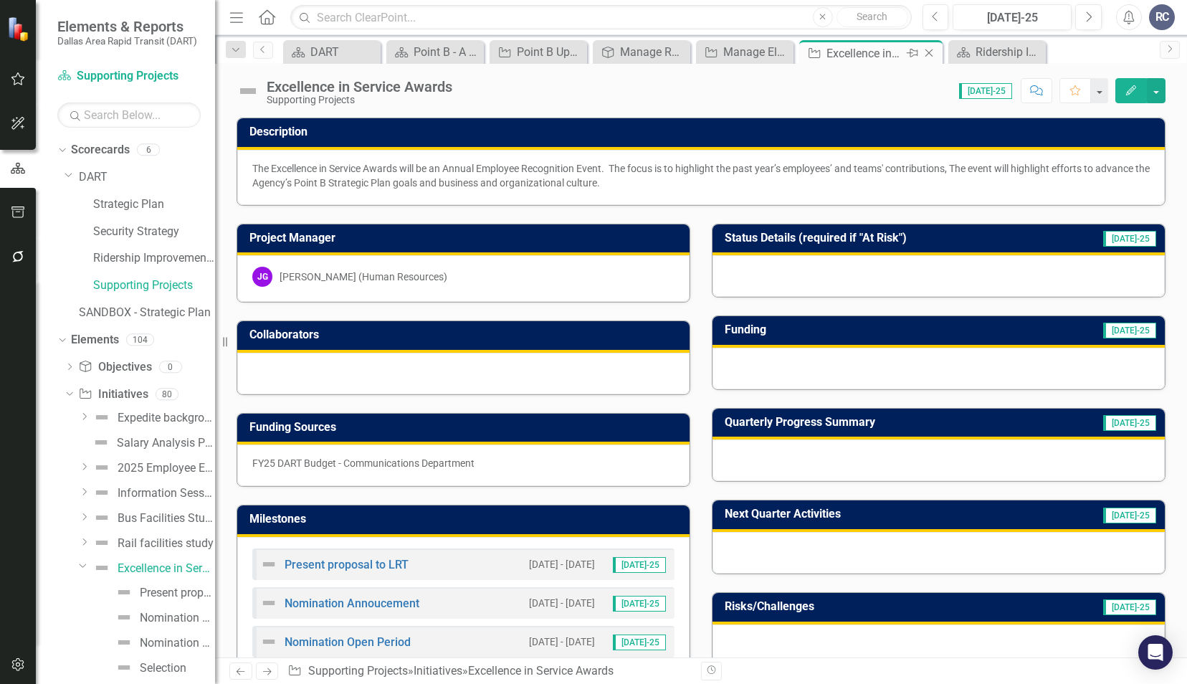
click at [929, 52] on icon at bounding box center [929, 53] width 8 height 8
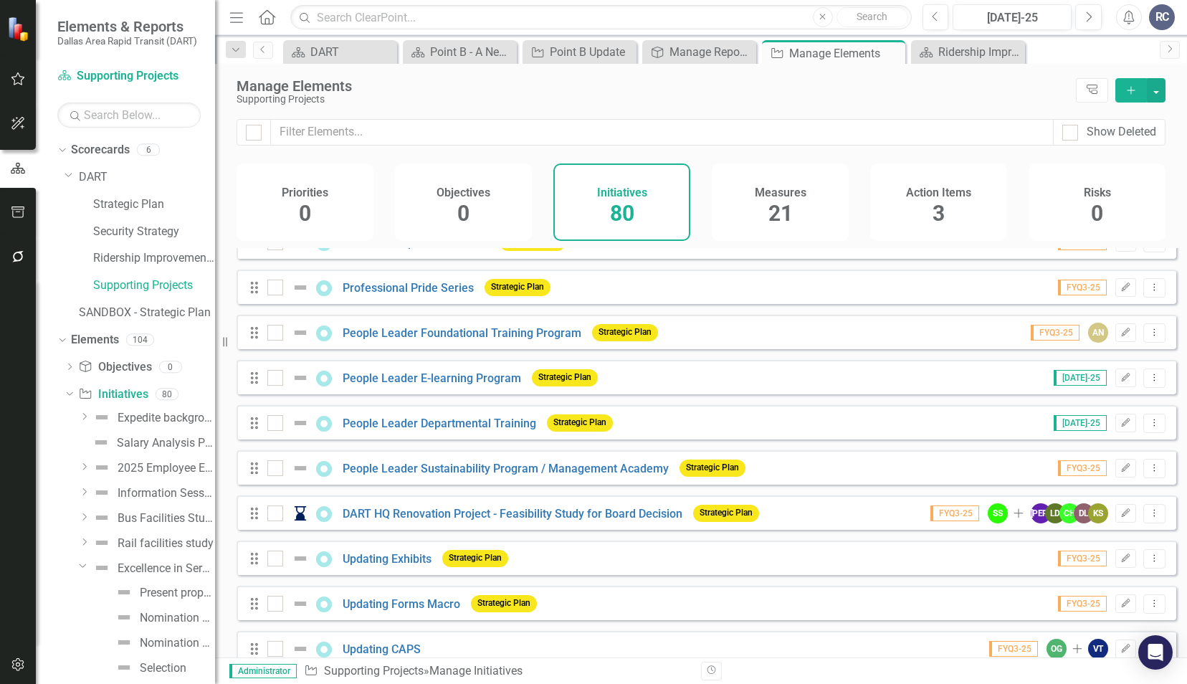
scroll to position [502, 0]
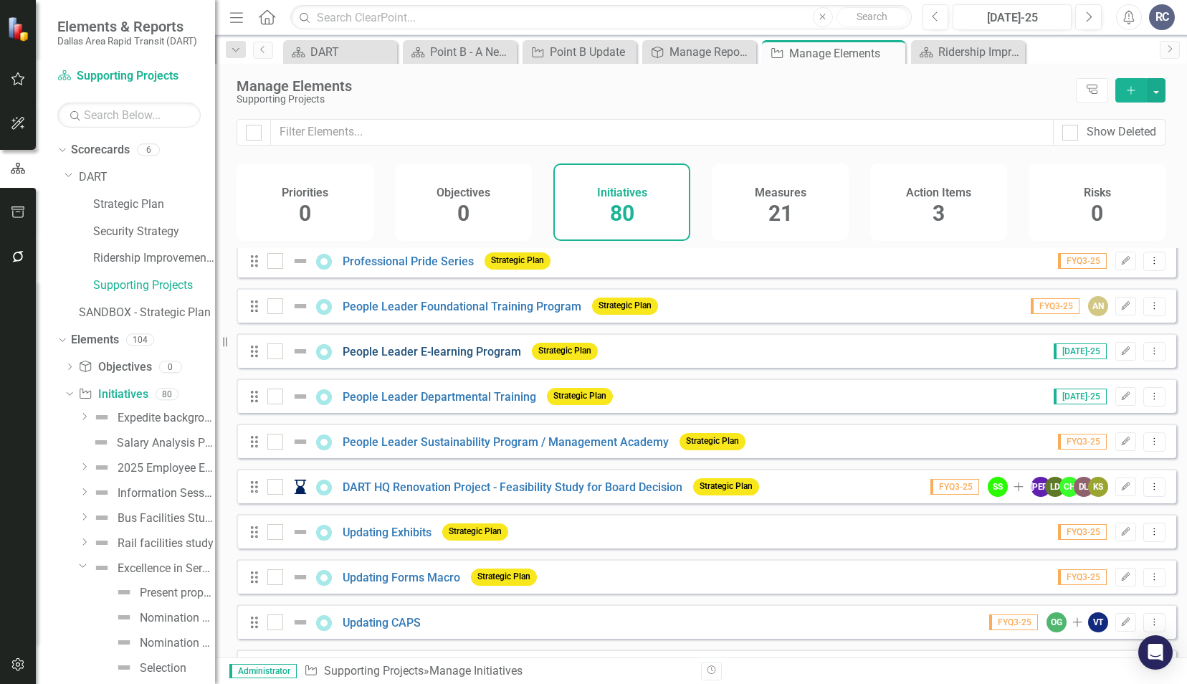
click at [466, 358] on link "People Leader E-learning Program" at bounding box center [432, 352] width 178 height 14
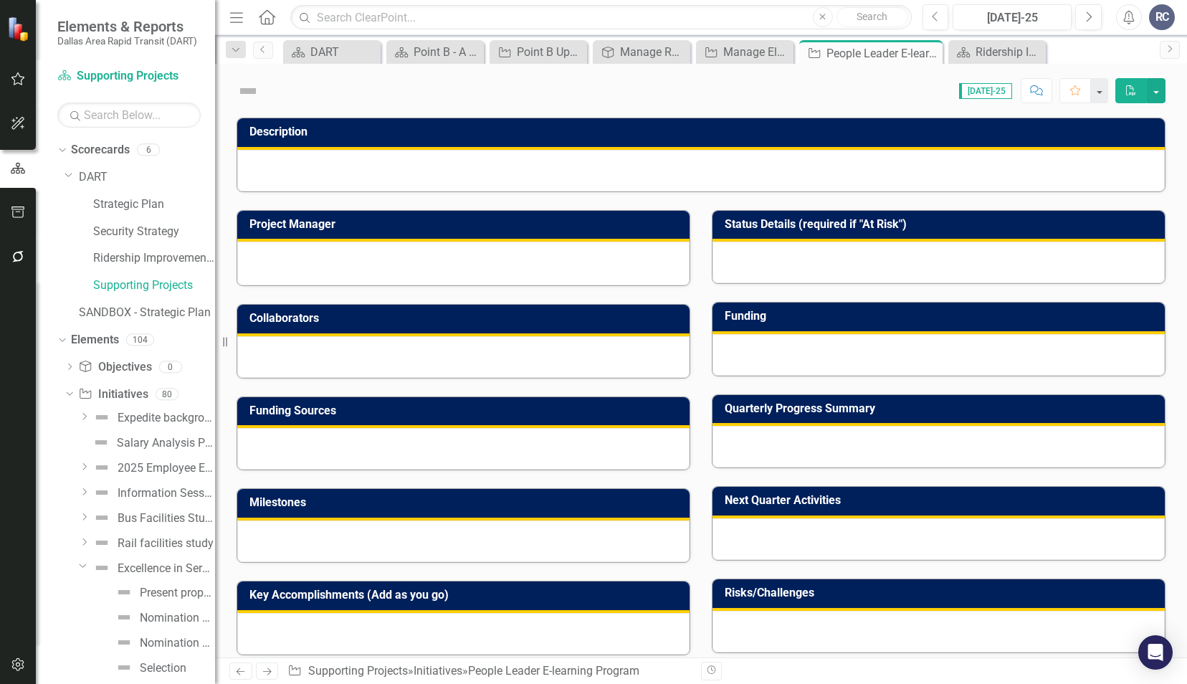
scroll to position [295, 0]
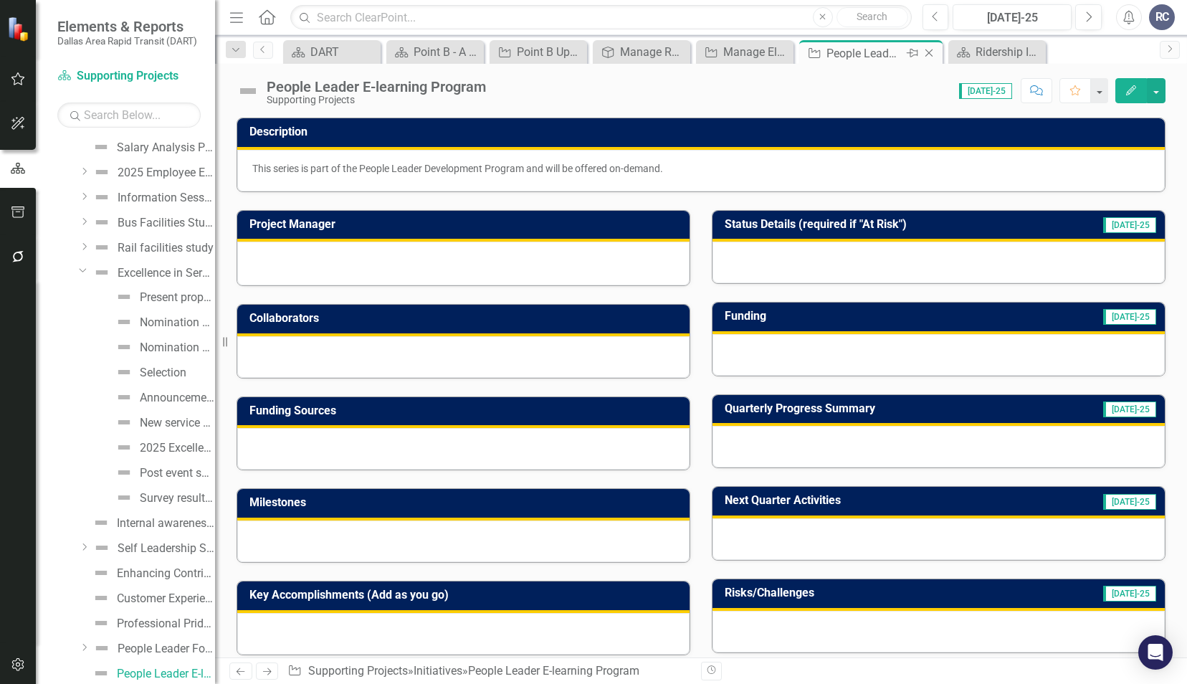
click at [934, 53] on icon "Close" at bounding box center [928, 52] width 14 height 11
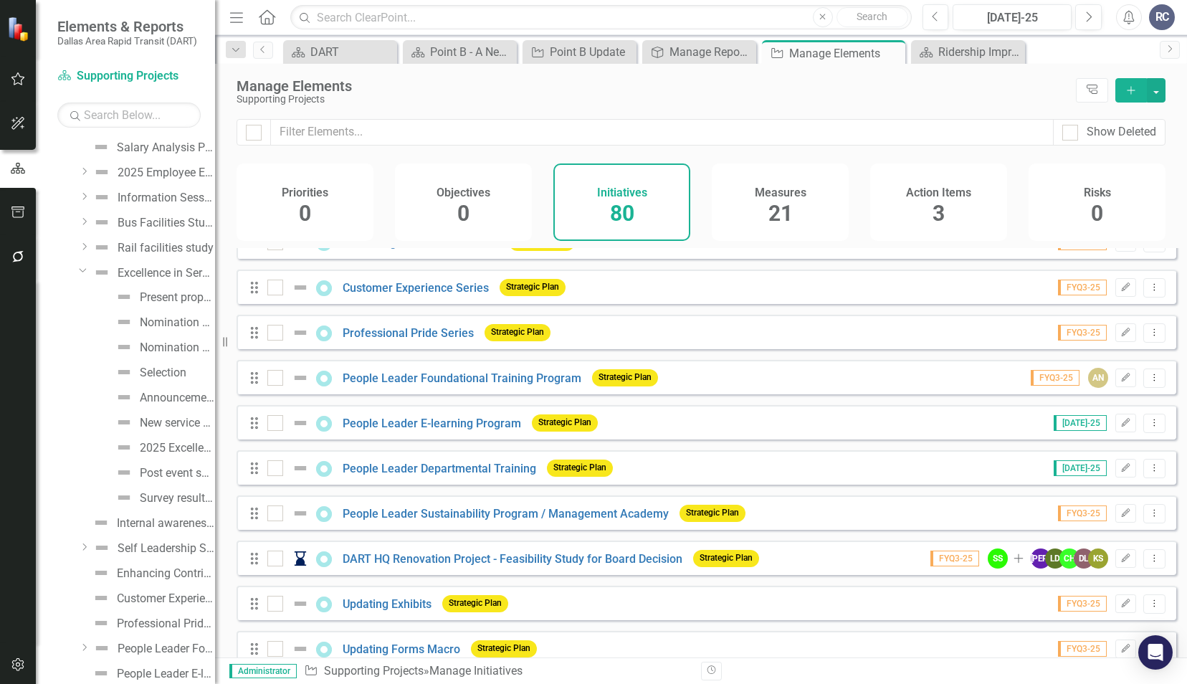
scroll to position [860, 0]
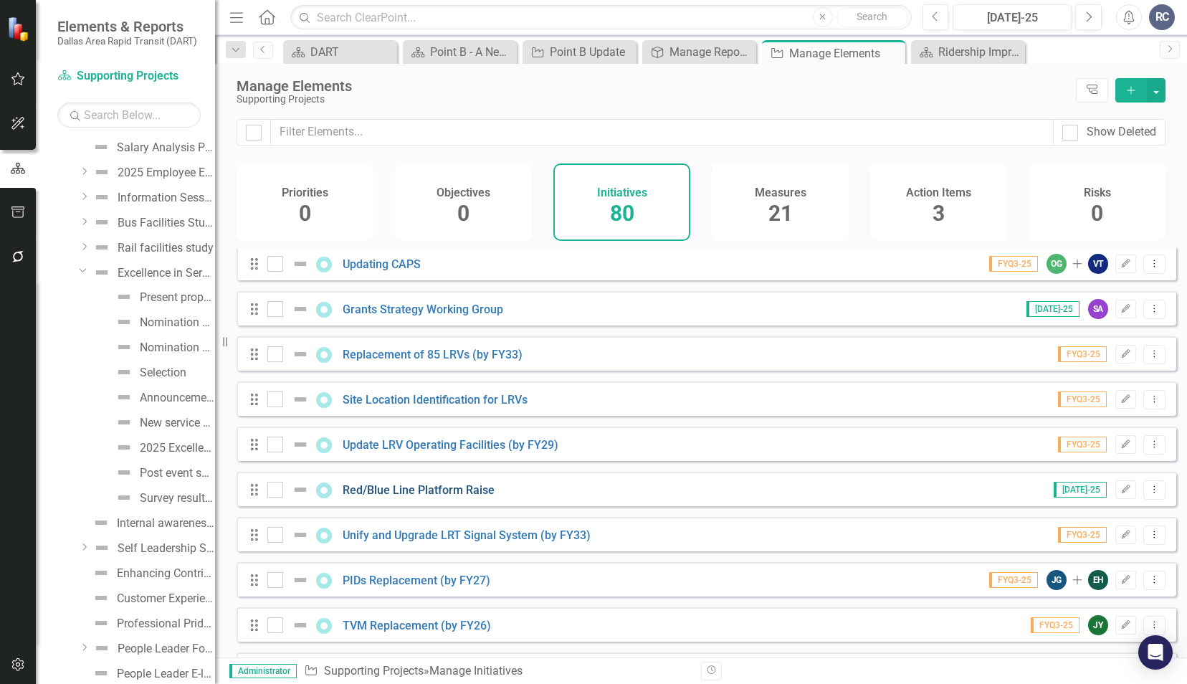
click at [446, 497] on link "Red/Blue Line Platform Raise" at bounding box center [419, 490] width 152 height 14
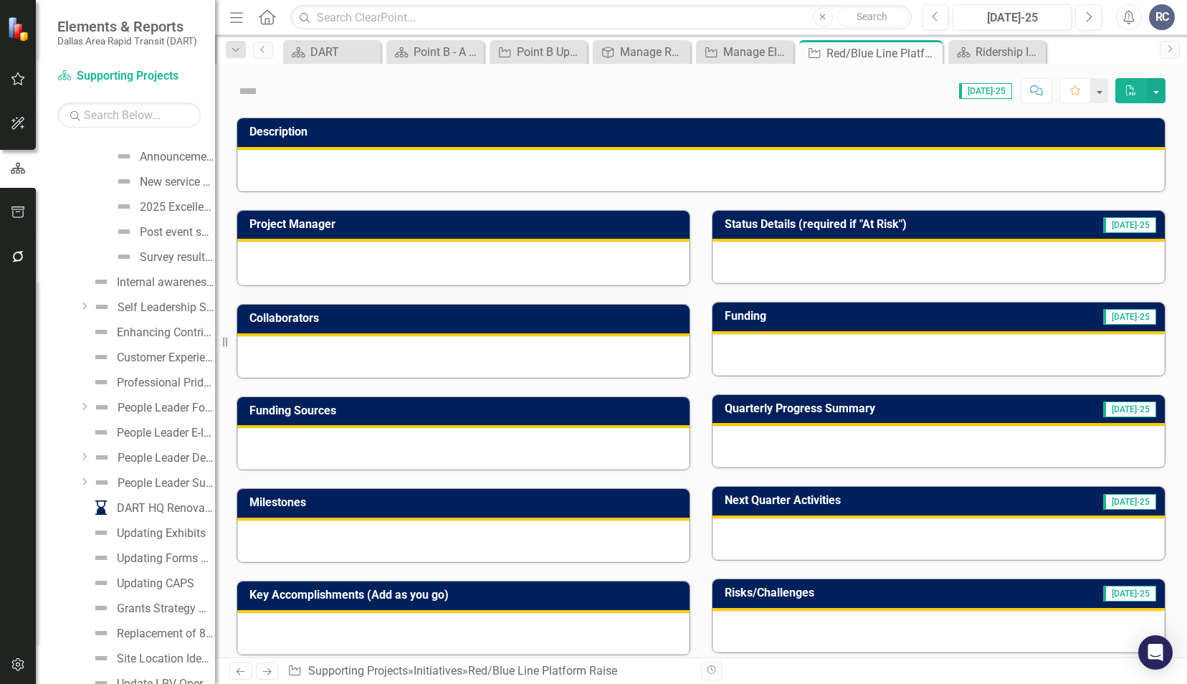
scroll to position [572, 0]
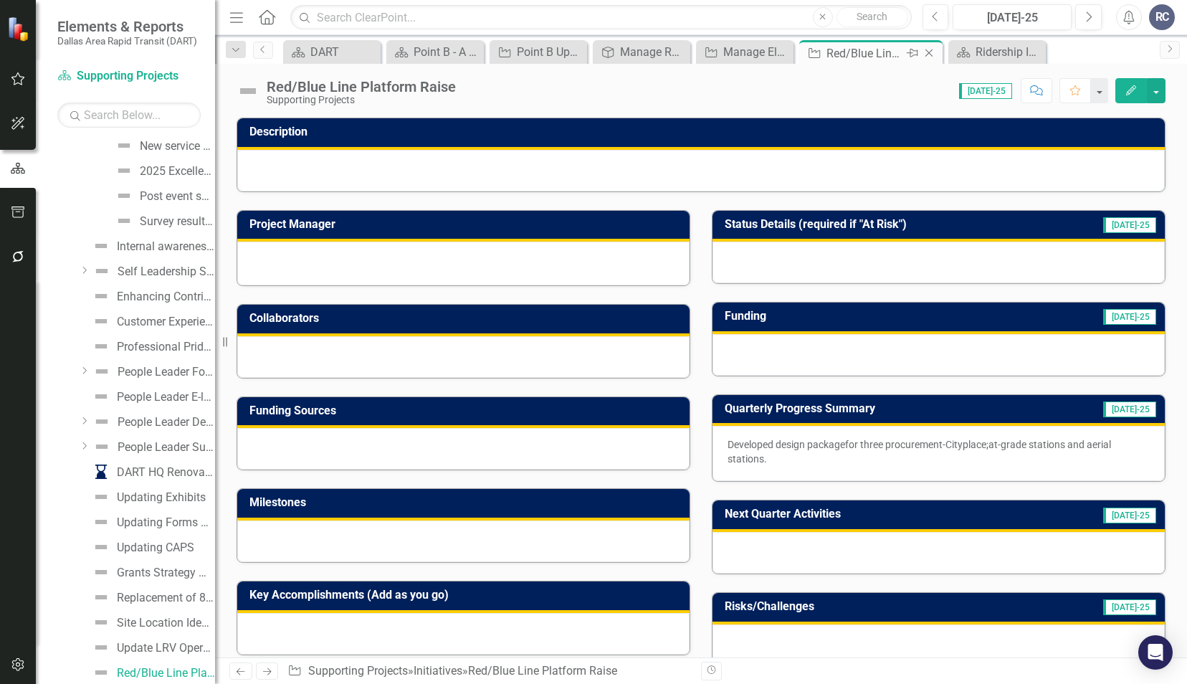
click at [928, 57] on icon "Close" at bounding box center [928, 52] width 14 height 11
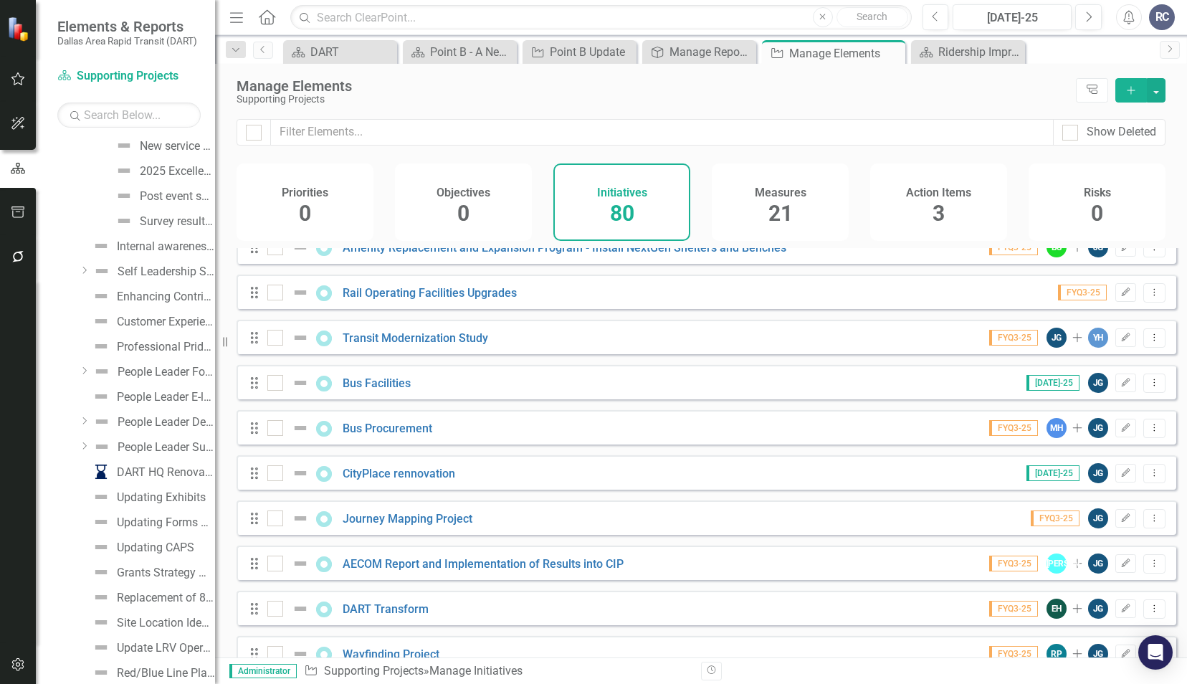
scroll to position [2508, 0]
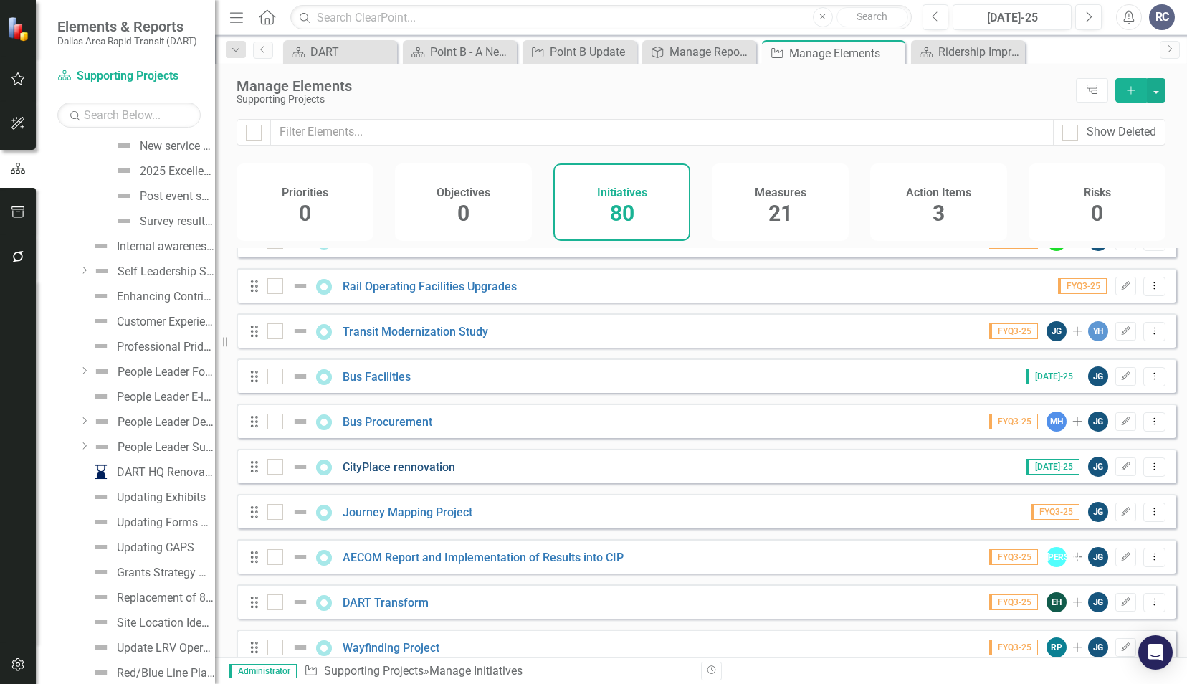
click at [426, 474] on link "CityPlace rennovation" at bounding box center [399, 467] width 112 height 14
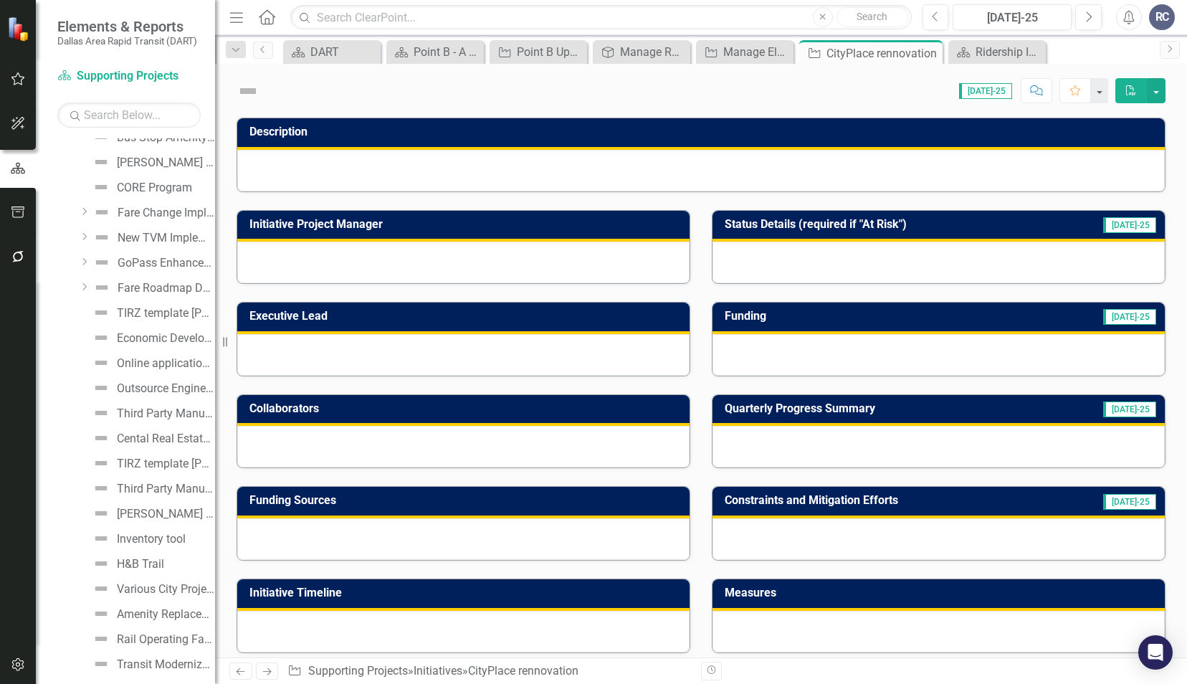
scroll to position [1475, 0]
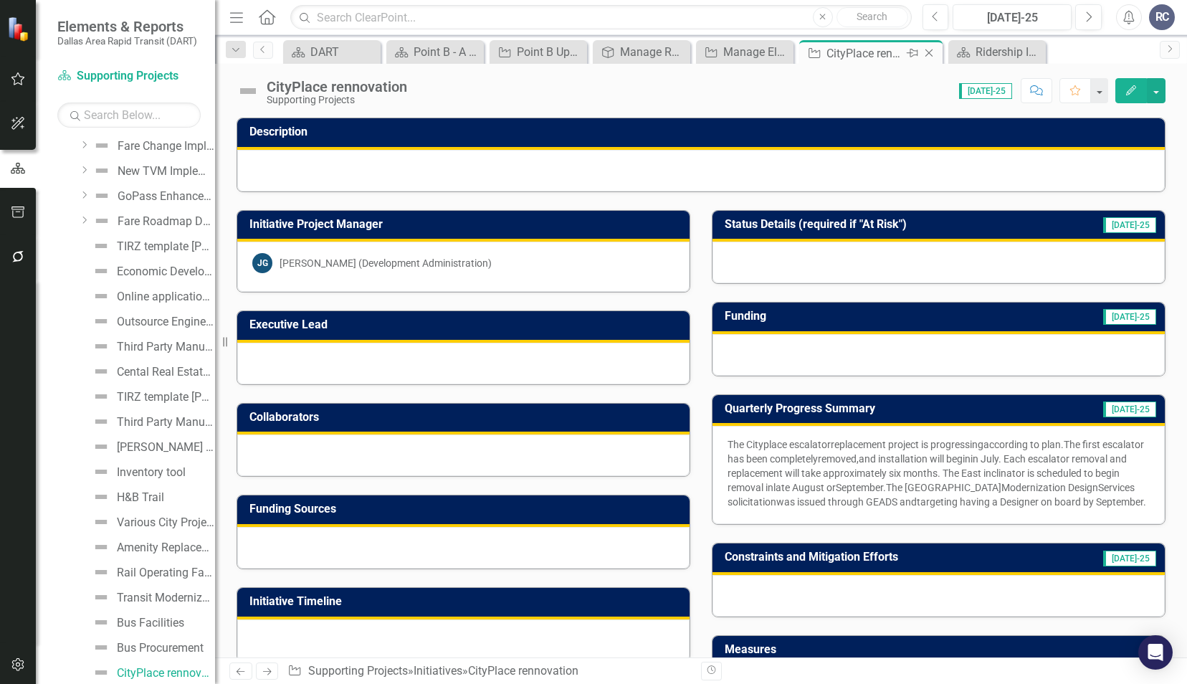
click at [929, 56] on icon "Close" at bounding box center [928, 52] width 14 height 11
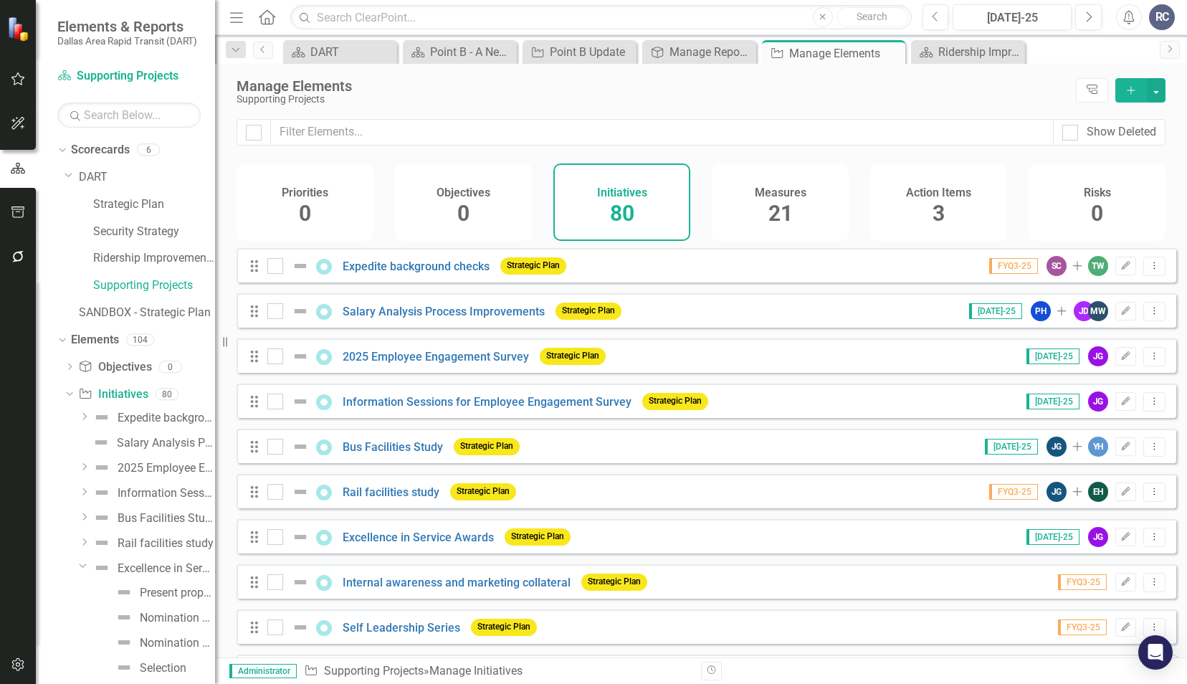
scroll to position [1475, 0]
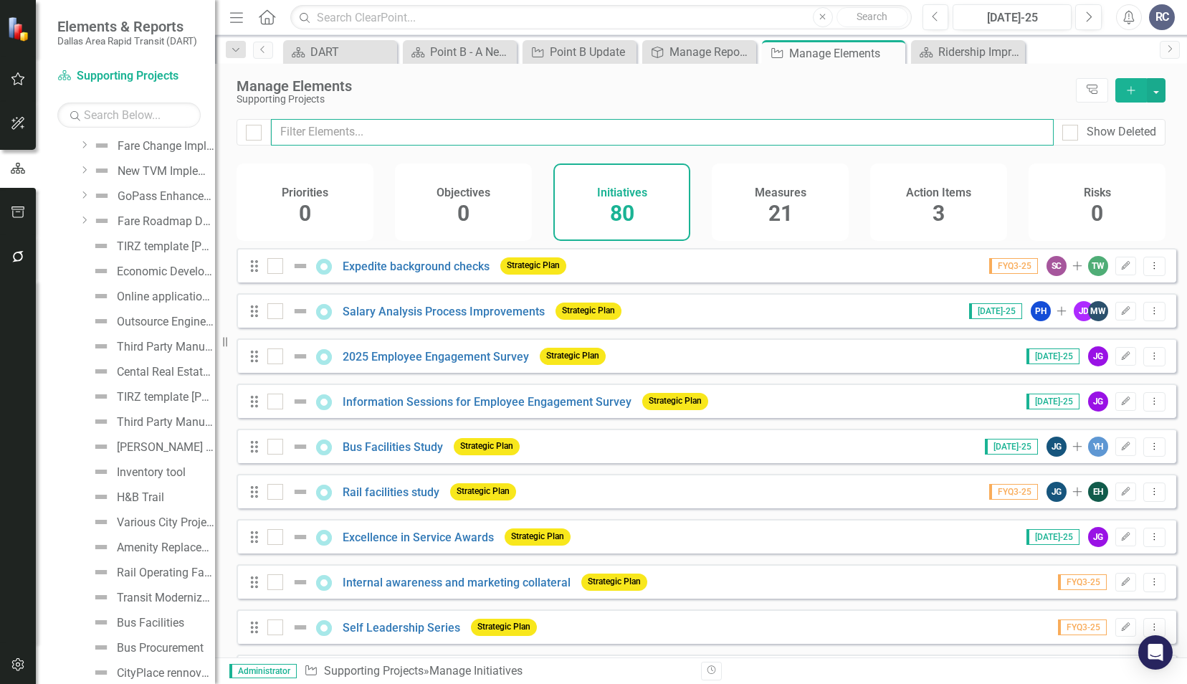
click at [815, 131] on input "text" at bounding box center [662, 132] width 782 height 27
click at [805, 96] on div "Supporting Projects" at bounding box center [652, 99] width 832 height 11
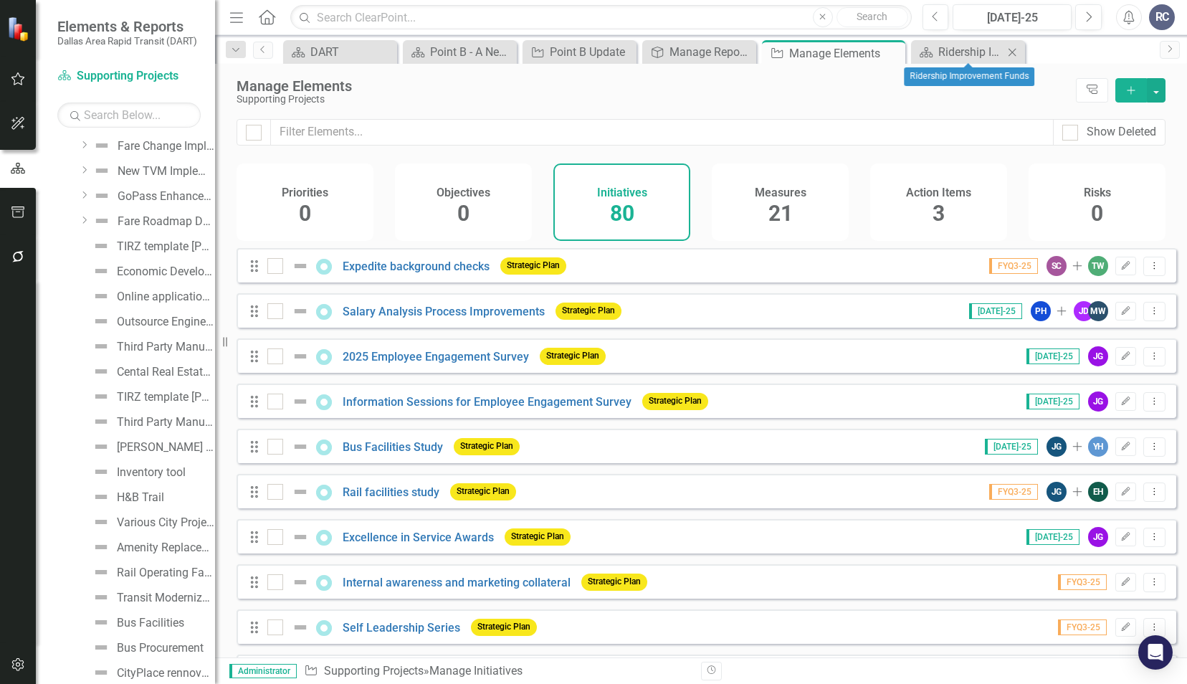
click at [1015, 54] on icon at bounding box center [1012, 52] width 8 height 8
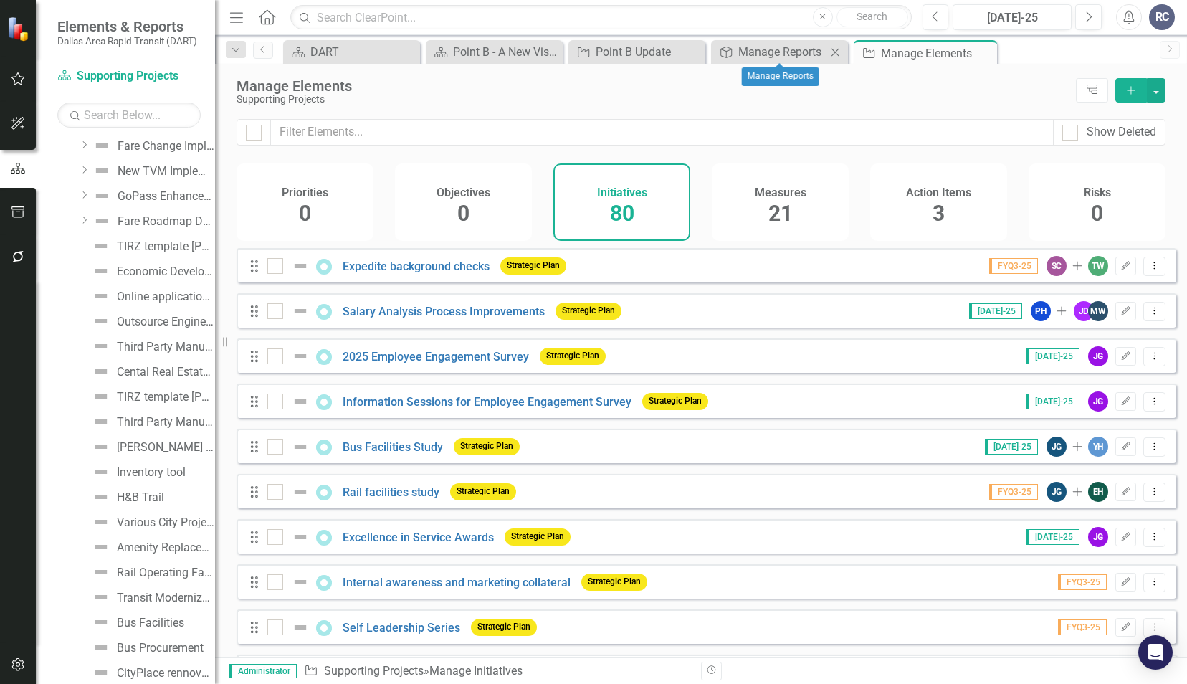
click at [840, 52] on icon "Close" at bounding box center [835, 52] width 14 height 11
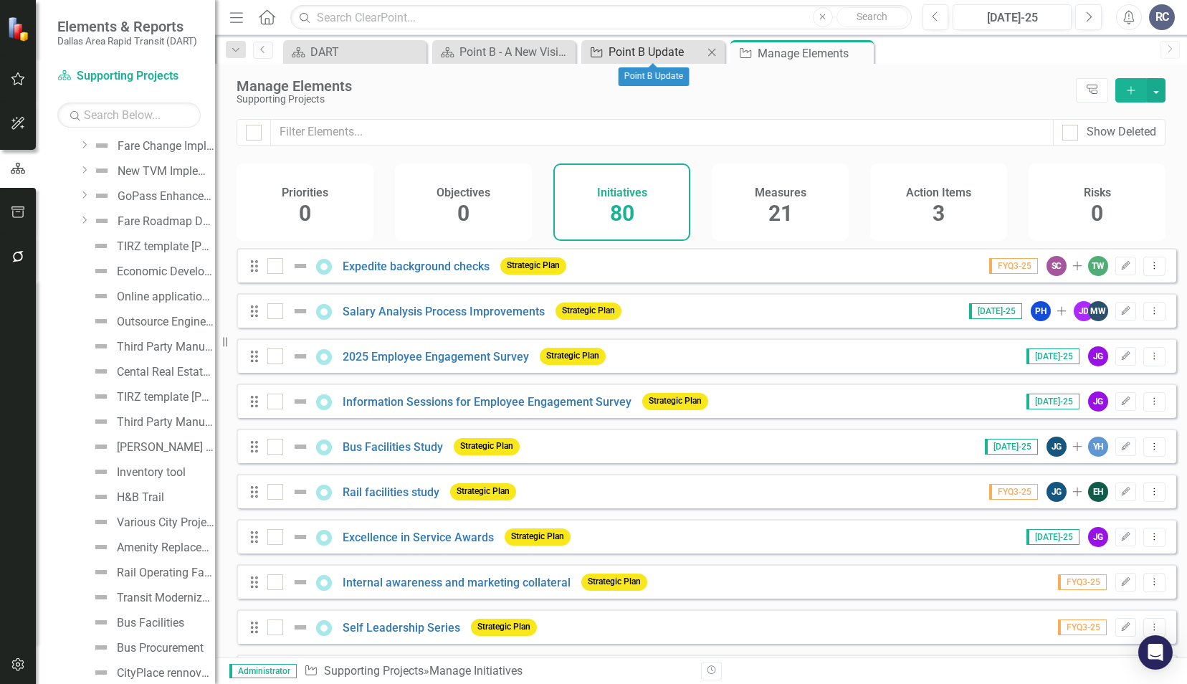
click at [675, 56] on div "Point B Update" at bounding box center [655, 52] width 95 height 18
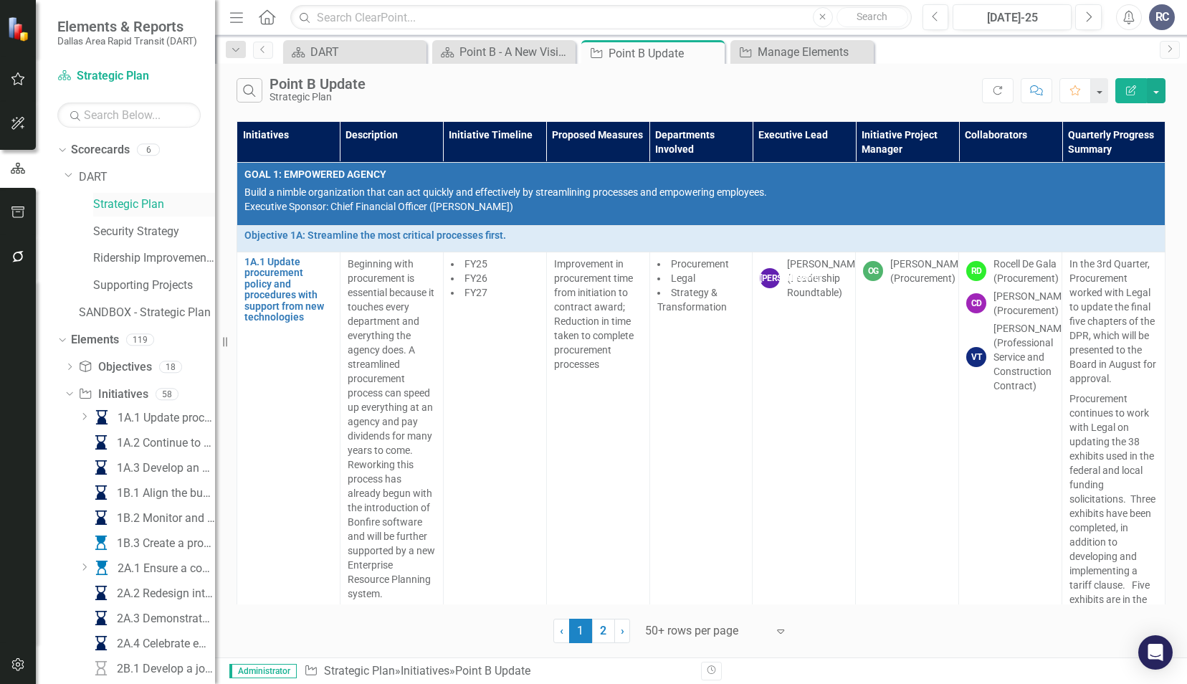
click at [126, 199] on link "Strategic Plan" at bounding box center [154, 204] width 122 height 16
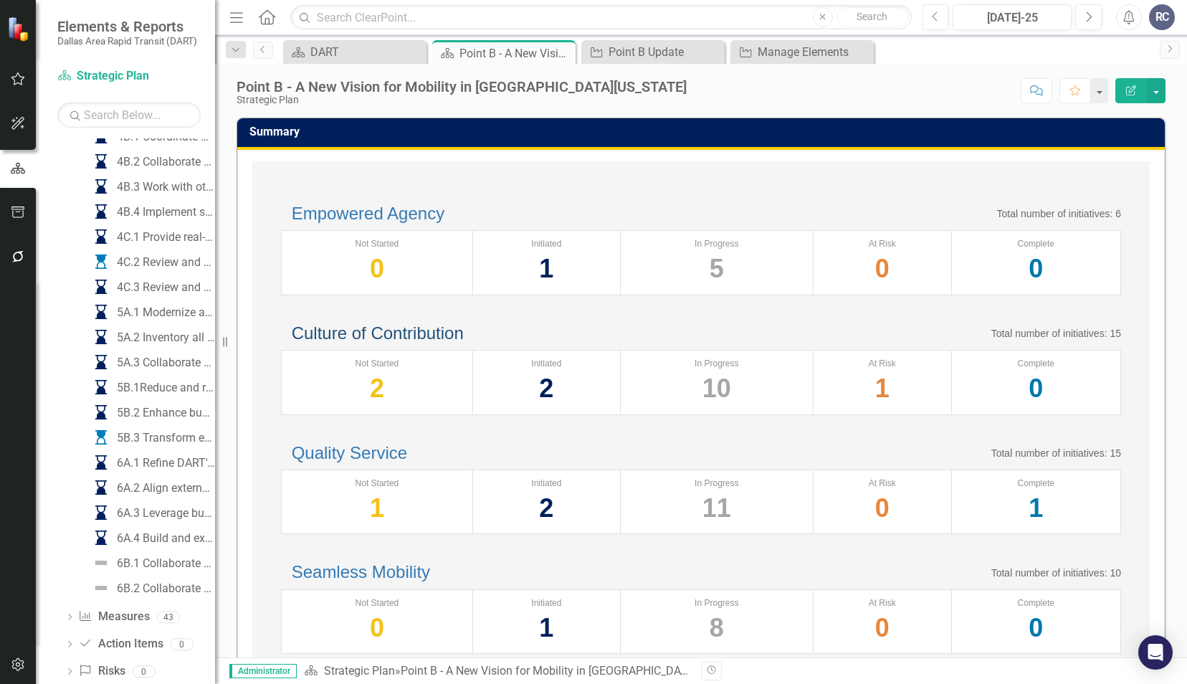
scroll to position [1334, 0]
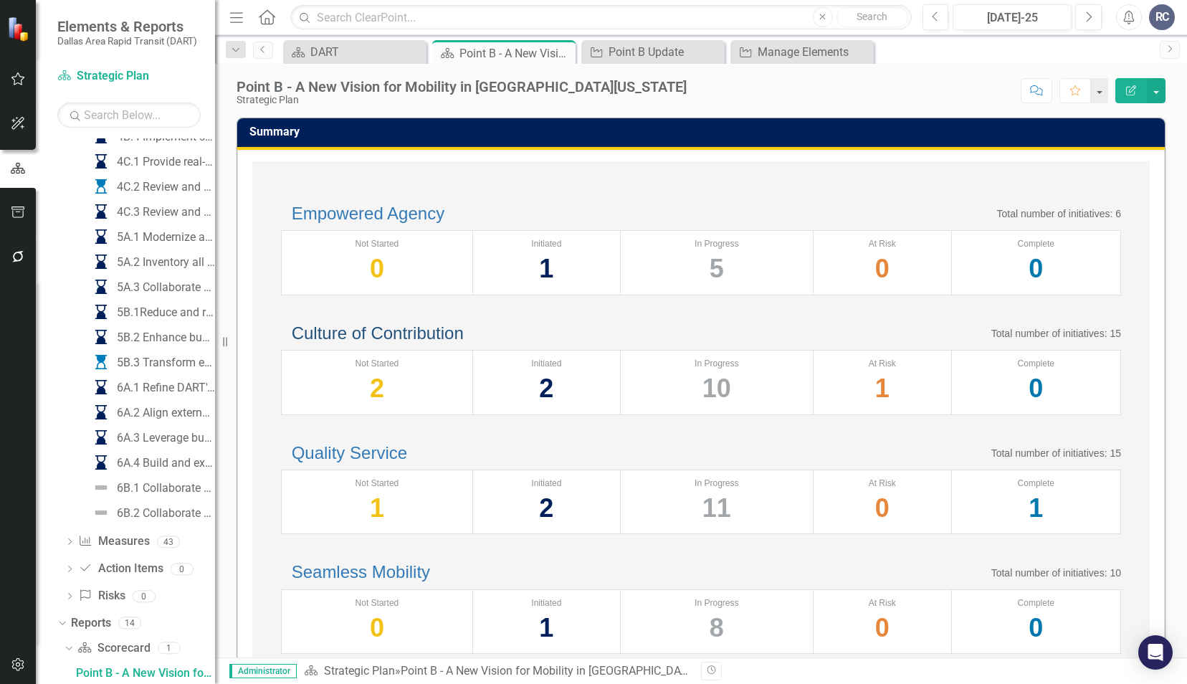
click at [355, 343] on link "Culture of Contribution" at bounding box center [378, 332] width 172 height 19
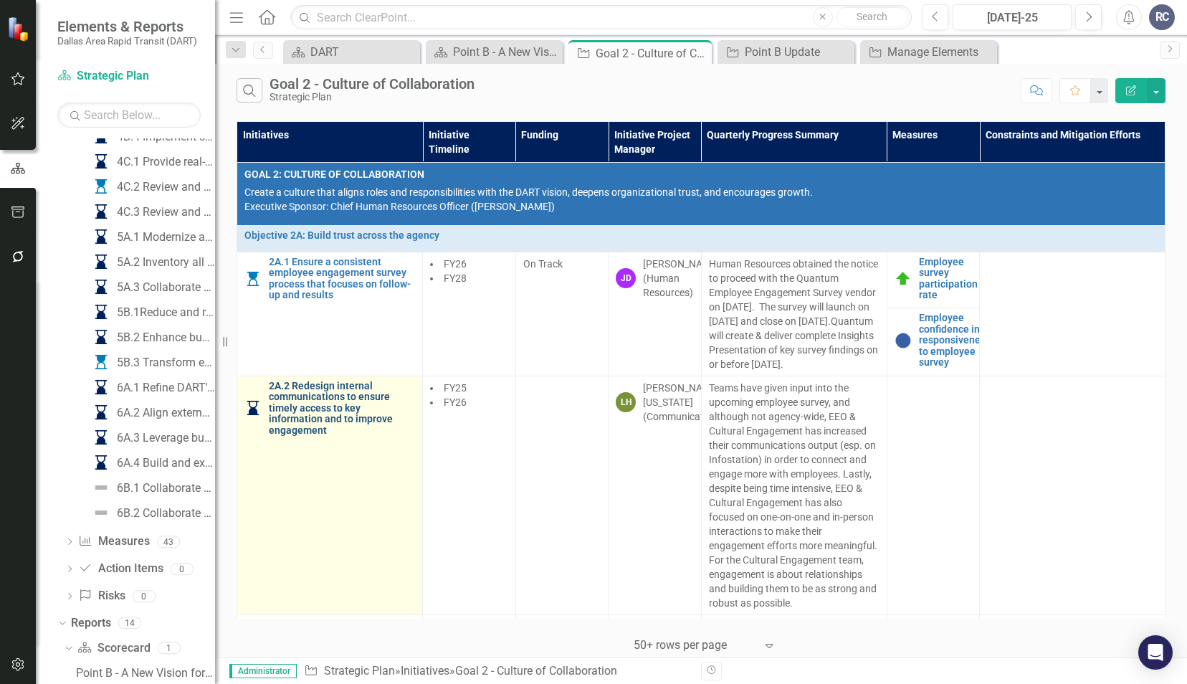
click at [320, 416] on link "2A.2 Redesign internal communications to ensure timely access to key informatio…" at bounding box center [342, 407] width 146 height 55
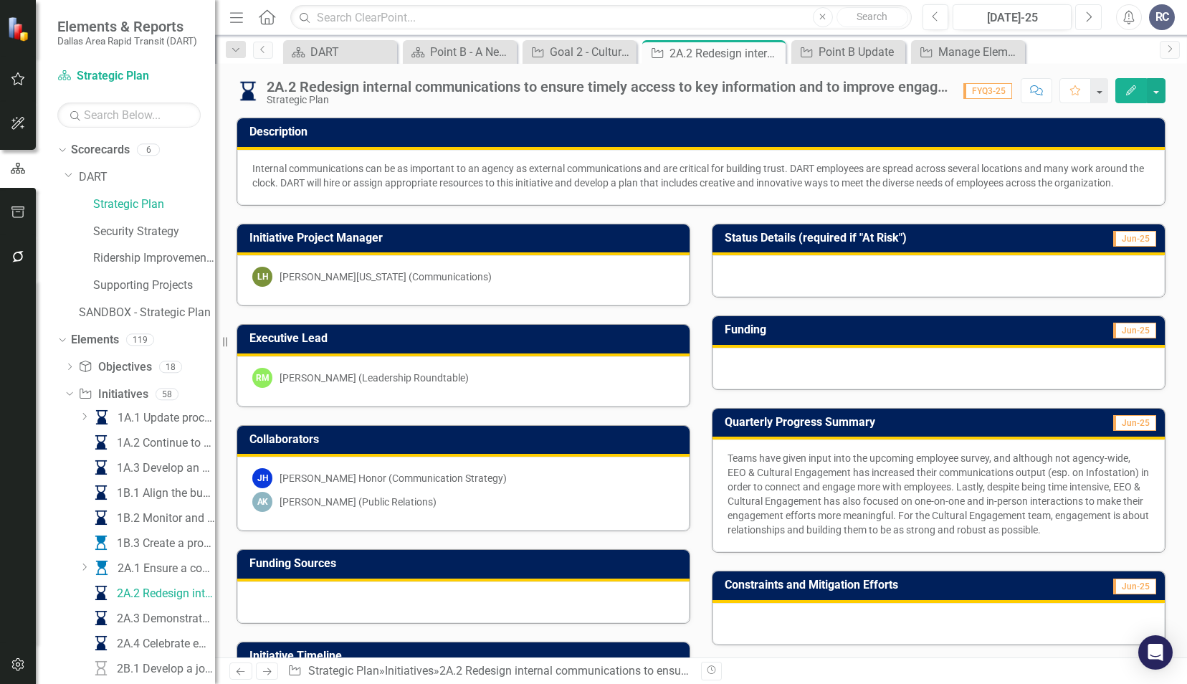
click at [1091, 7] on button "Next" at bounding box center [1088, 17] width 27 height 26
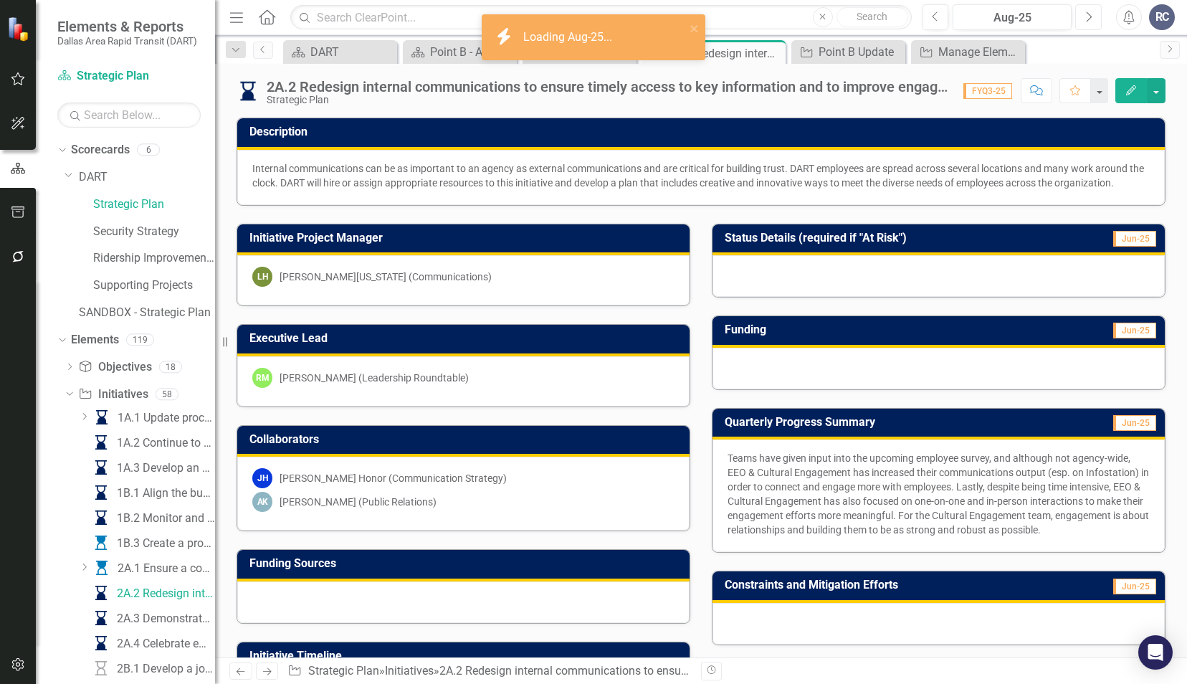
click at [1091, 11] on icon "Next" at bounding box center [1088, 17] width 8 height 13
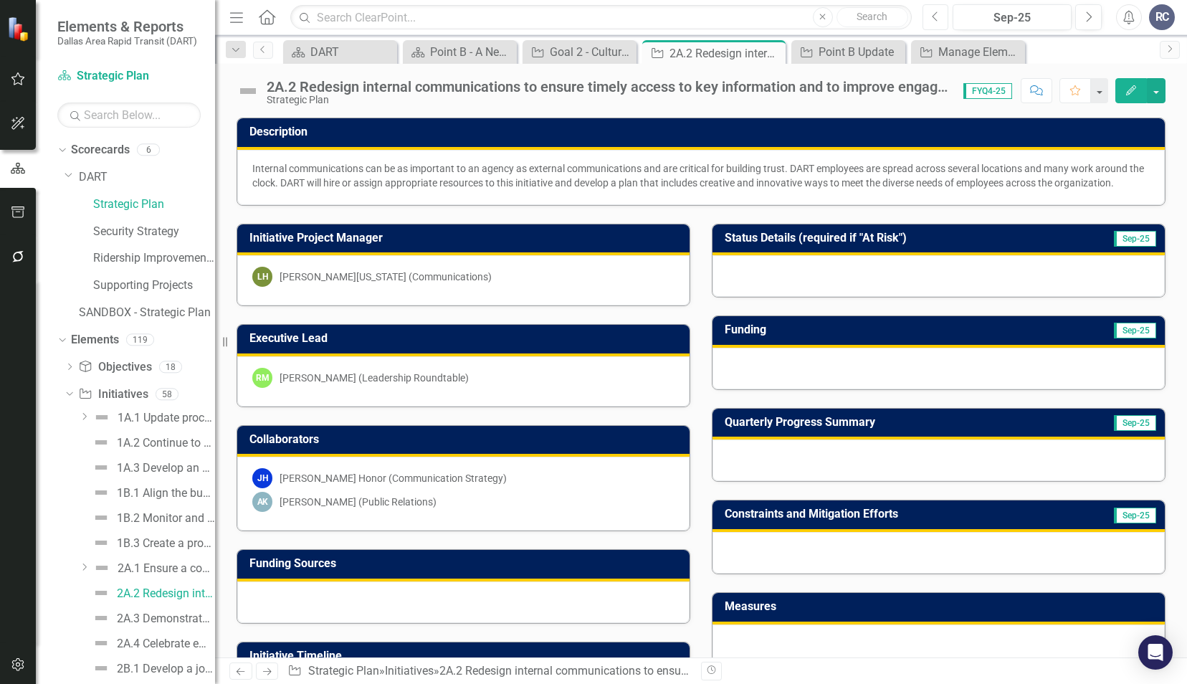
click at [928, 15] on button "Previous" at bounding box center [935, 17] width 27 height 26
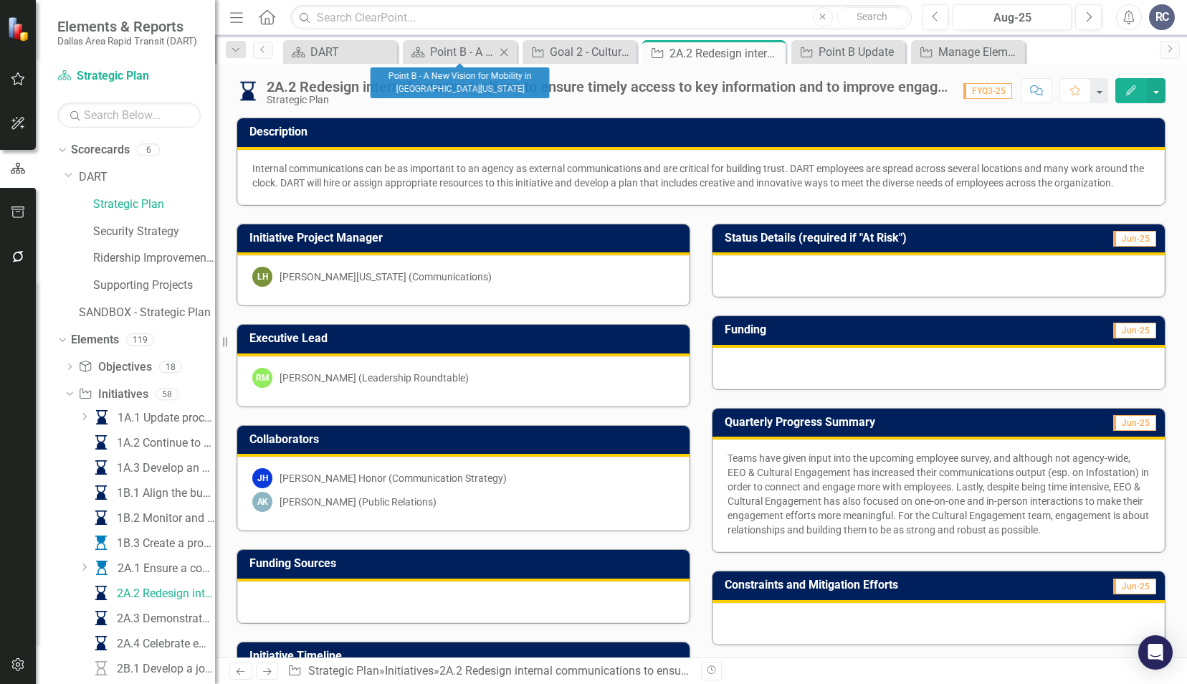
click at [507, 49] on icon "Close" at bounding box center [504, 52] width 14 height 11
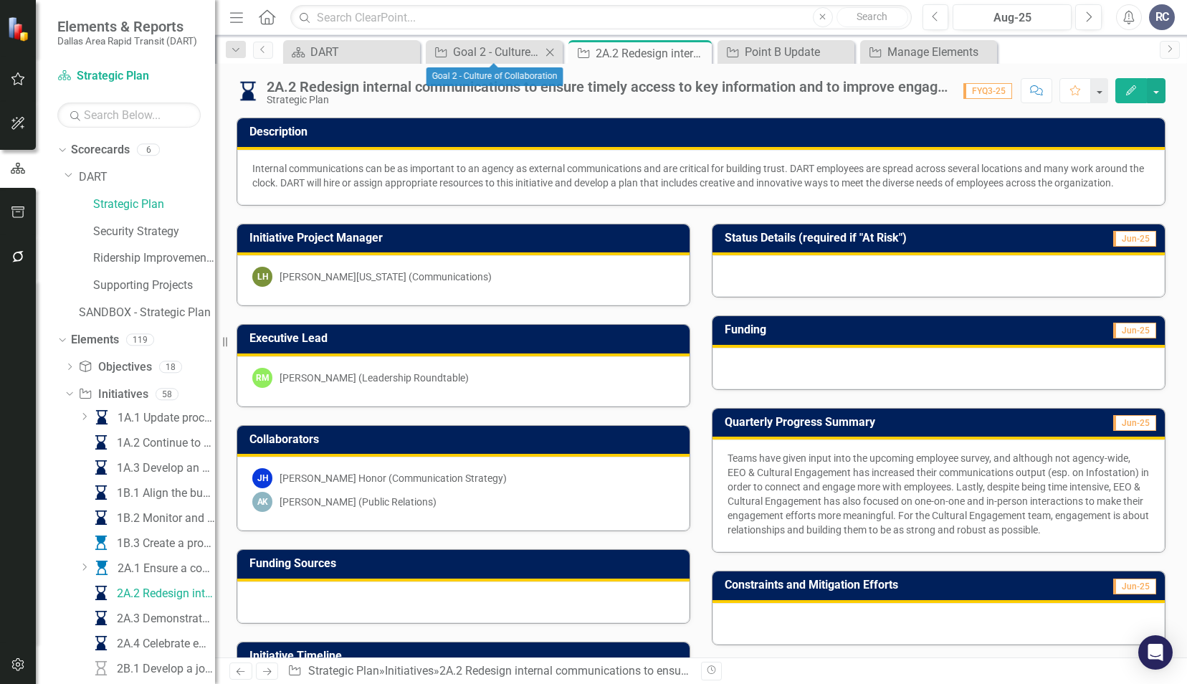
click at [549, 55] on icon "Close" at bounding box center [549, 52] width 14 height 11
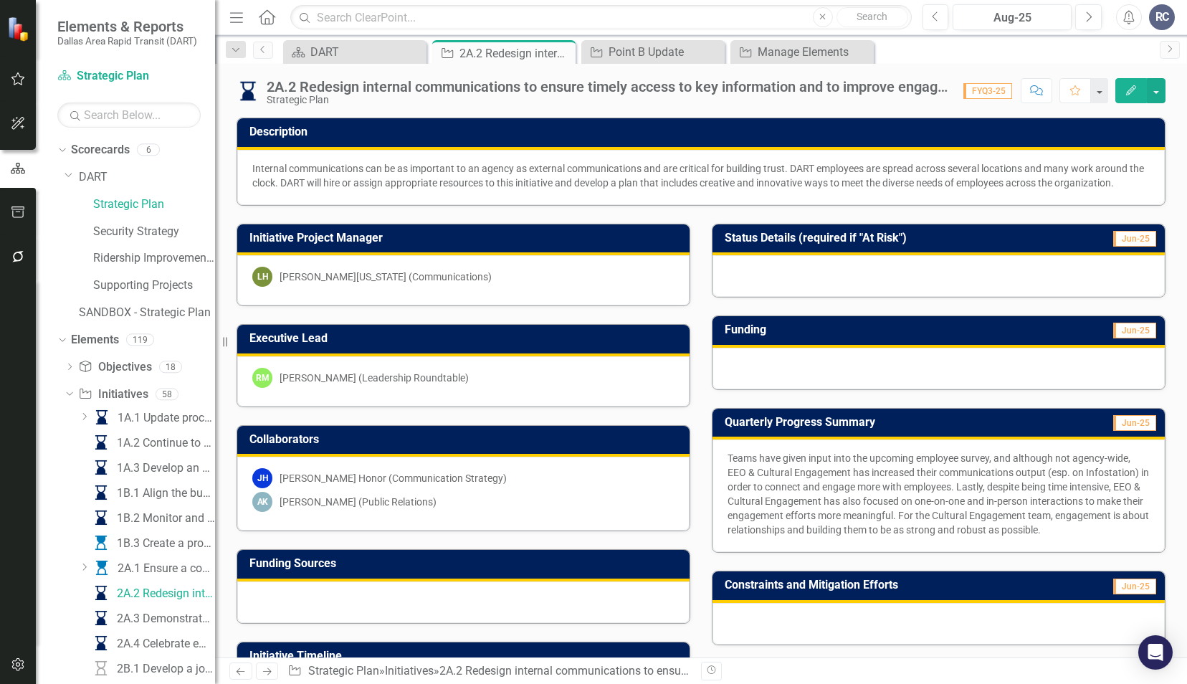
click at [793, 213] on div "Status Details (required if "At Risk") Jun-25" at bounding box center [938, 252] width 475 height 92
click at [582, 130] on h3 "Description" at bounding box center [703, 131] width 908 height 13
click at [701, 463] on div "Quarterly Progress Summary Jun-25 Teams have given input into the upcoming empl…" at bounding box center [938, 471] width 475 height 163
